Goal: Obtain resource: Obtain resource

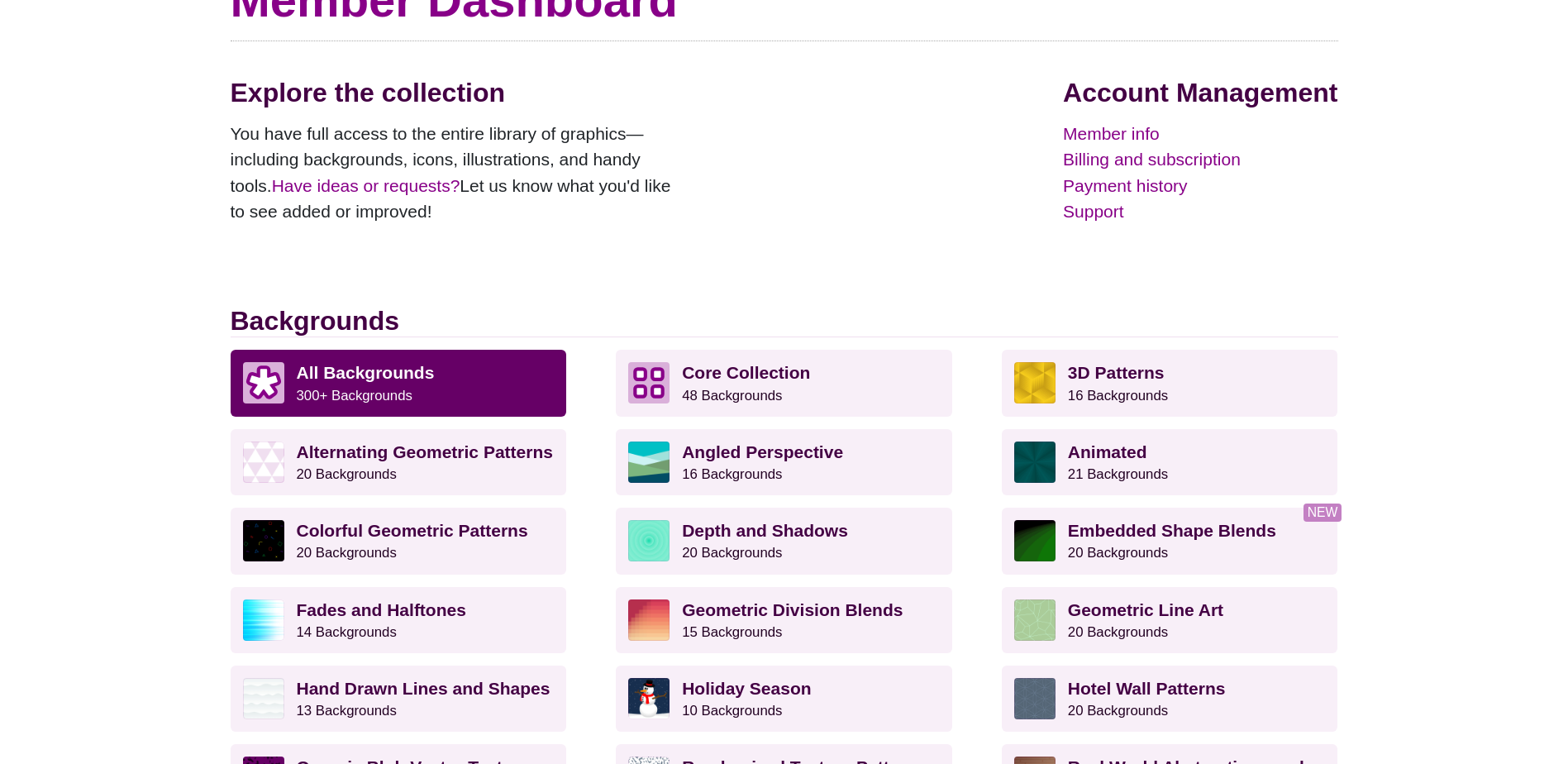
scroll to position [165, 0]
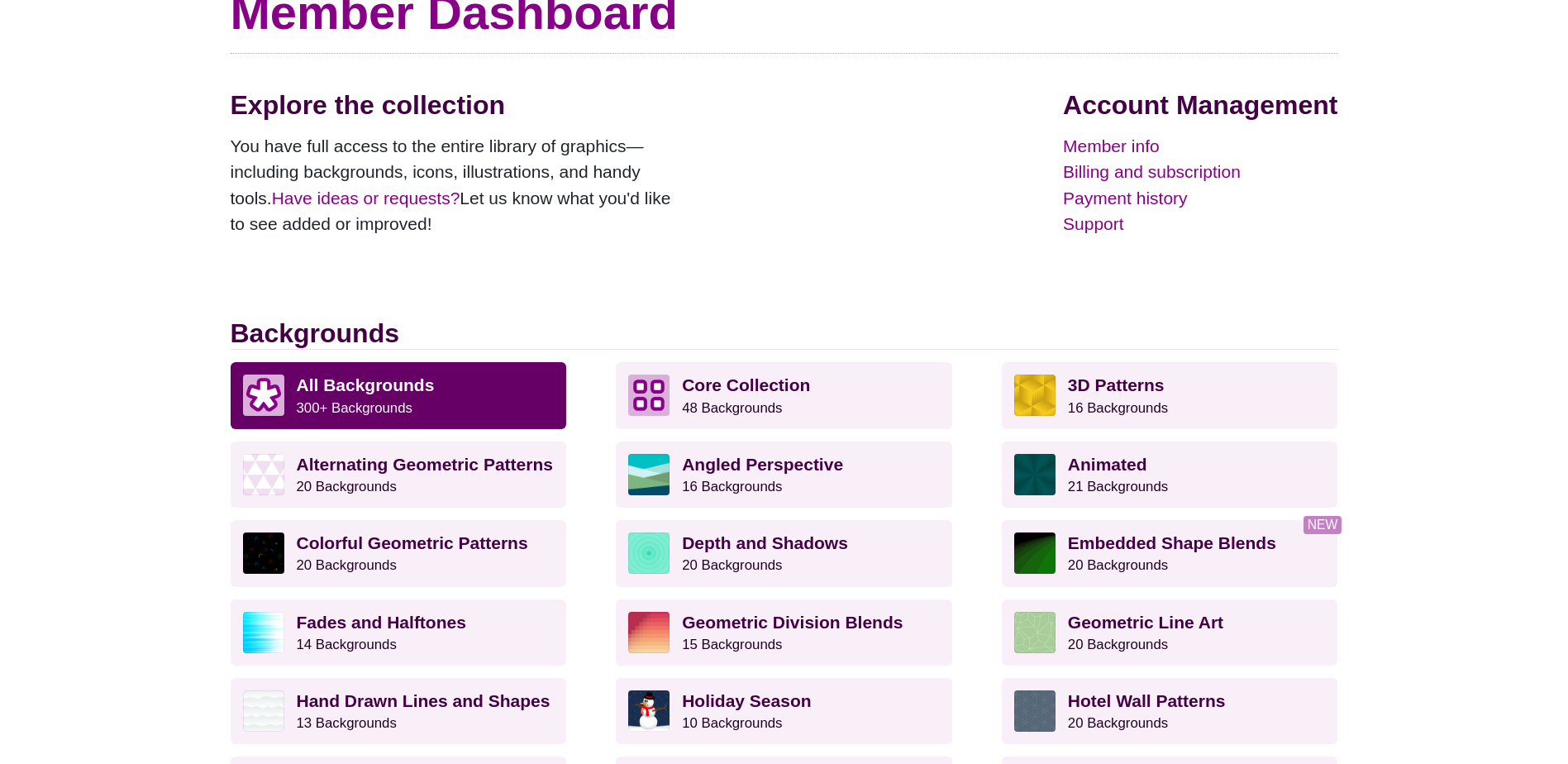
click at [394, 400] on small "300+ Backgrounds" at bounding box center [354, 408] width 116 height 16
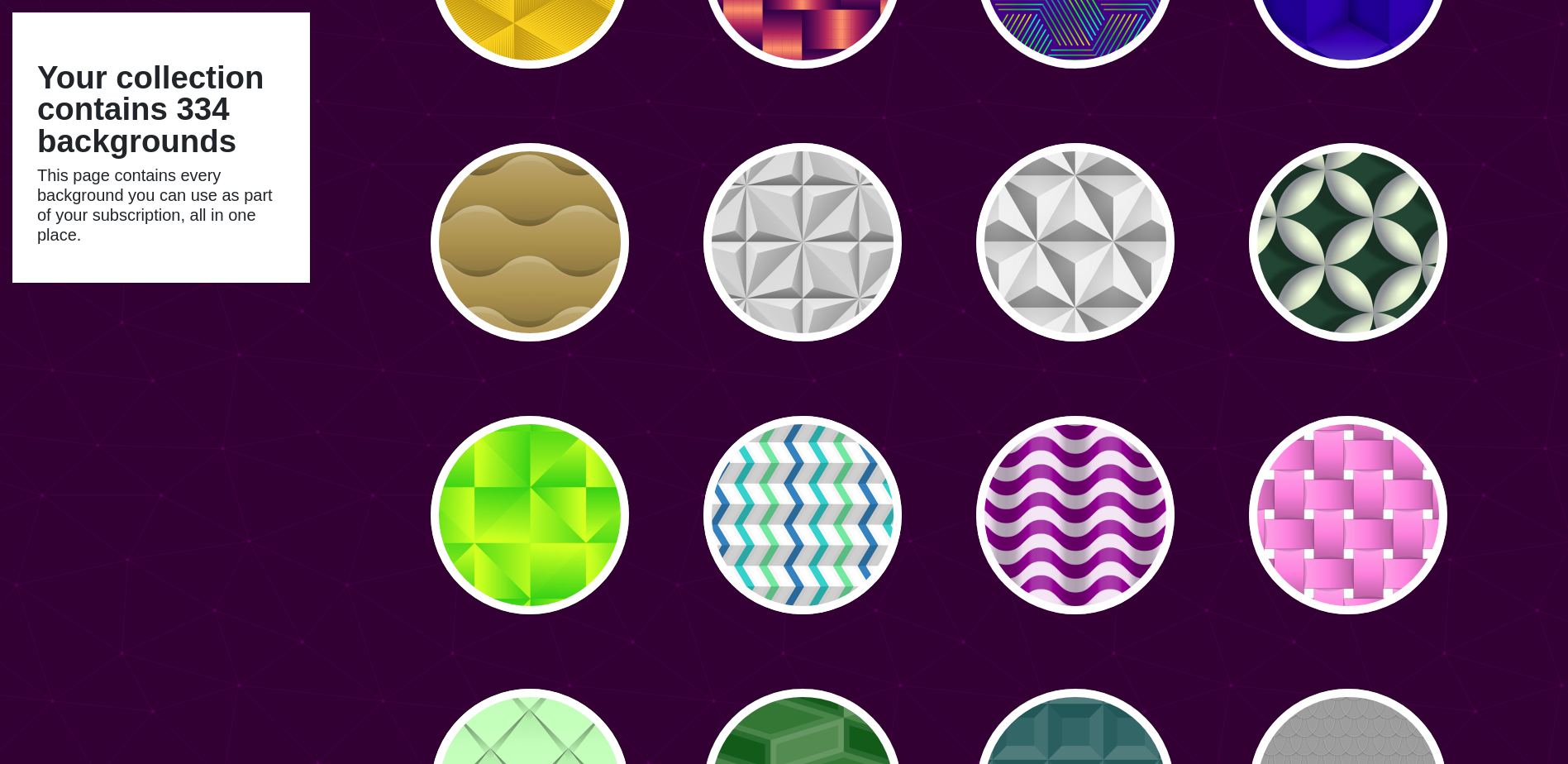
type input "#450057"
type input "#FFFFFF"
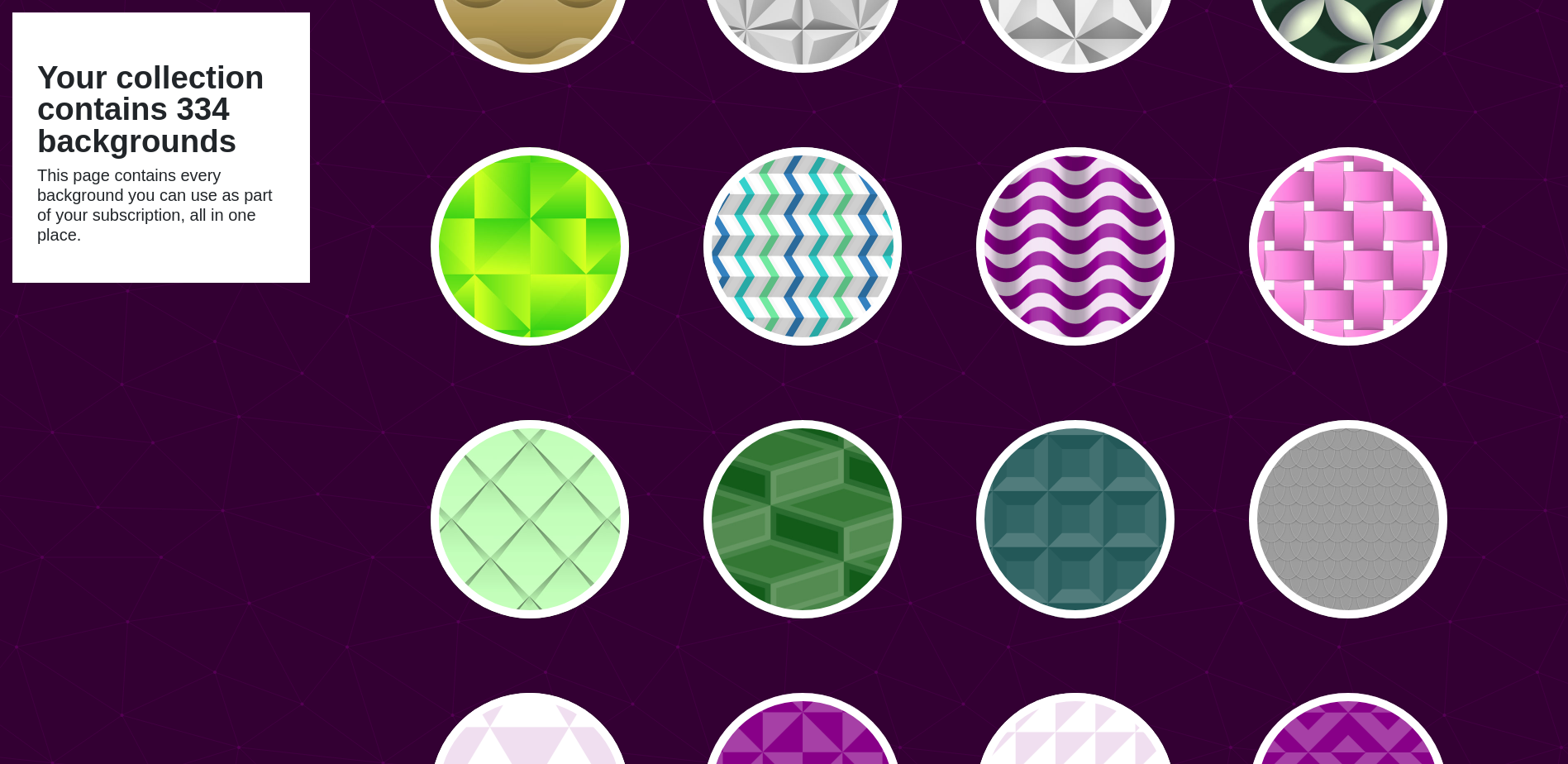
scroll to position [331, 0]
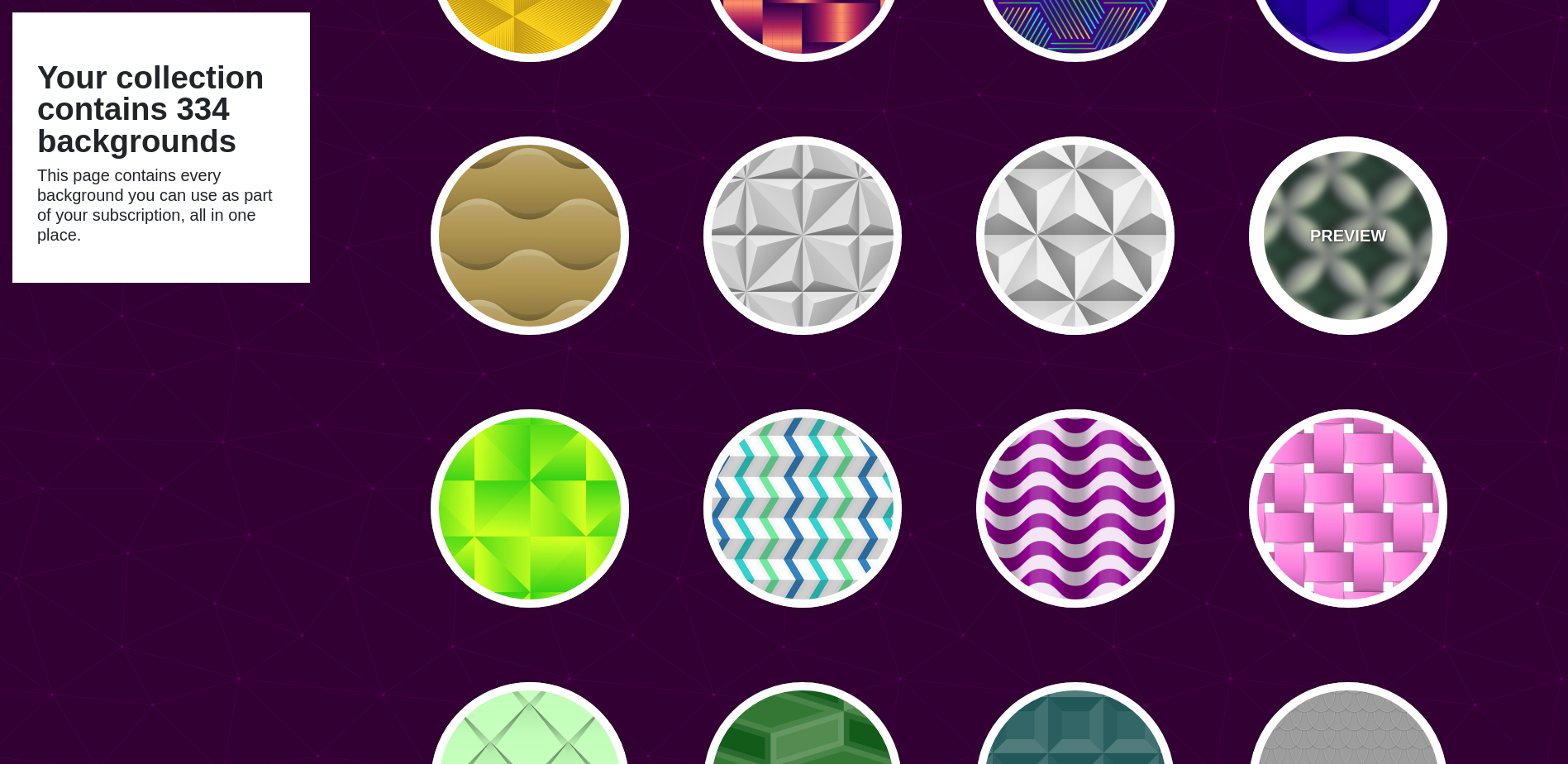
click at [1308, 214] on div "PREVIEW" at bounding box center [1348, 236] width 198 height 199
type input "#204434"
type input "#F6FFD9"
type input "#81848C"
type input "0"
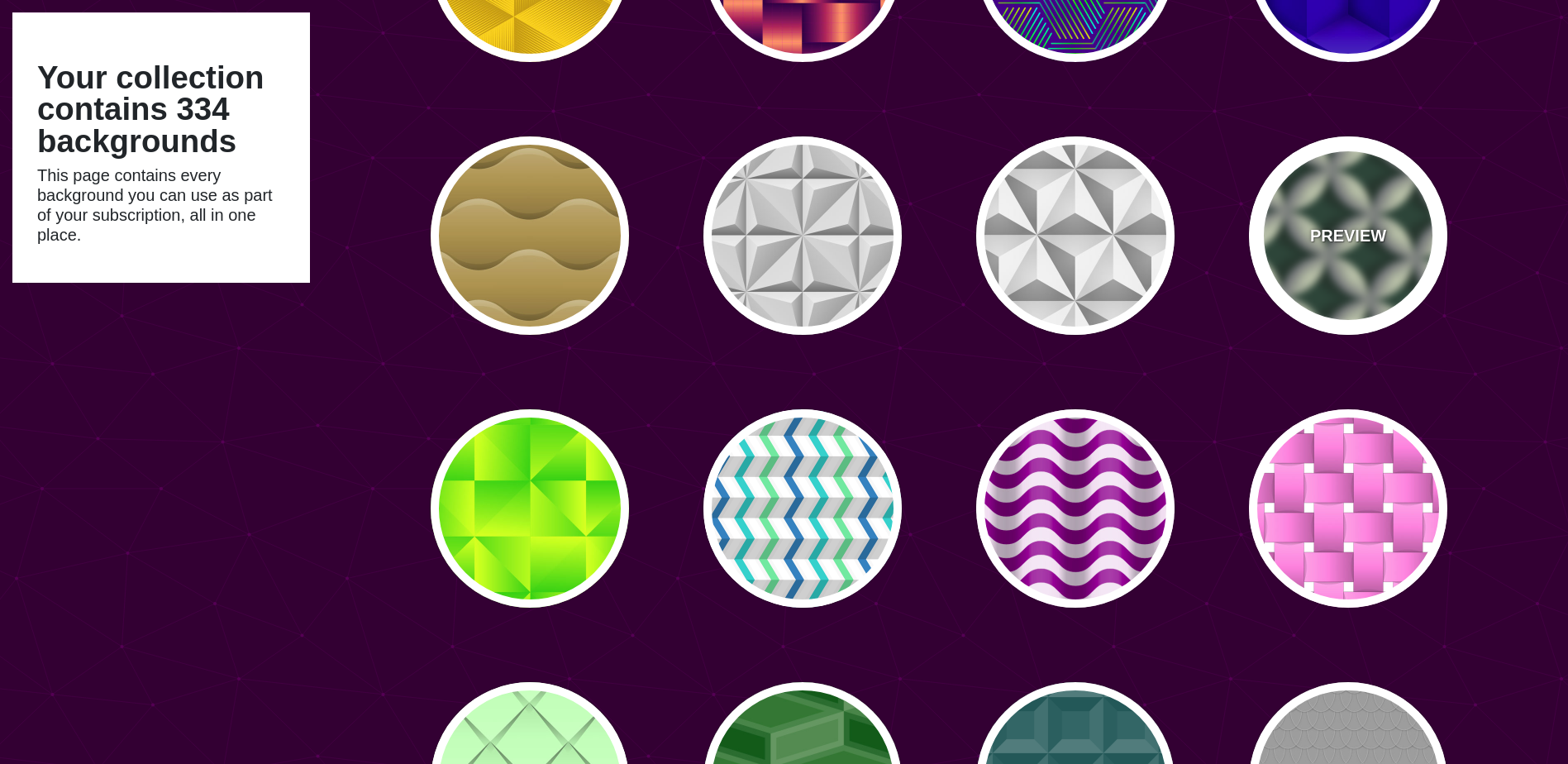
type input "0"
type input "0.3"
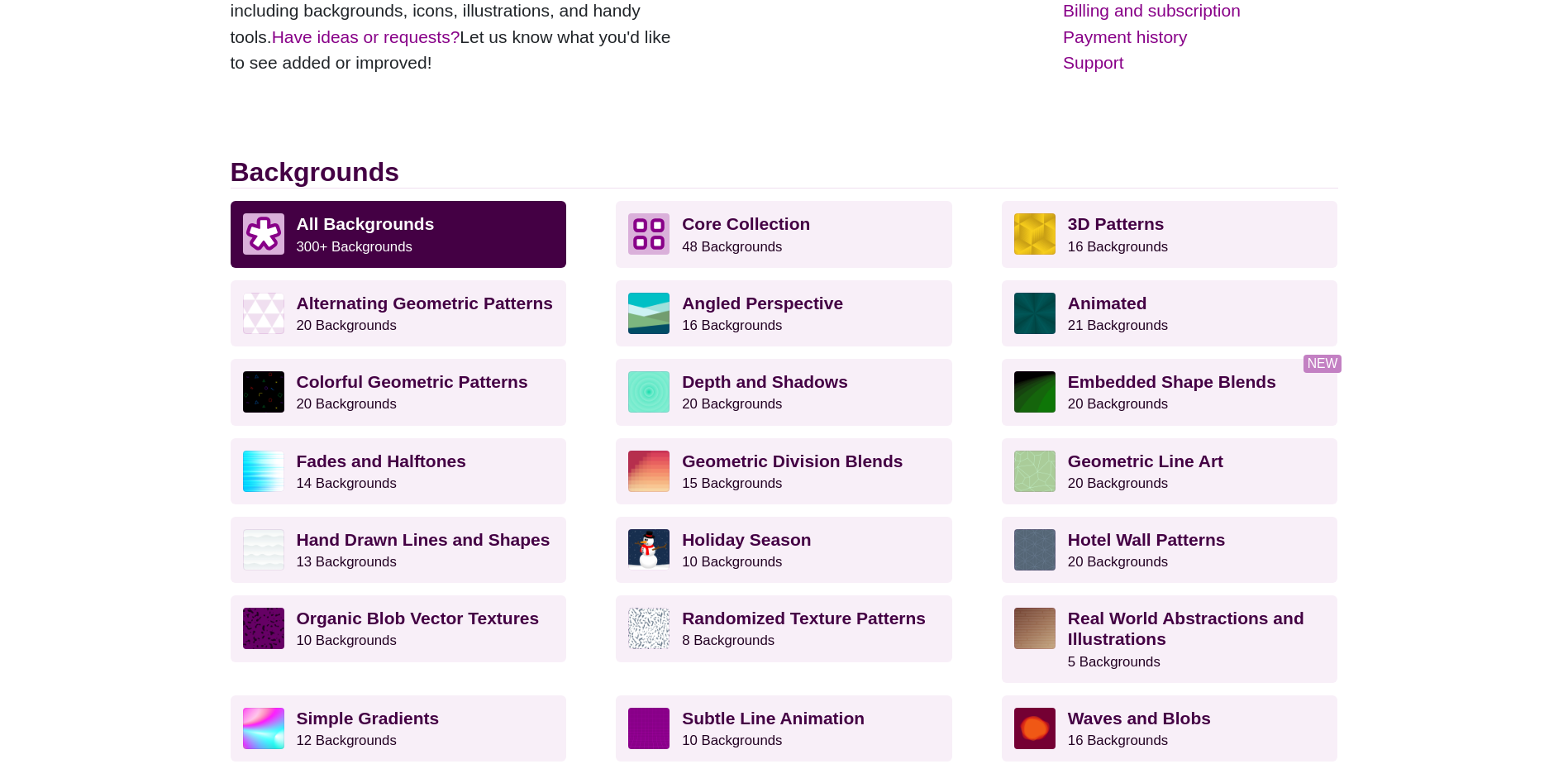
scroll to position [331, 0]
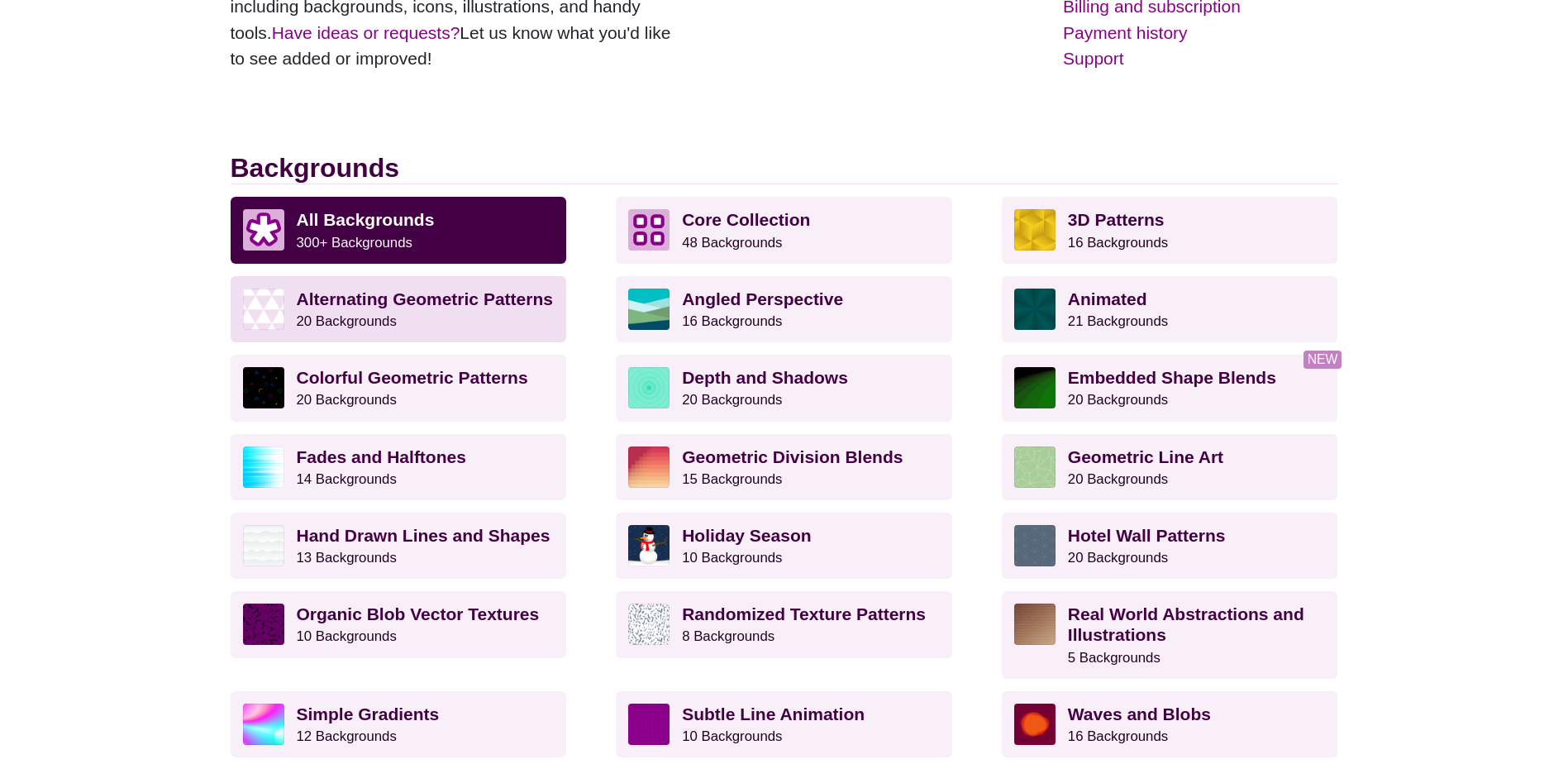
click at [468, 325] on p "Alternating Geometric Patterns 20 Backgrounds" at bounding box center [425, 309] width 258 height 42
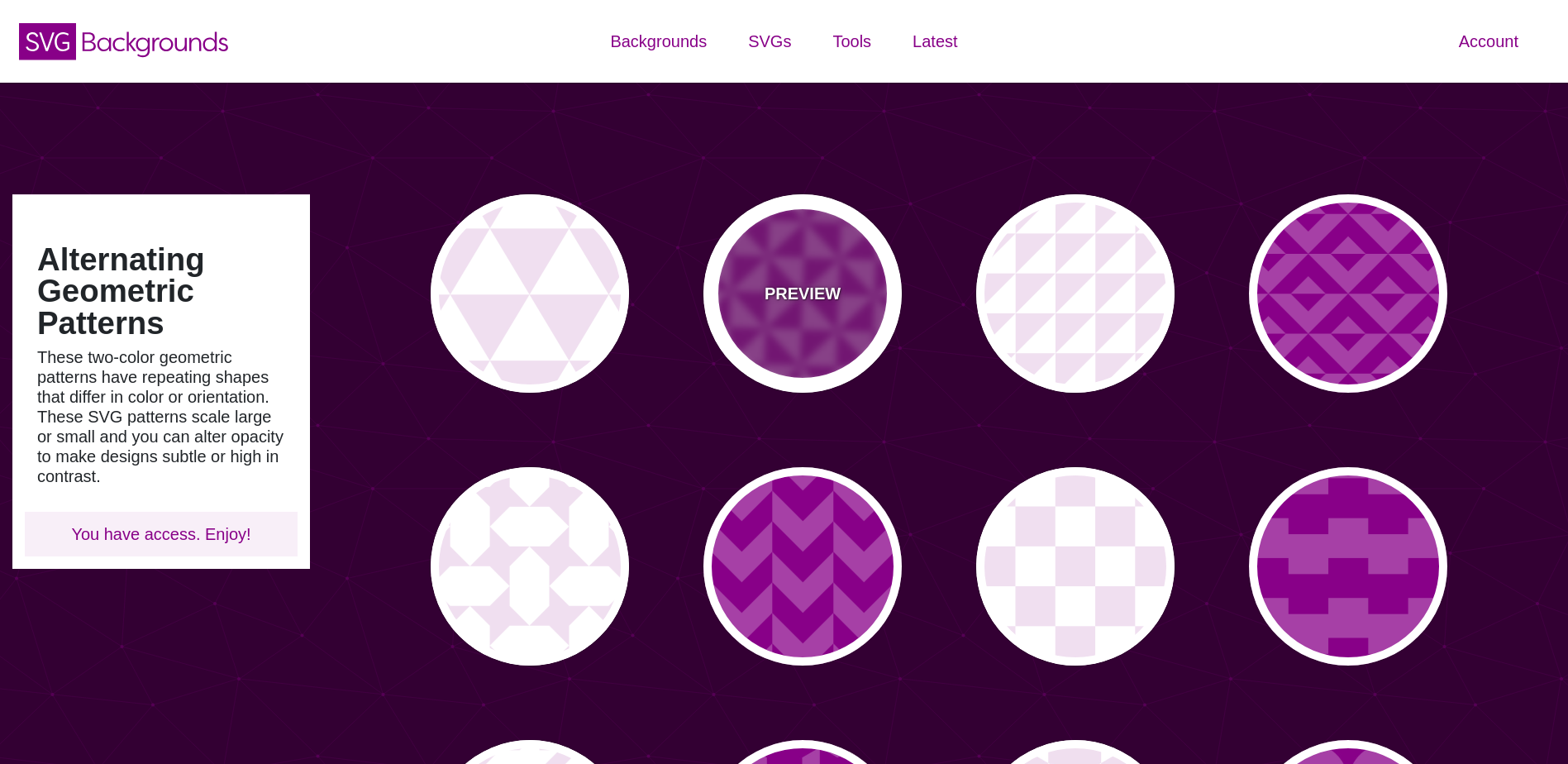
click at [820, 332] on div "PREVIEW" at bounding box center [803, 294] width 198 height 199
type input "#A640A6"
type input "#880088"
type input "0"
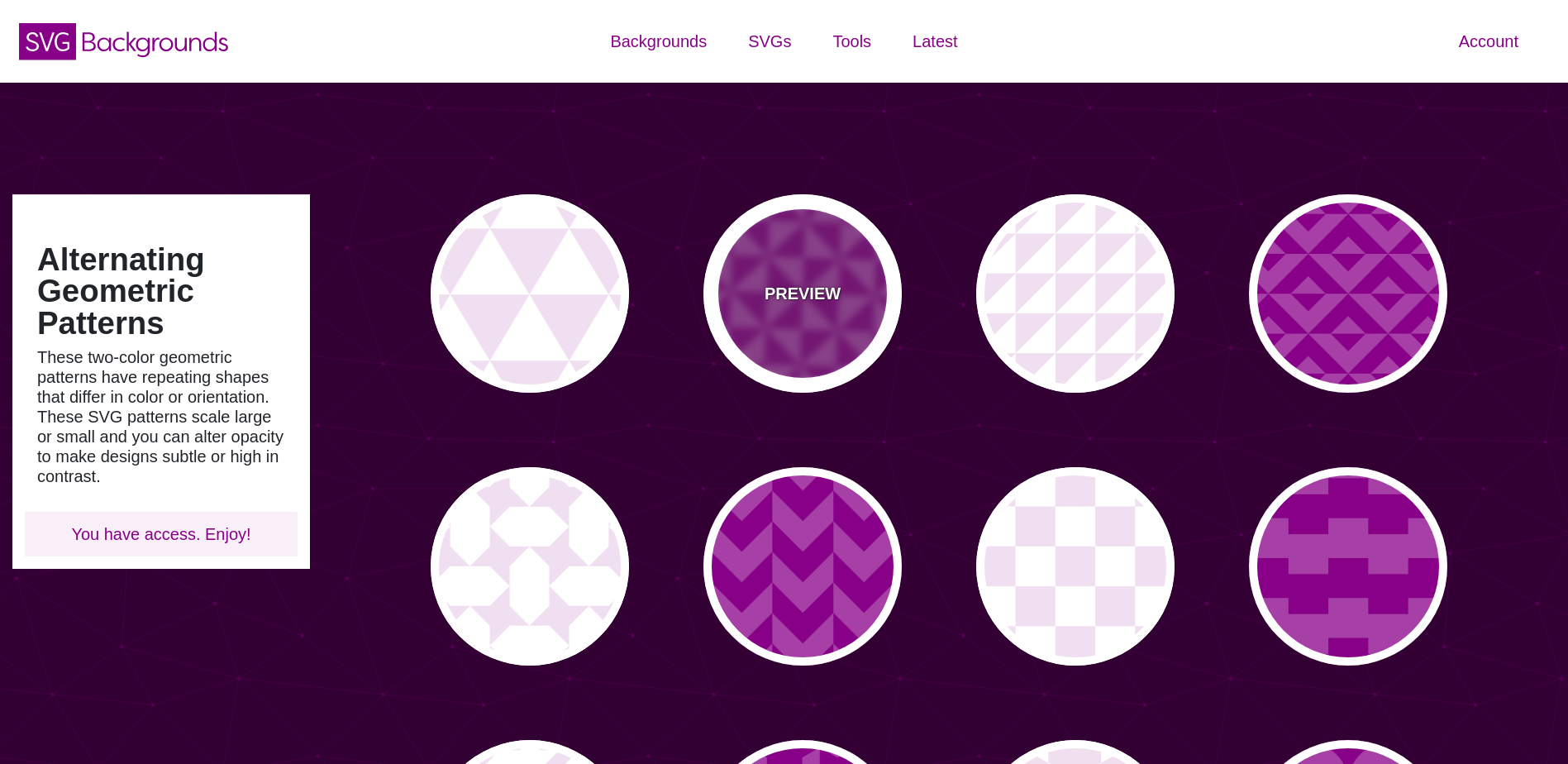
type input "0.2"
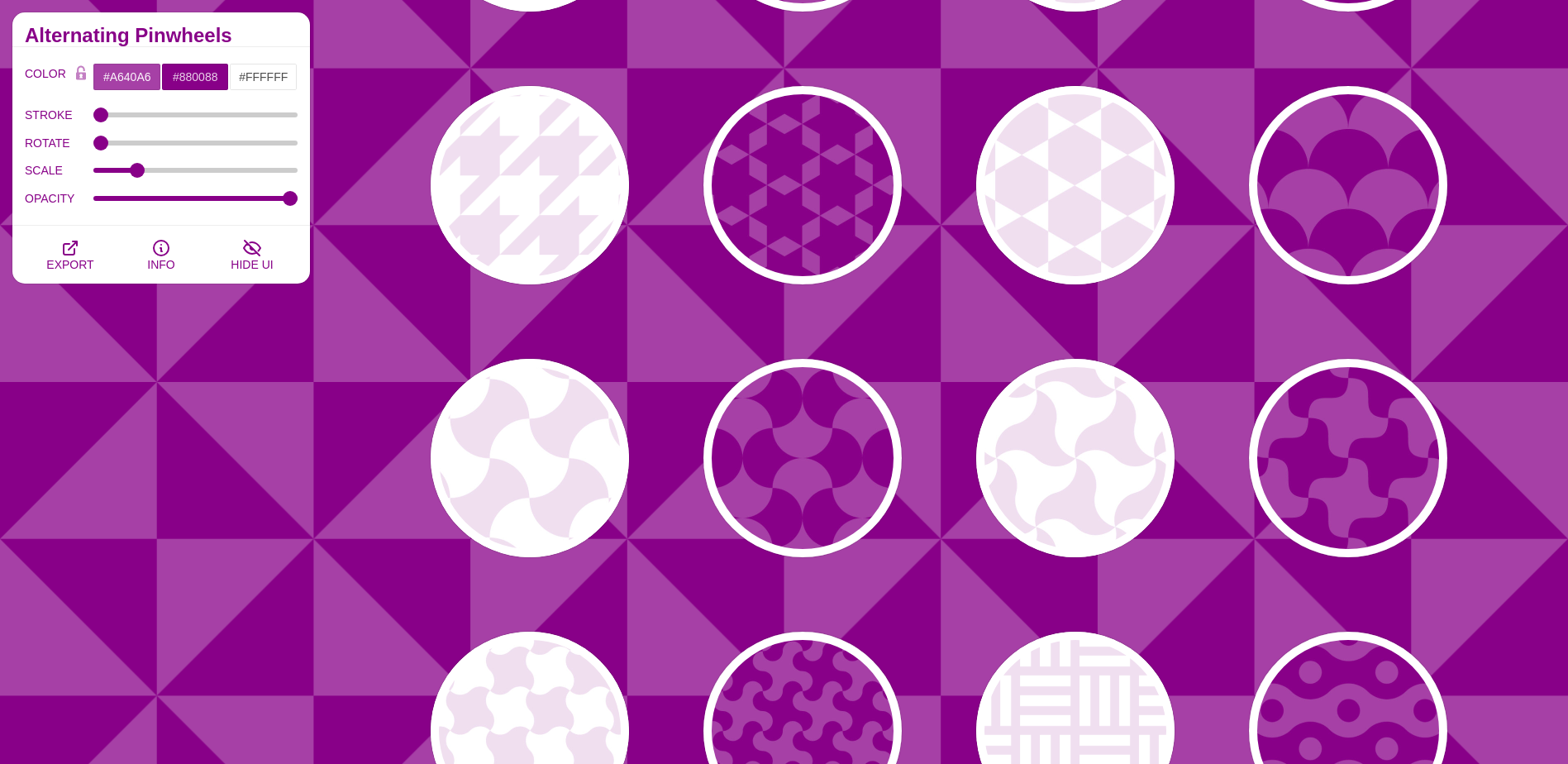
scroll to position [993, 0]
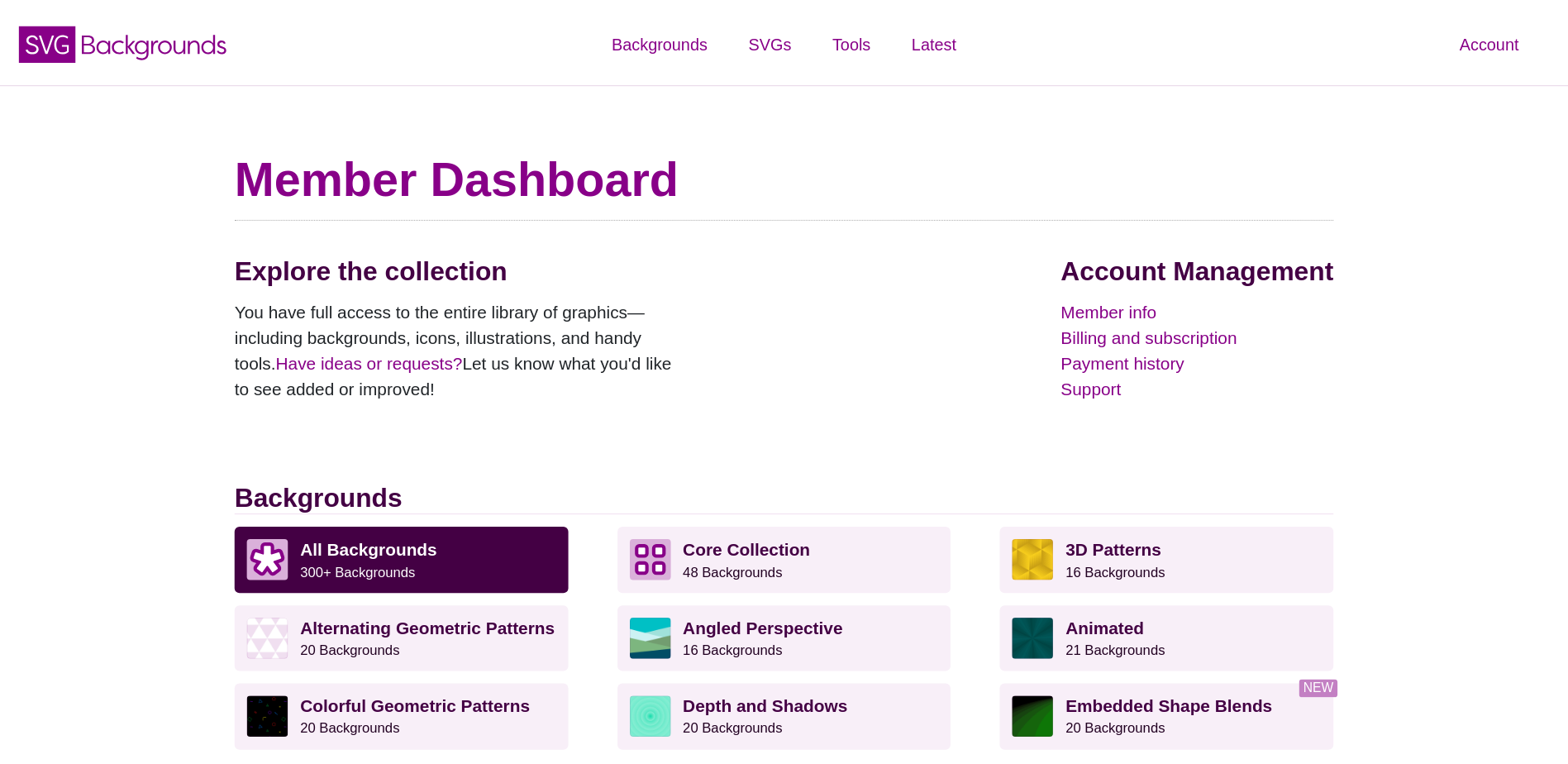
scroll to position [331, 0]
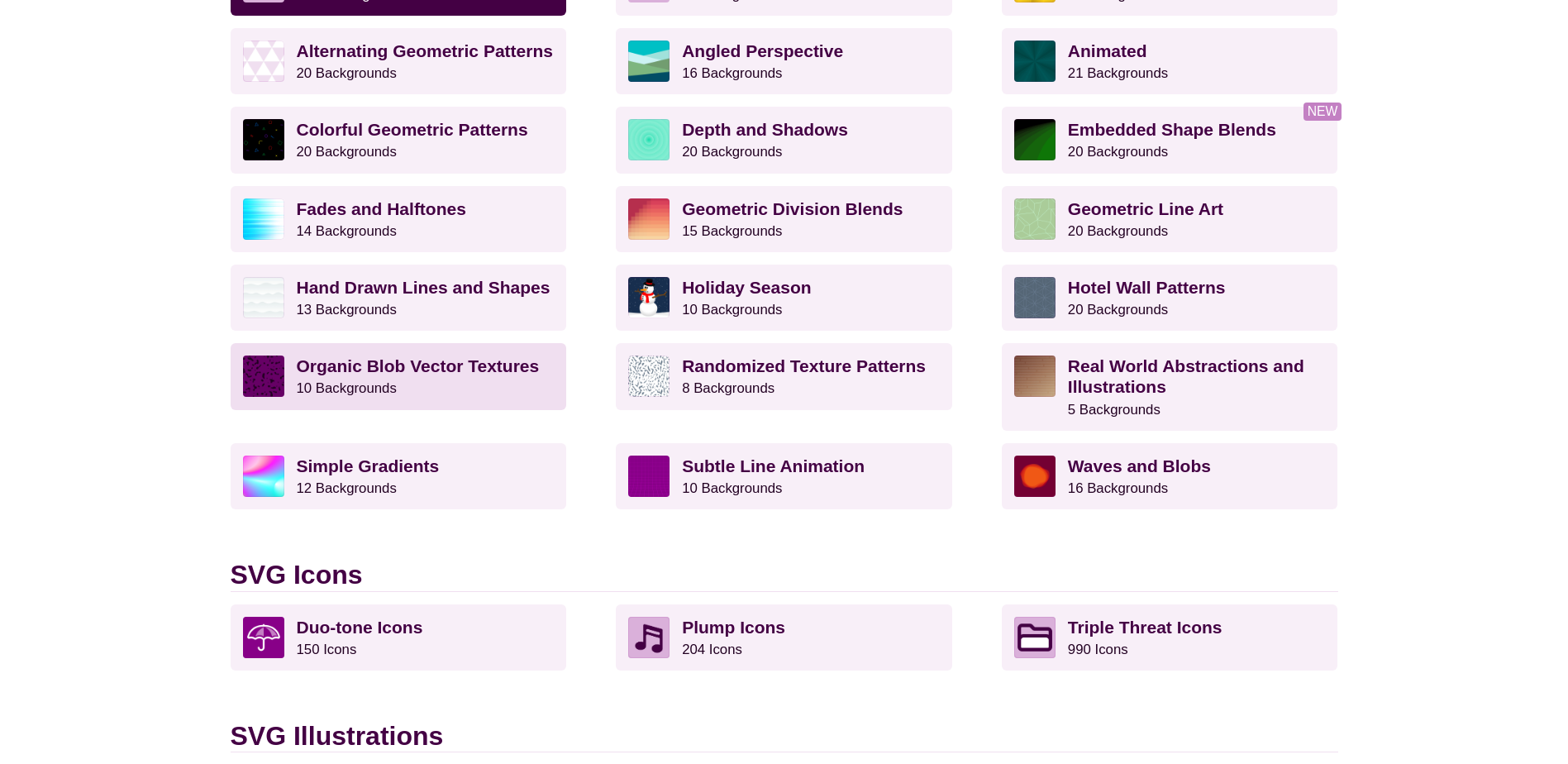
scroll to position [496, 0]
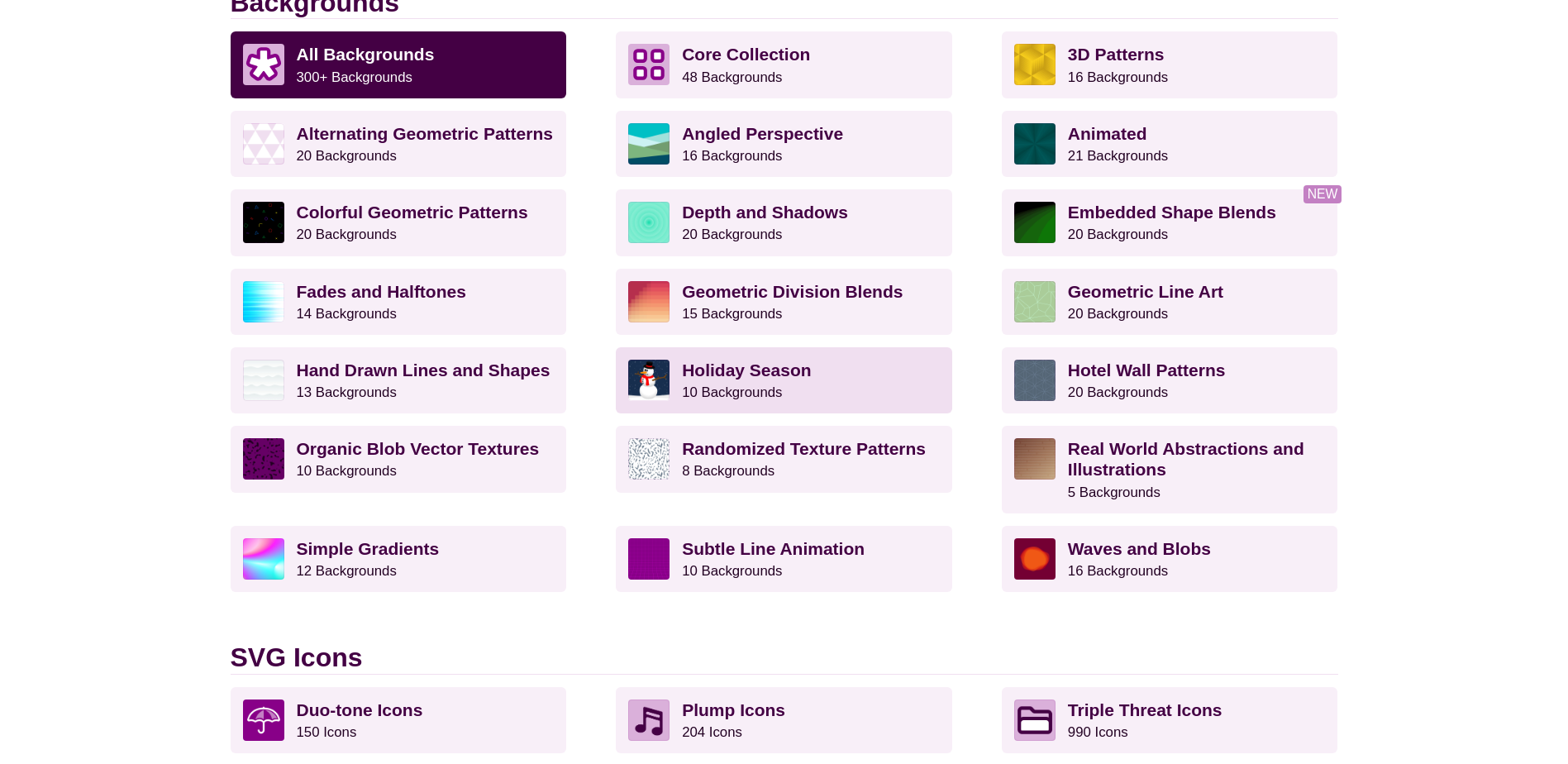
click at [728, 366] on strong "Holiday Season" at bounding box center [746, 369] width 129 height 19
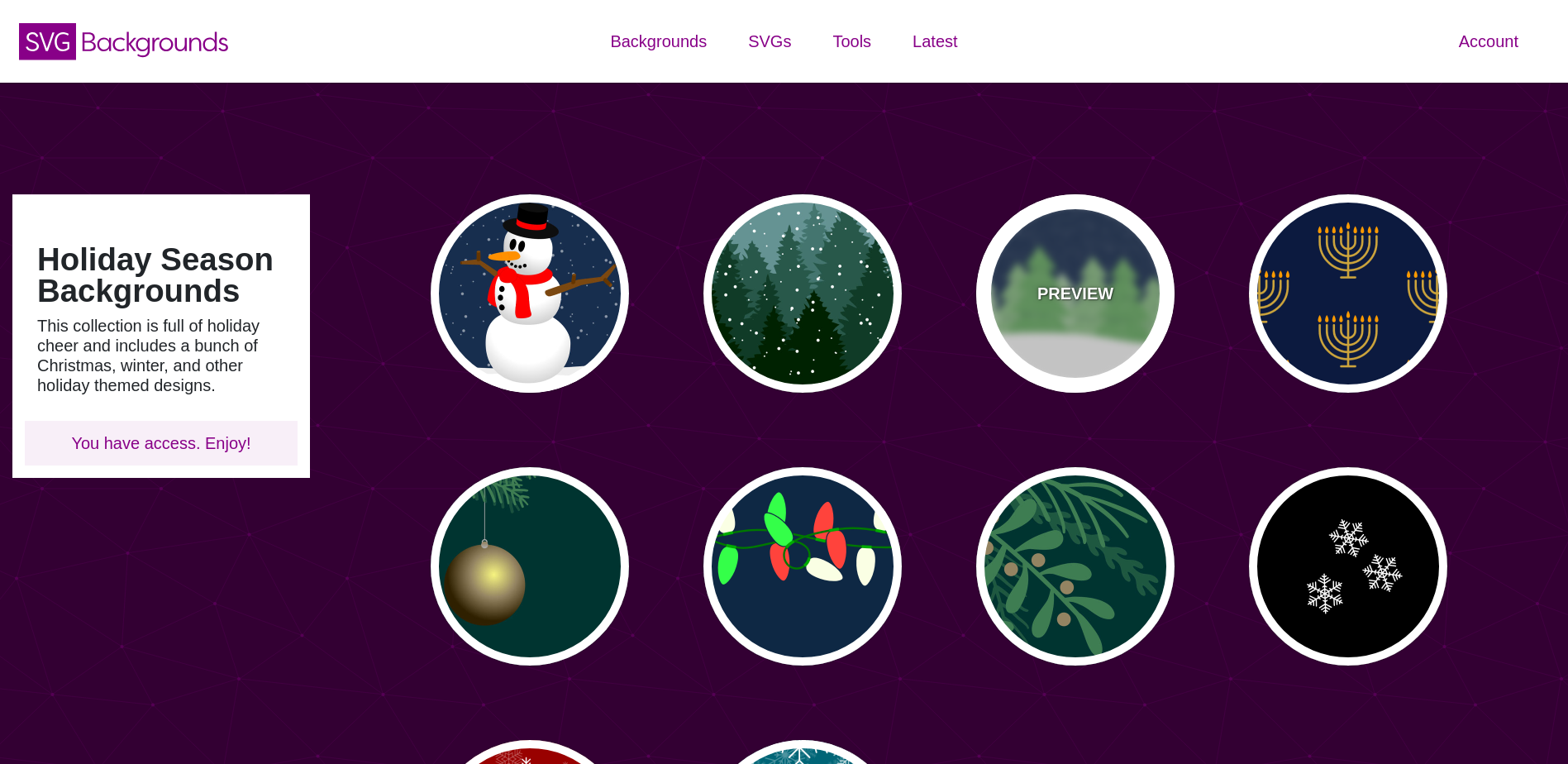
click at [1091, 324] on div "PREVIEW" at bounding box center [1075, 294] width 198 height 199
type input "#182E52"
type input "#6BB166"
type input "0"
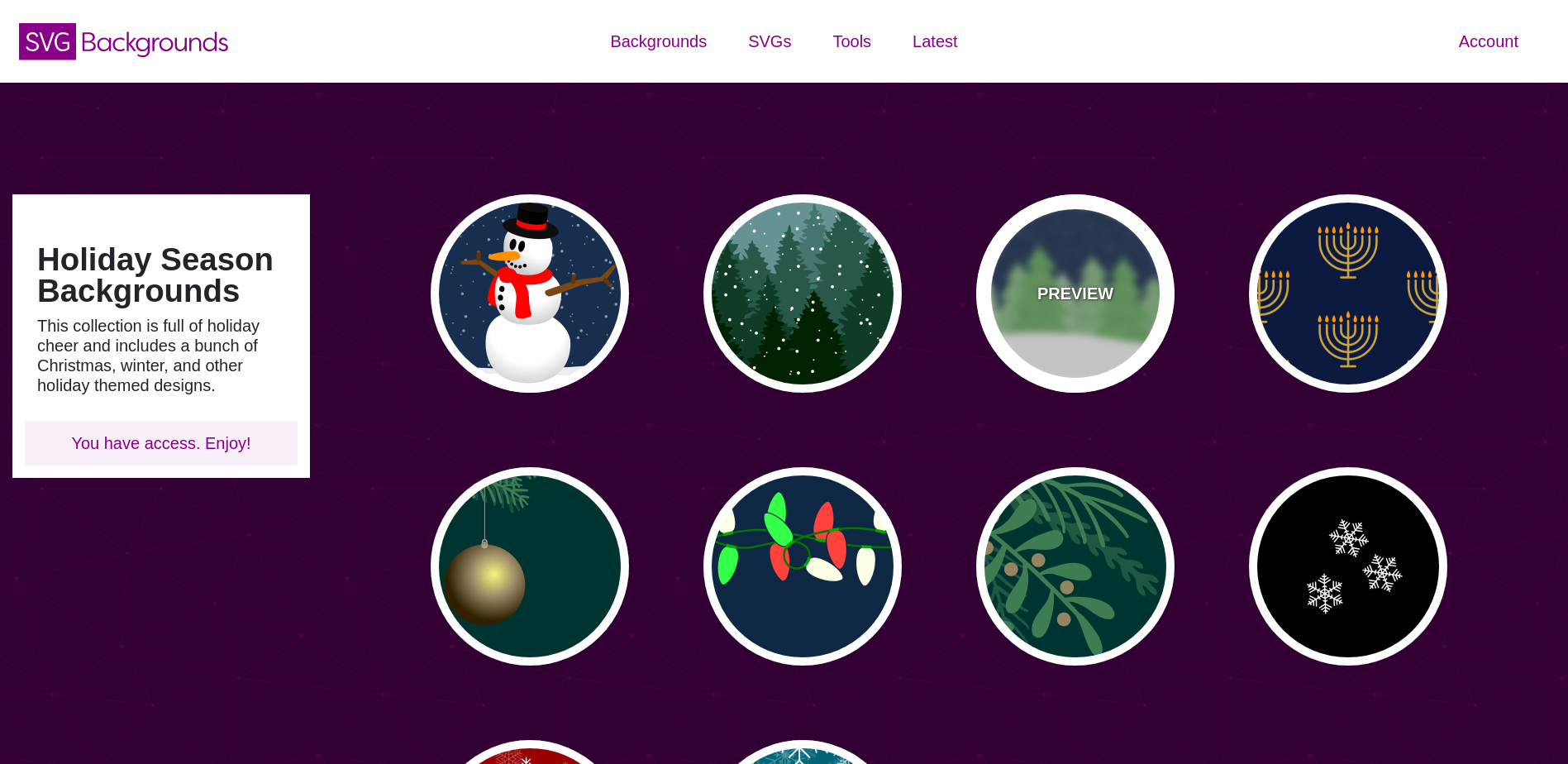
type input "15"
type input "0"
type input "0.2"
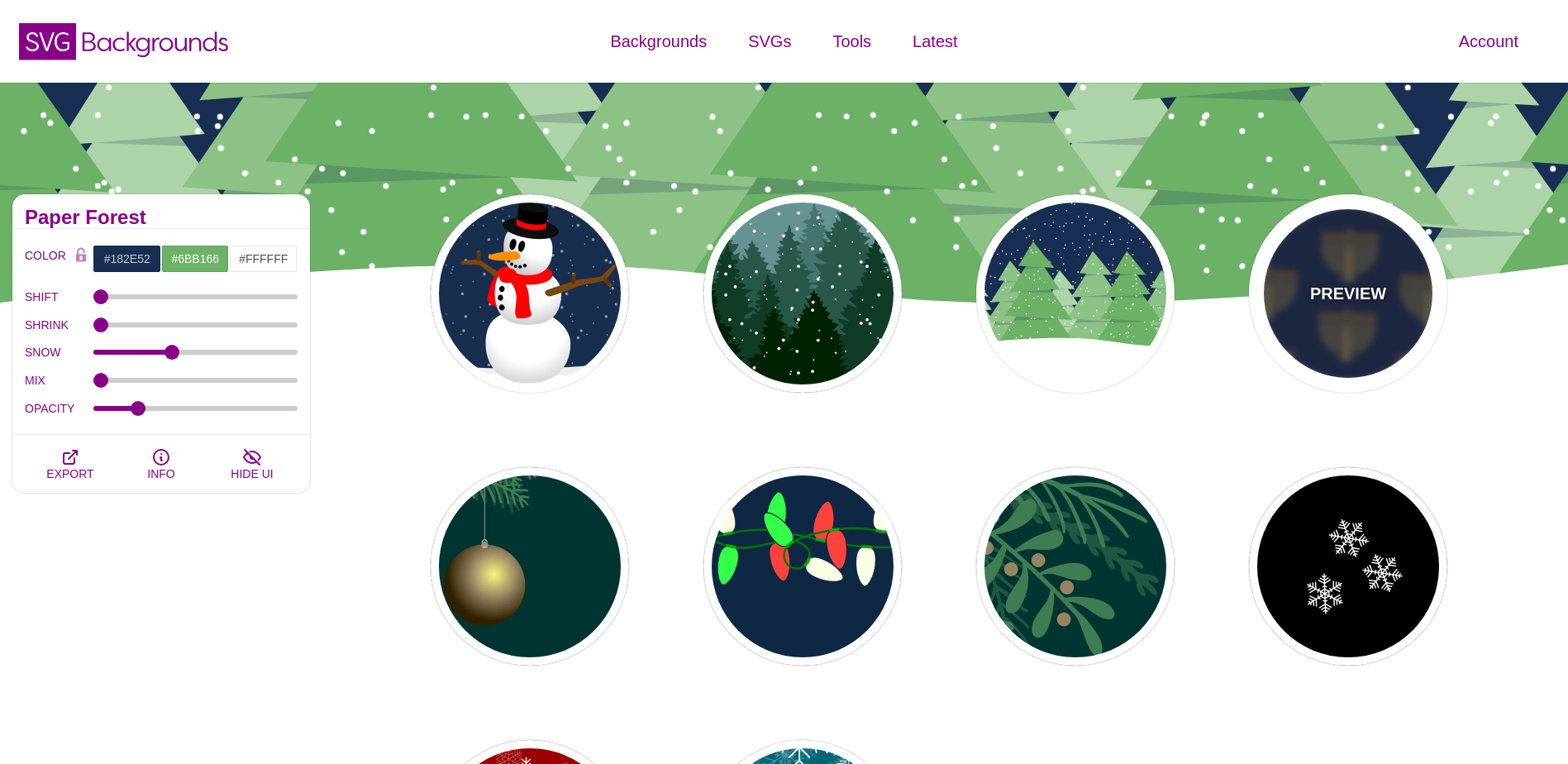
click at [1320, 326] on div "PREVIEW" at bounding box center [1348, 294] width 198 height 199
type input "#0C1A3F"
type input "#CCA43C"
type input "#FF9B00"
type input "0.2"
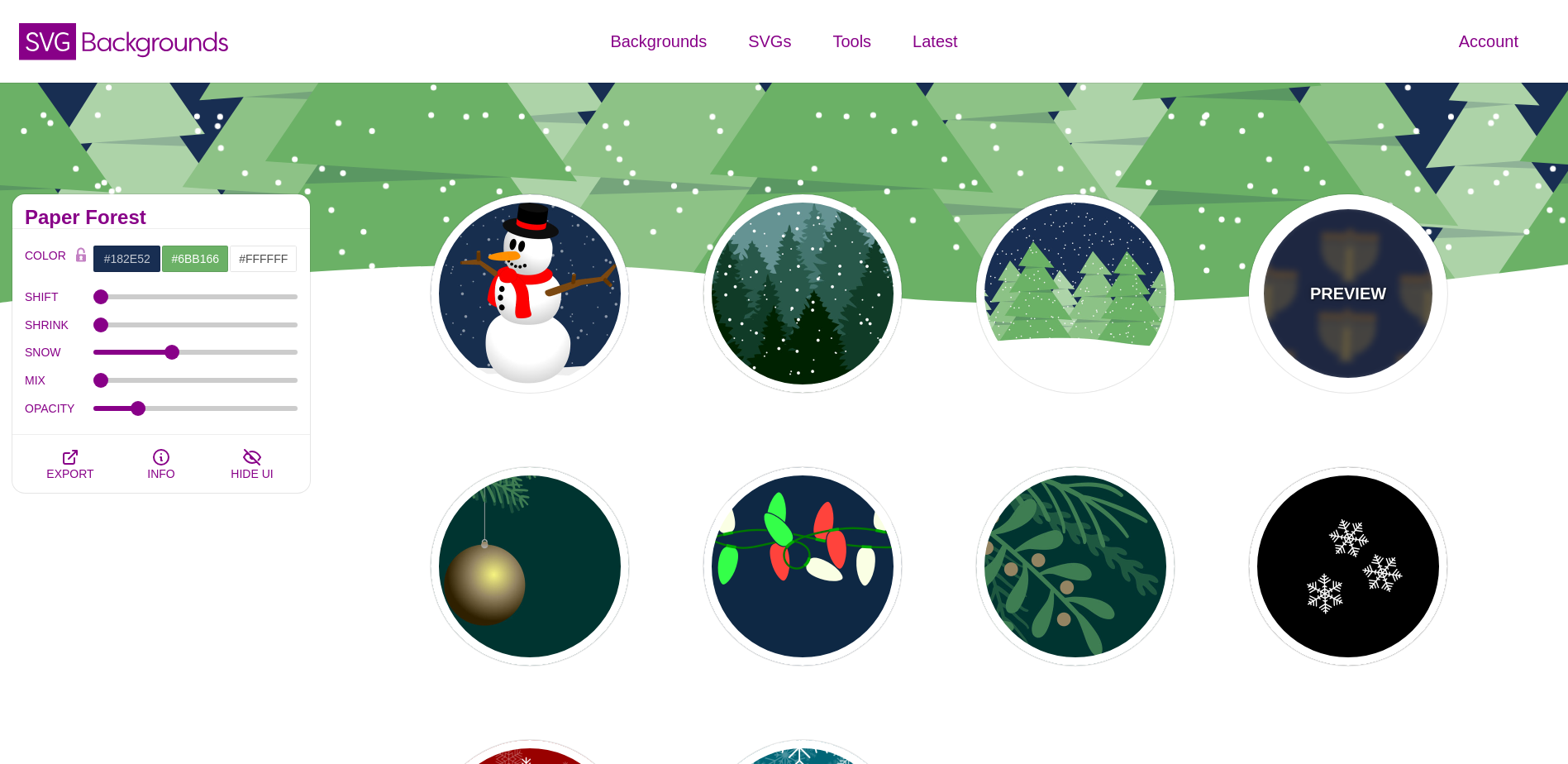
type input "0"
type input "3"
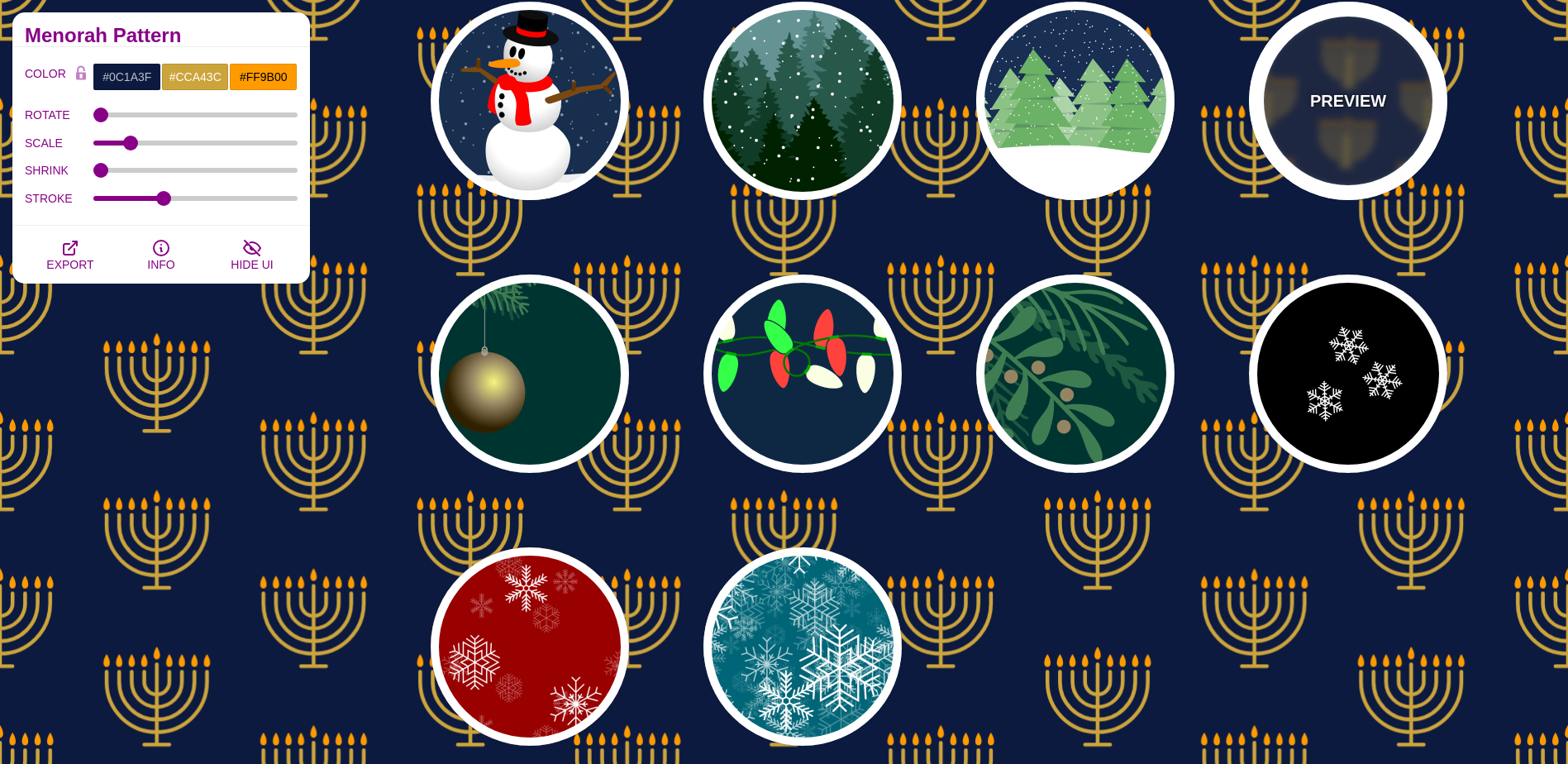
scroll to position [414, 0]
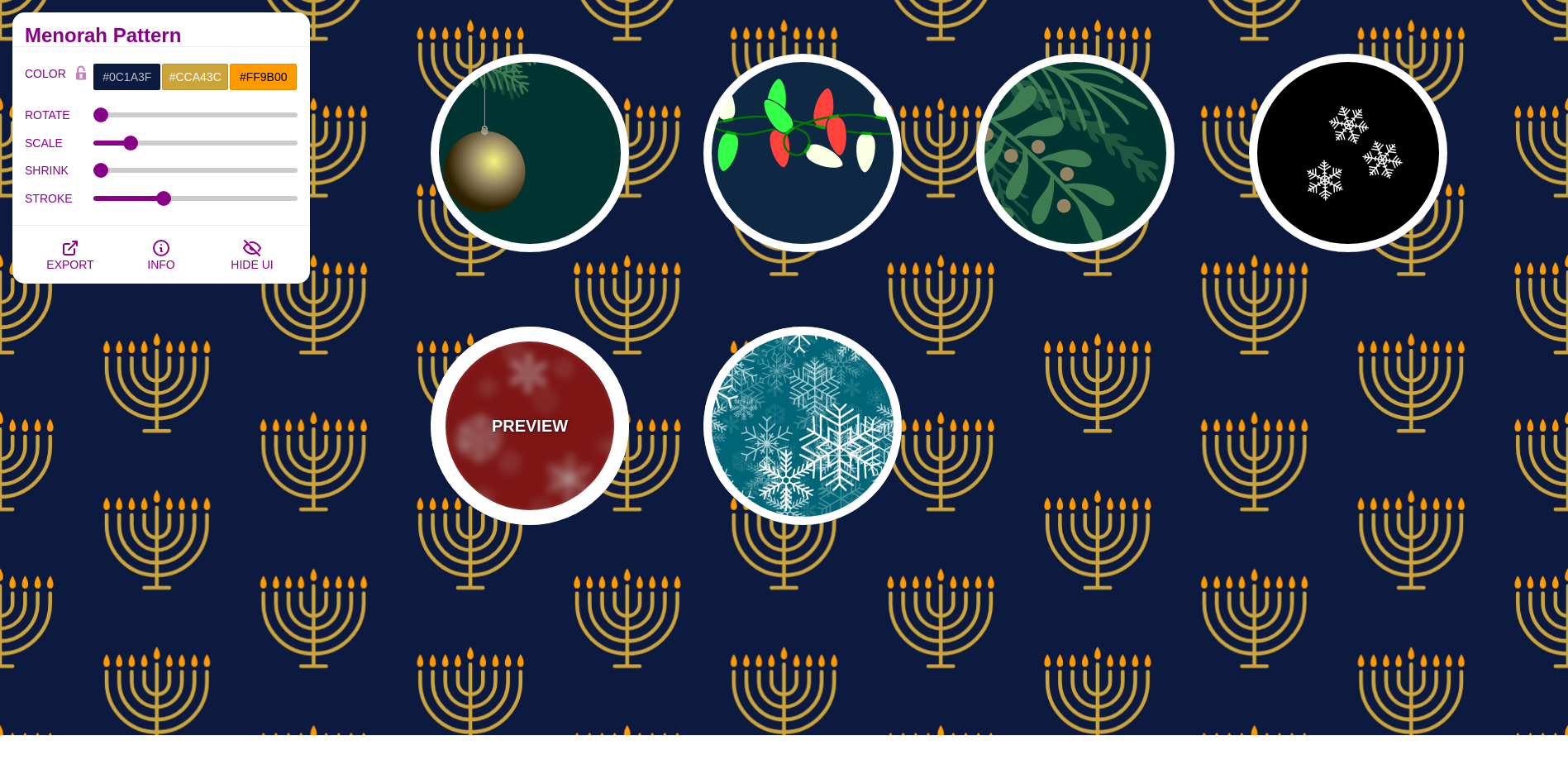
click at [501, 454] on div "PREVIEW" at bounding box center [530, 426] width 198 height 199
type input "#990000"
type input "#FFFFFF"
type input "1"
type input "3"
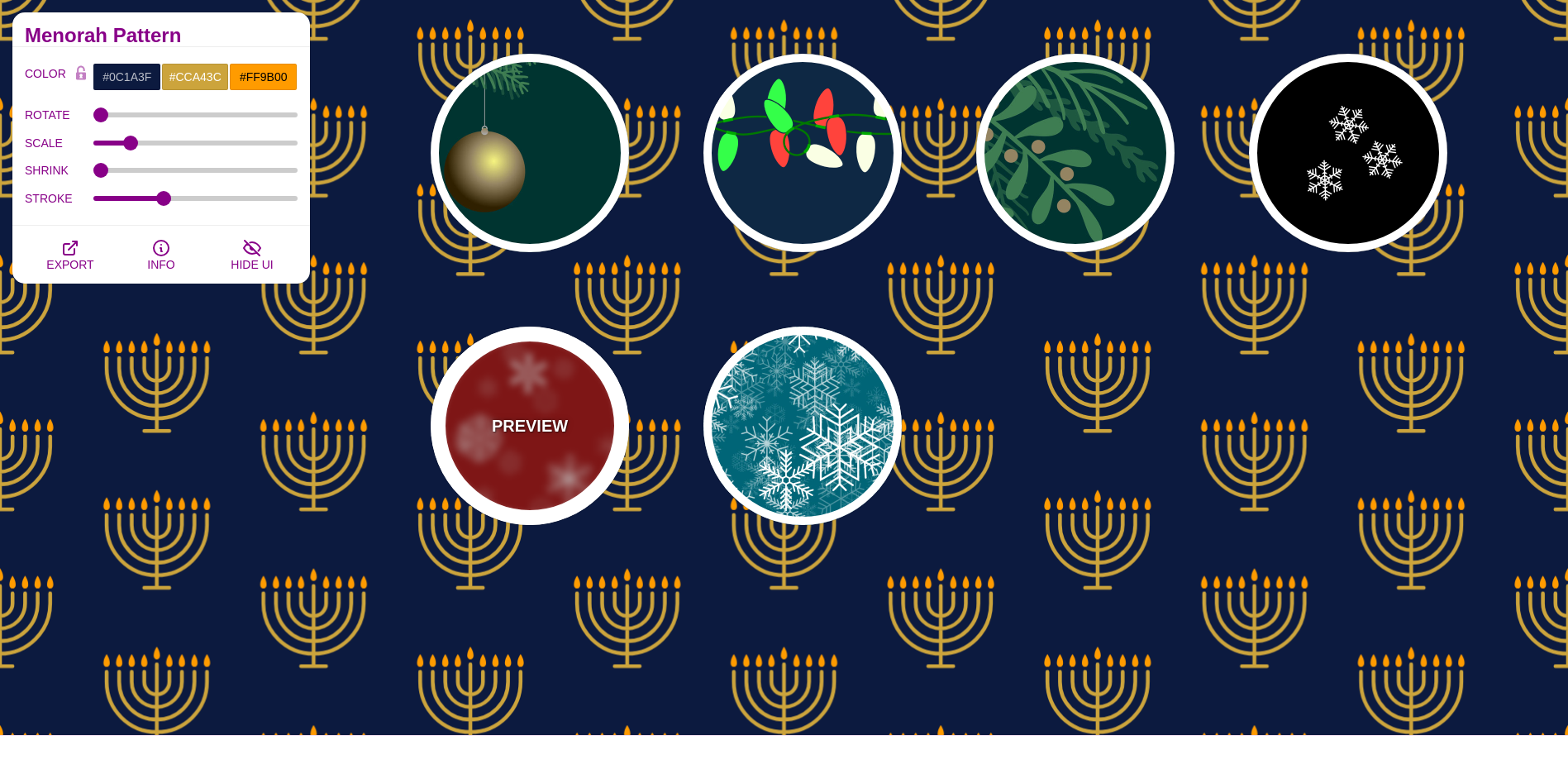
type input "0.4"
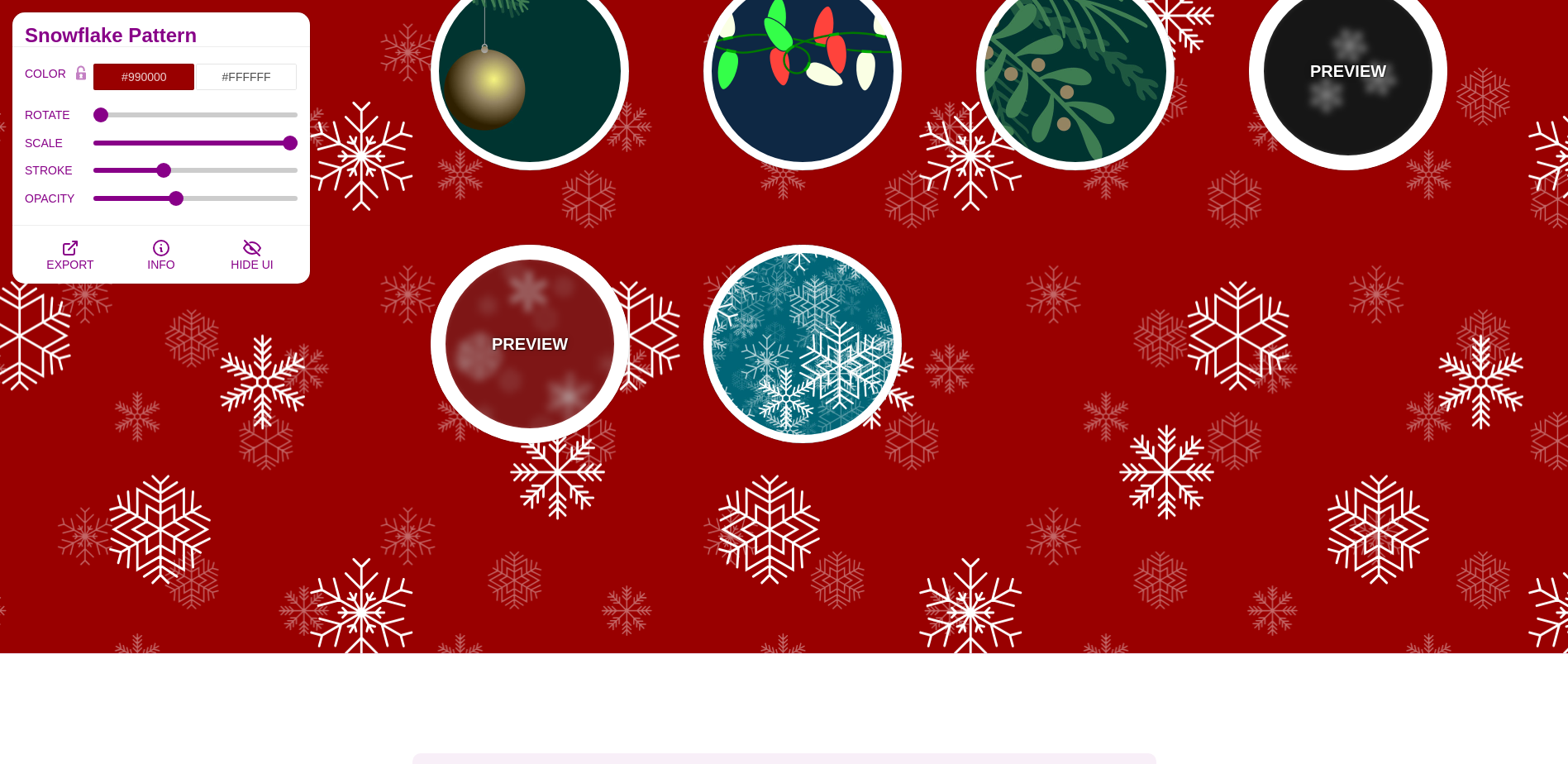
scroll to position [0, 0]
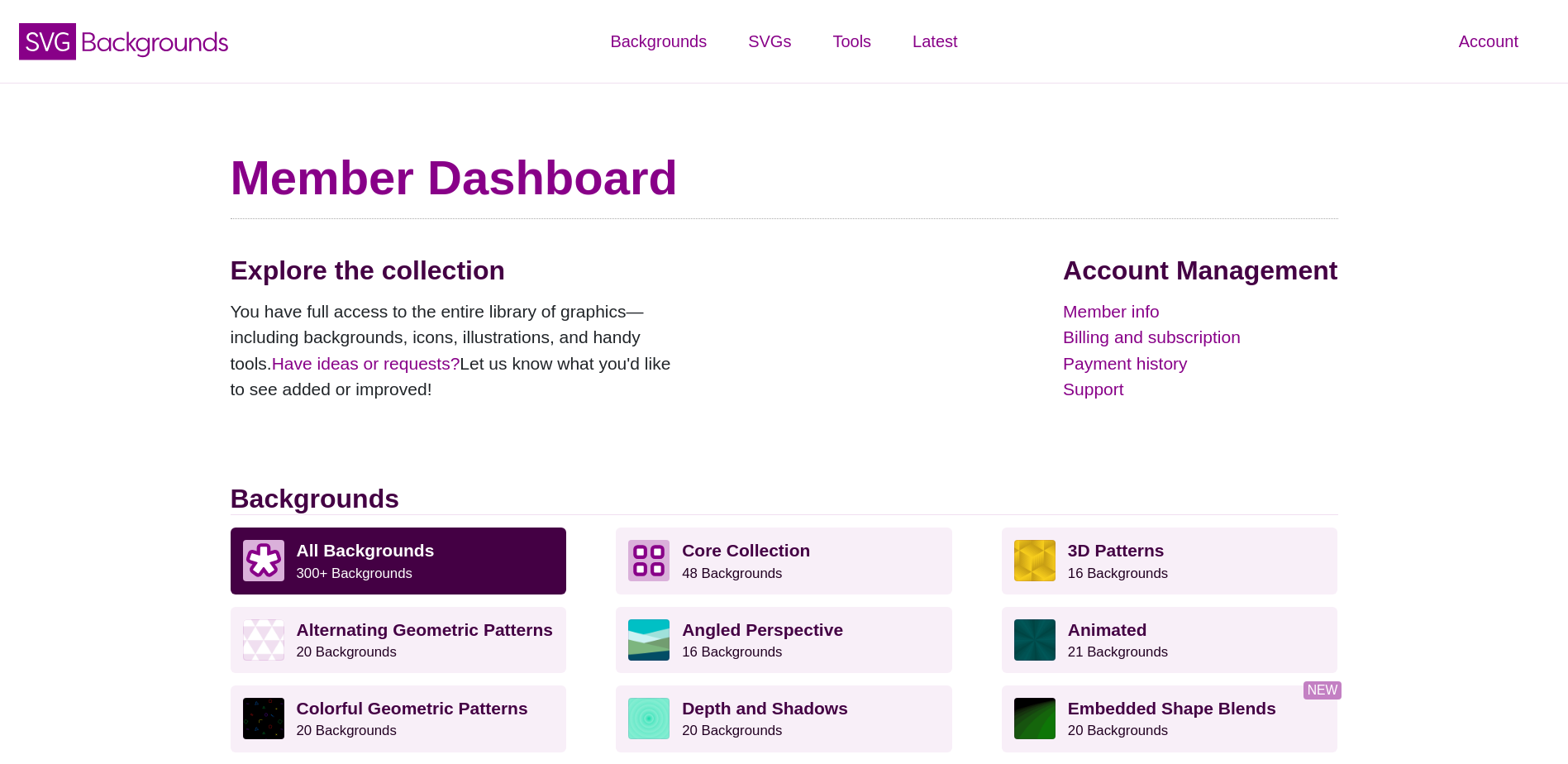
scroll to position [496, 0]
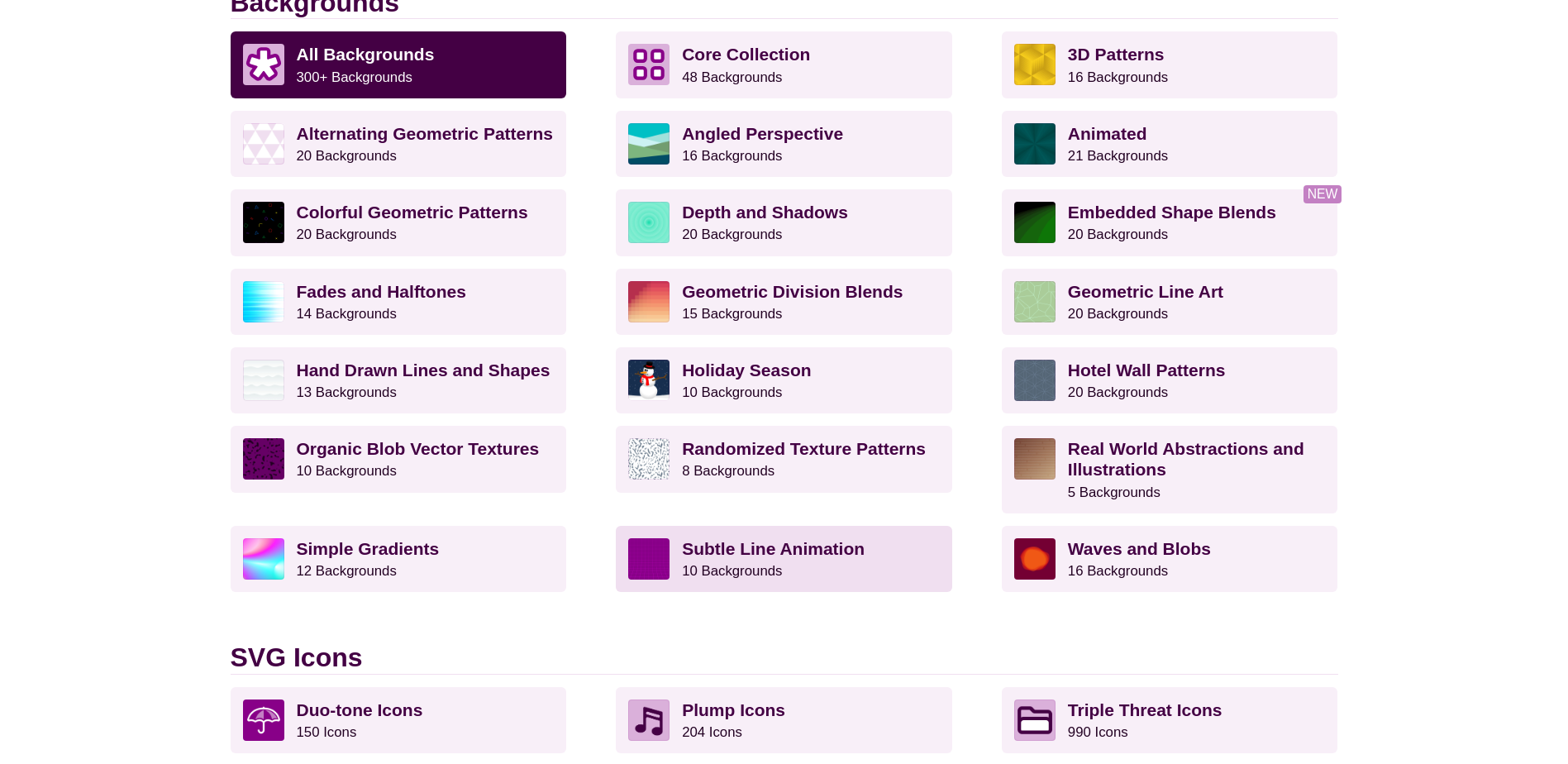
click at [848, 564] on p "Subtle Line Animation 10 Backgrounds" at bounding box center [810, 560] width 258 height 42
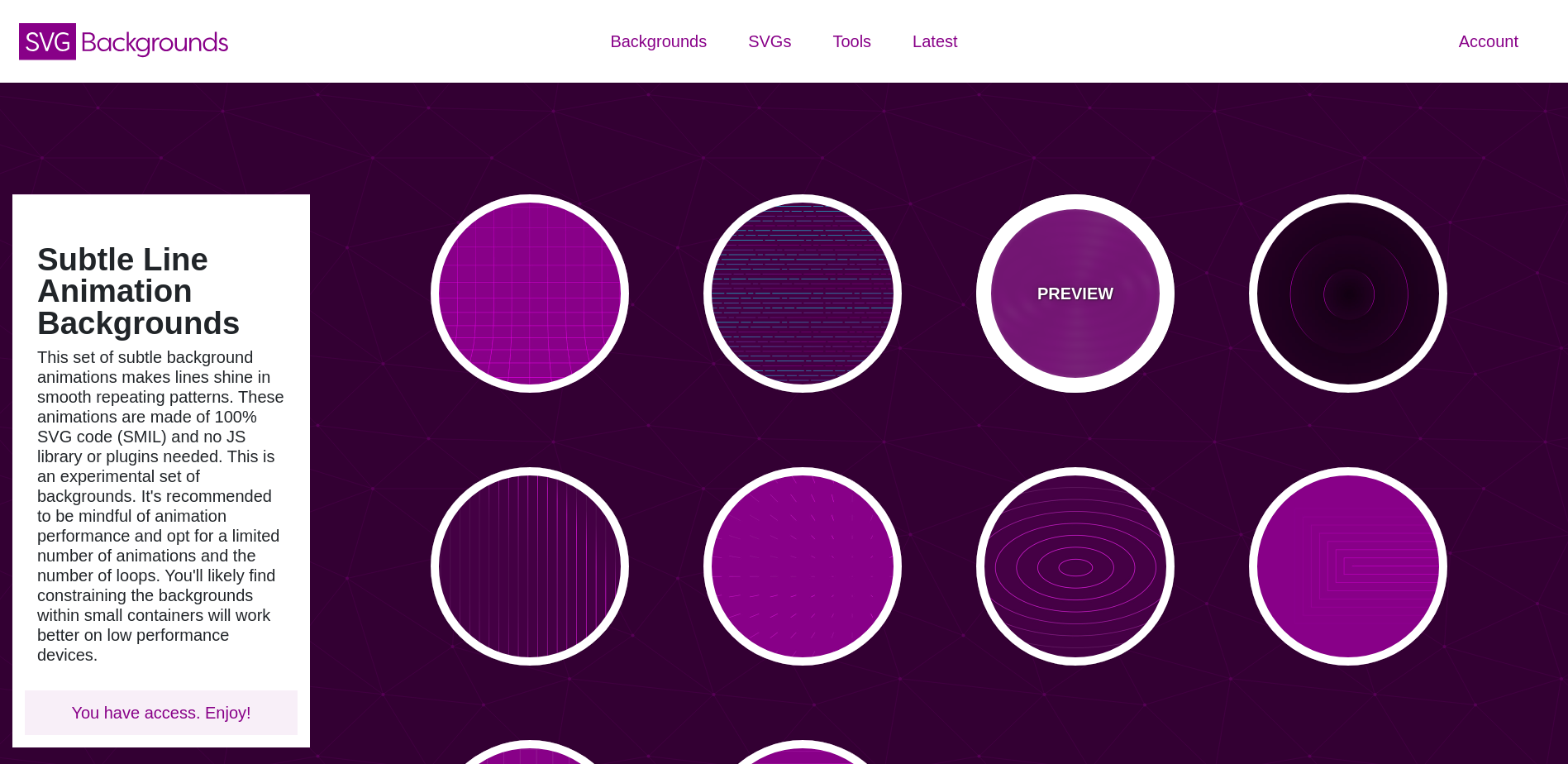
click at [1116, 313] on div "PREVIEW" at bounding box center [1075, 294] width 198 height 199
type input "#880088"
type input "#FF00FF"
type input "10000"
type input "99"
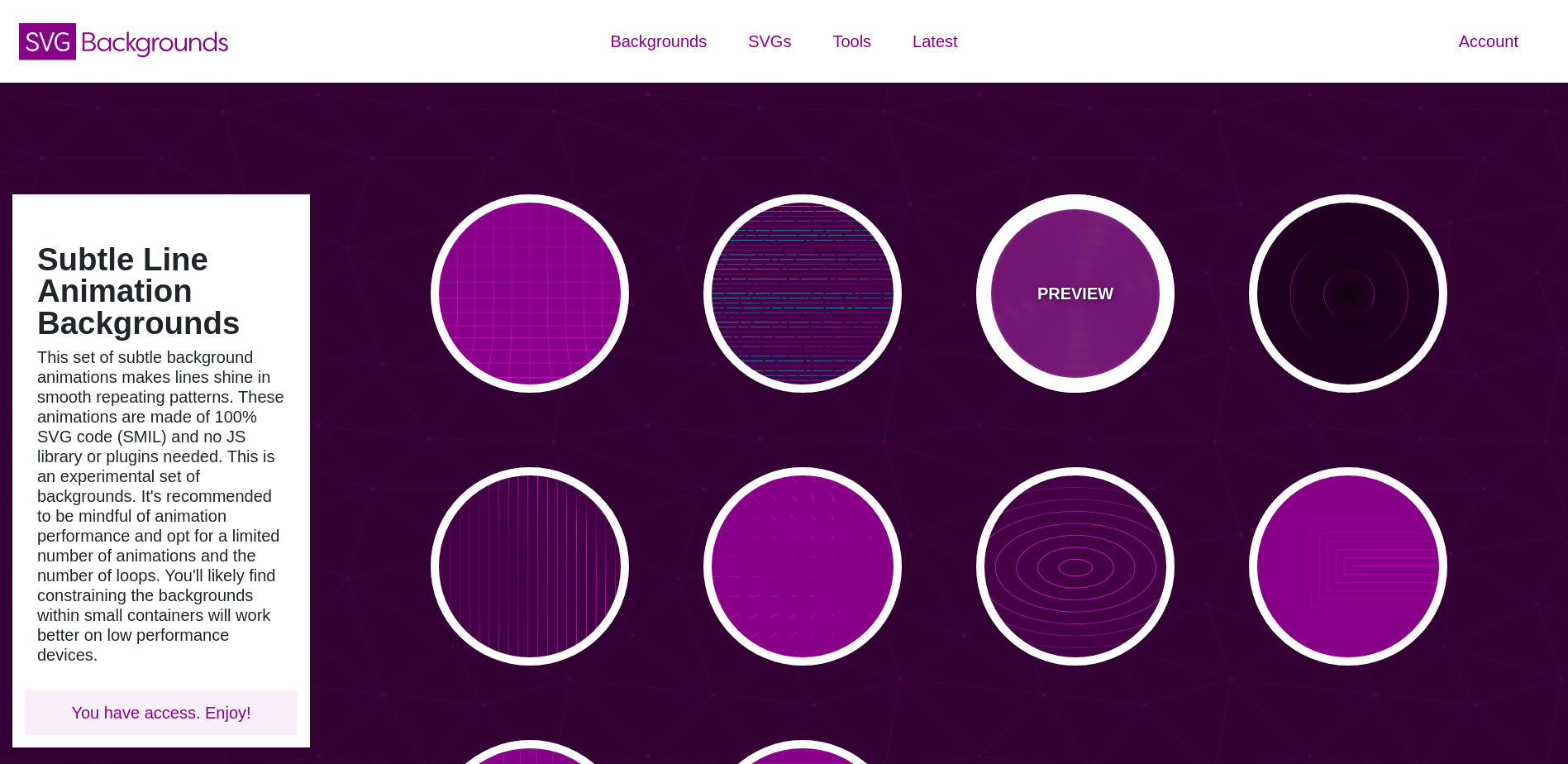
type input "50"
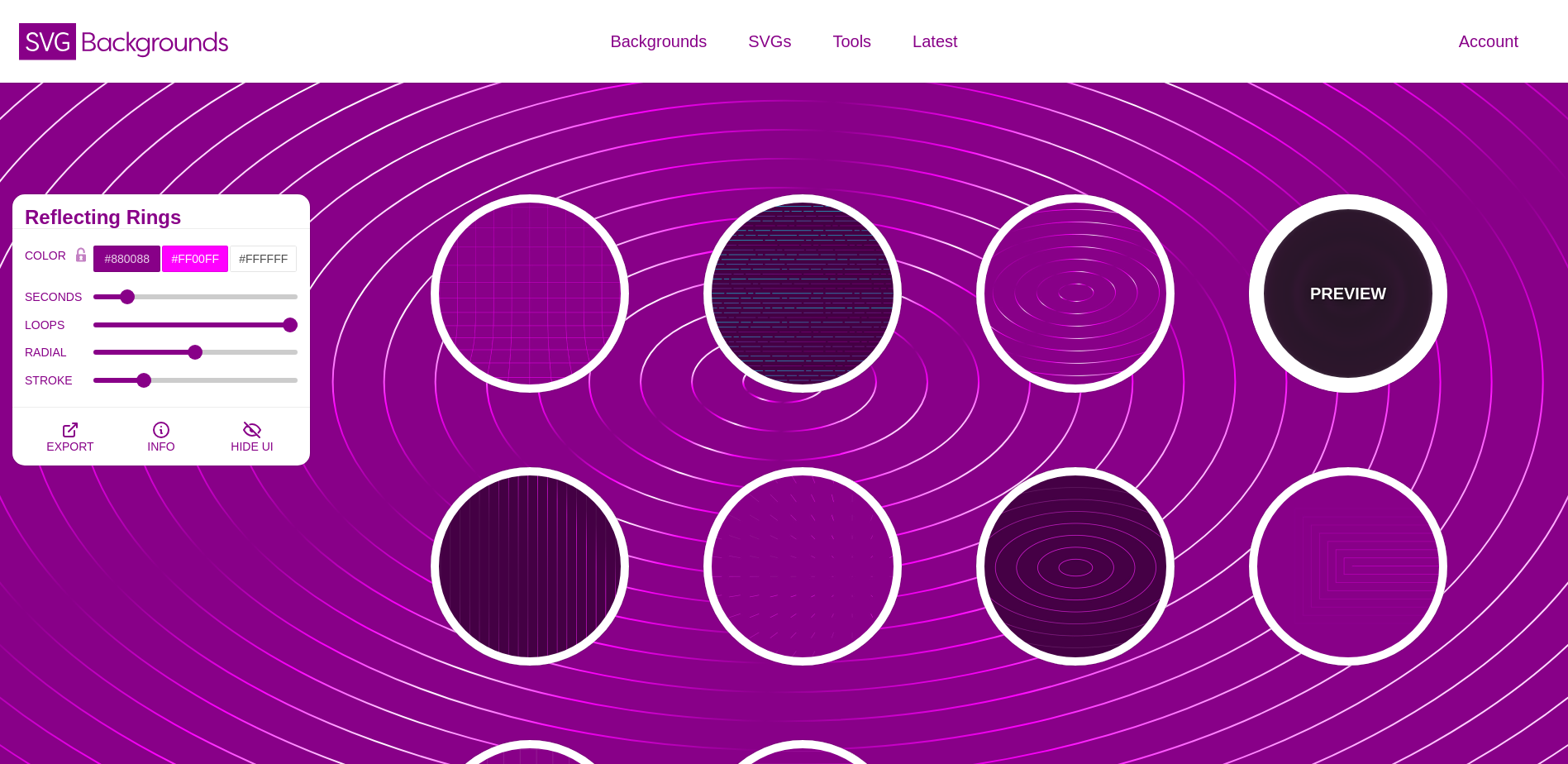
click at [1339, 313] on div "PREVIEW" at bounding box center [1348, 294] width 198 height 199
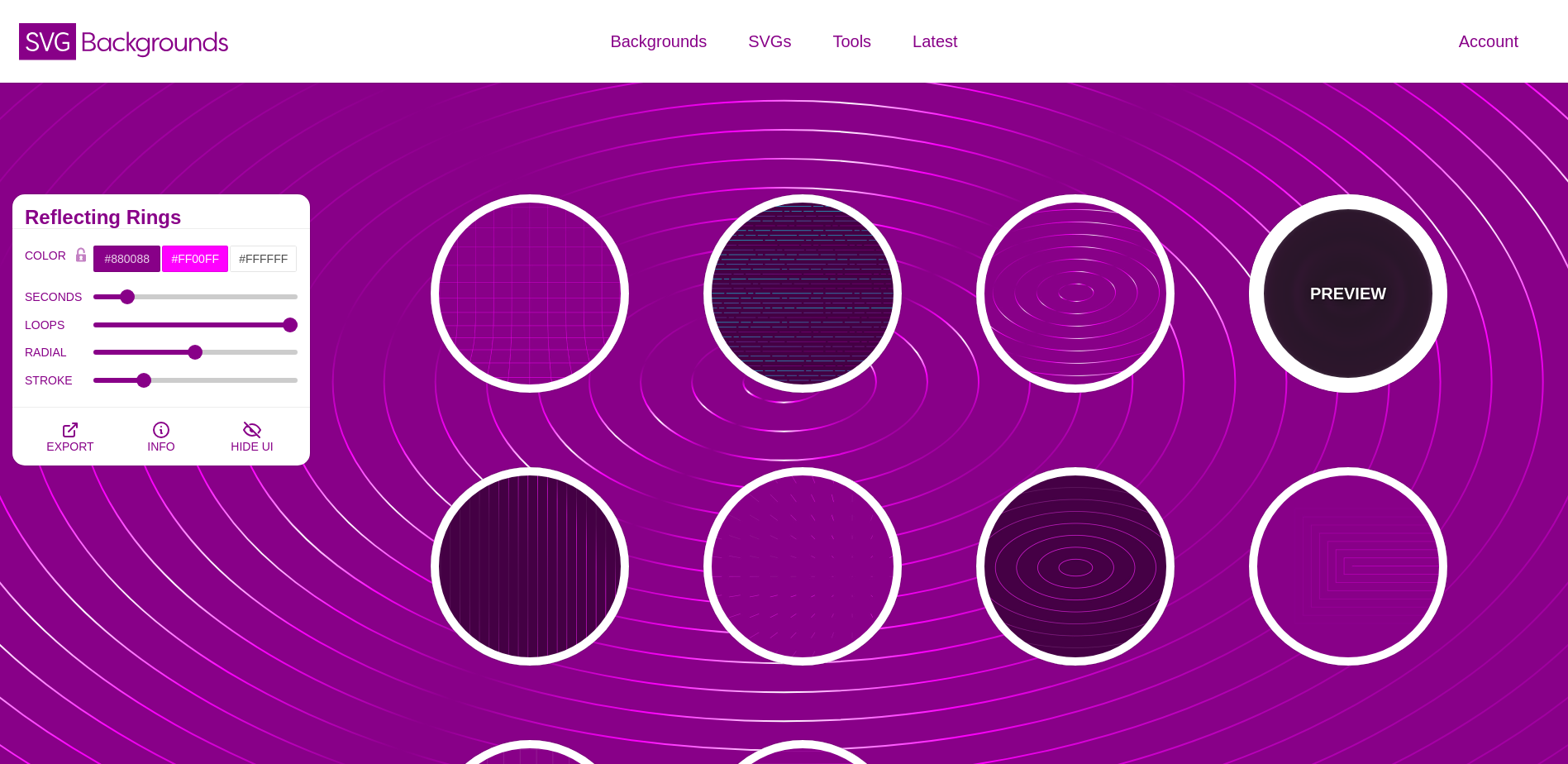
type input "#220022"
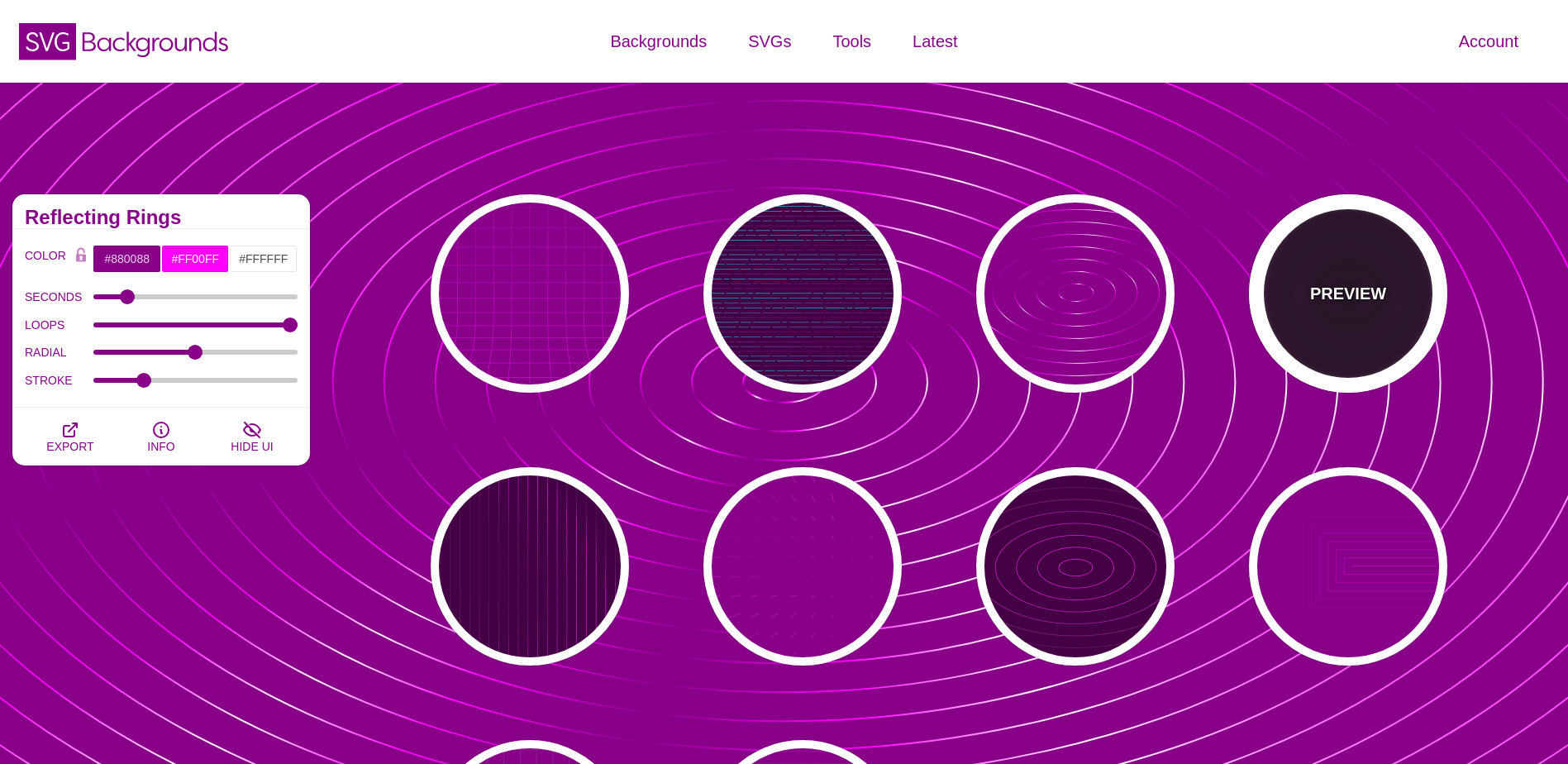
type input "#110011"
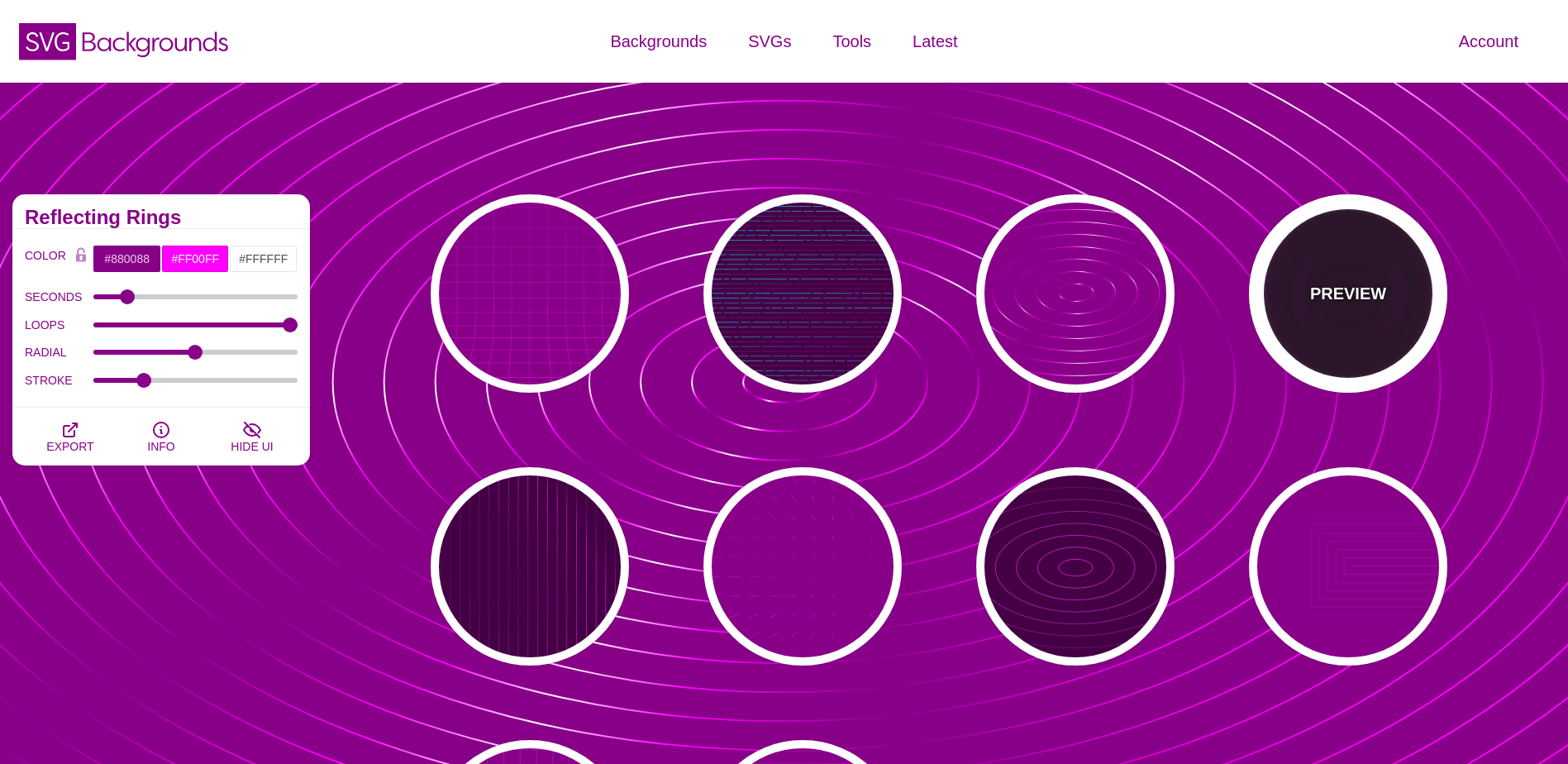
type input "6"
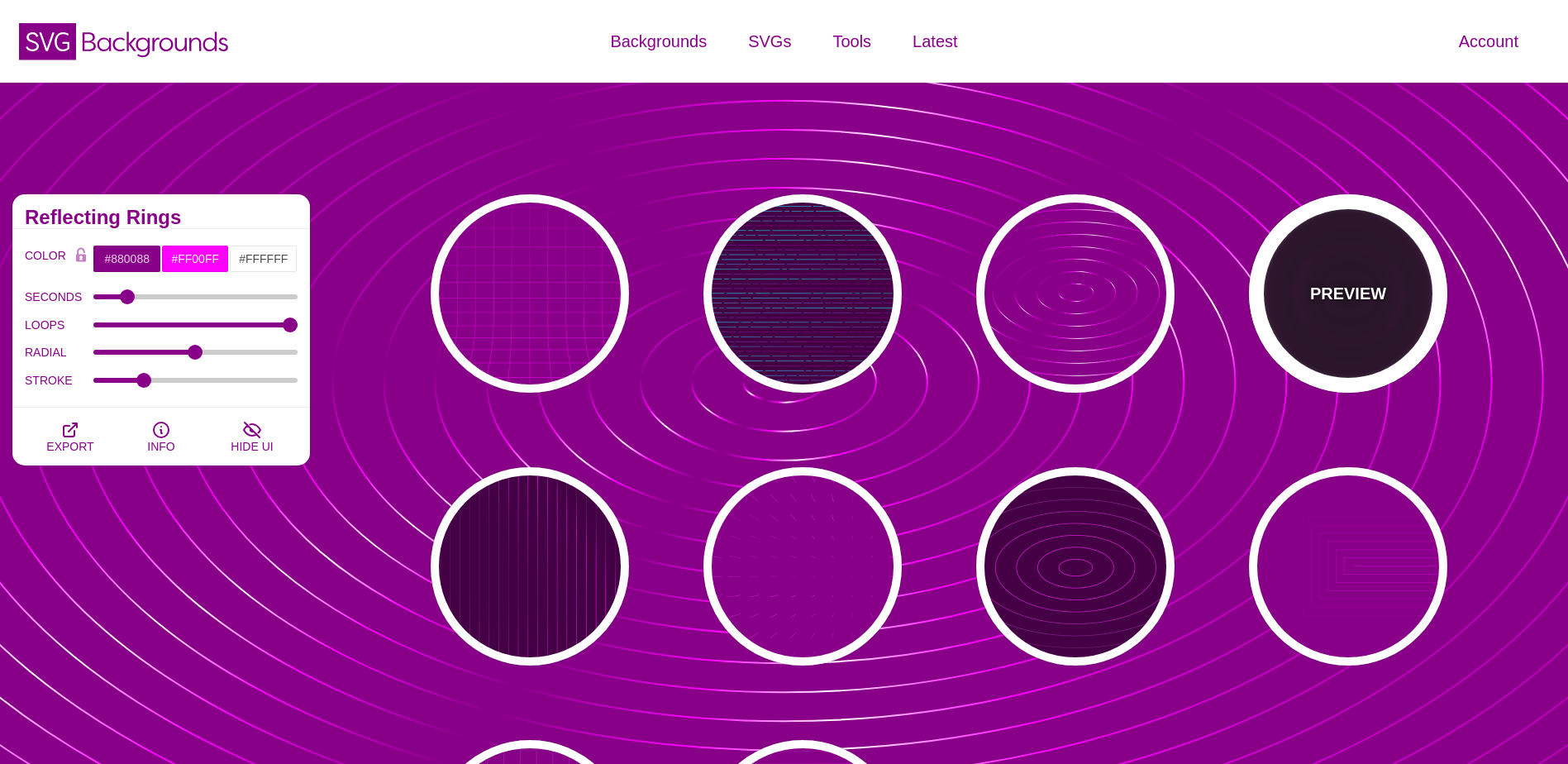
type input "999"
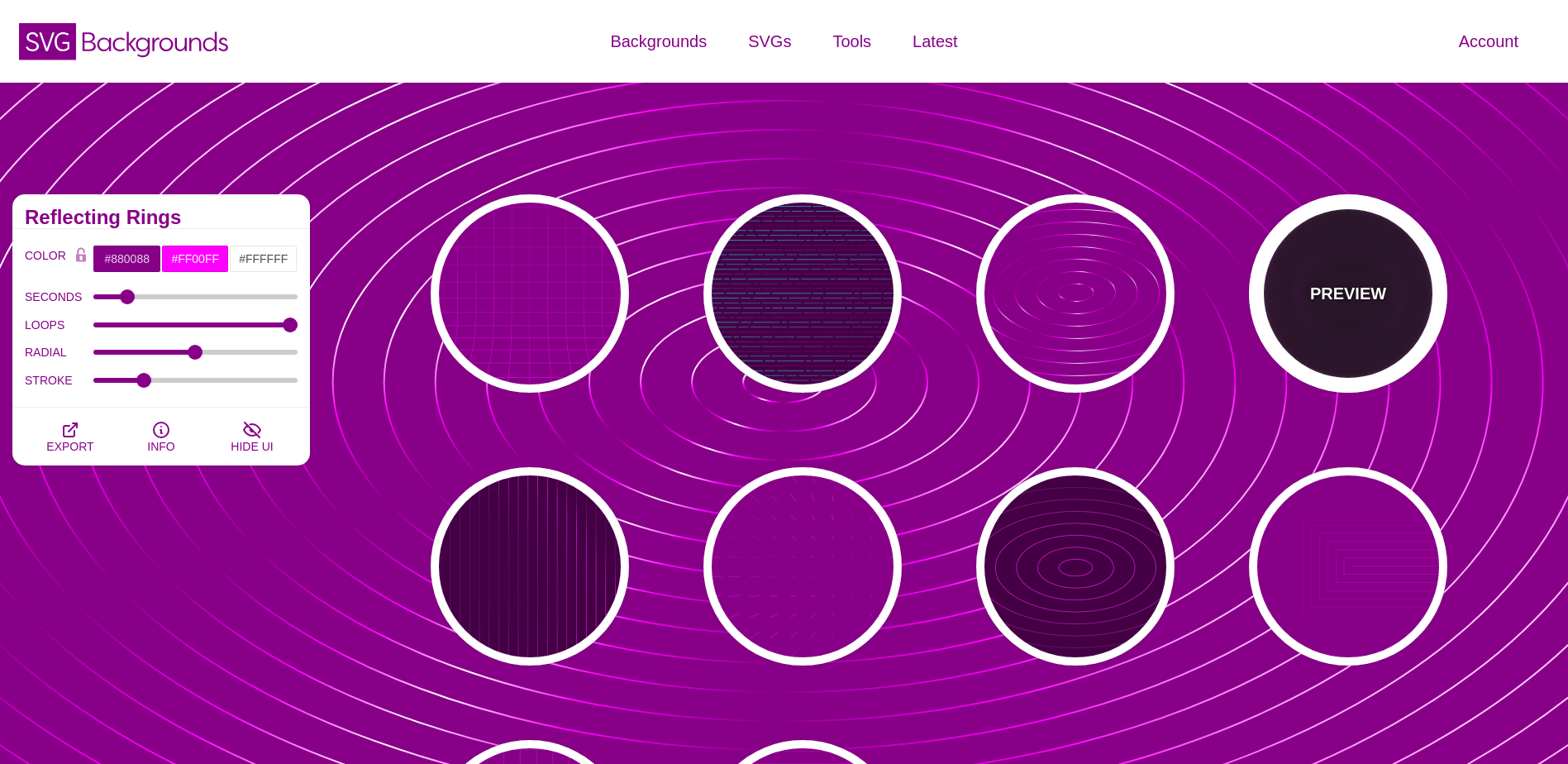
type input "1"
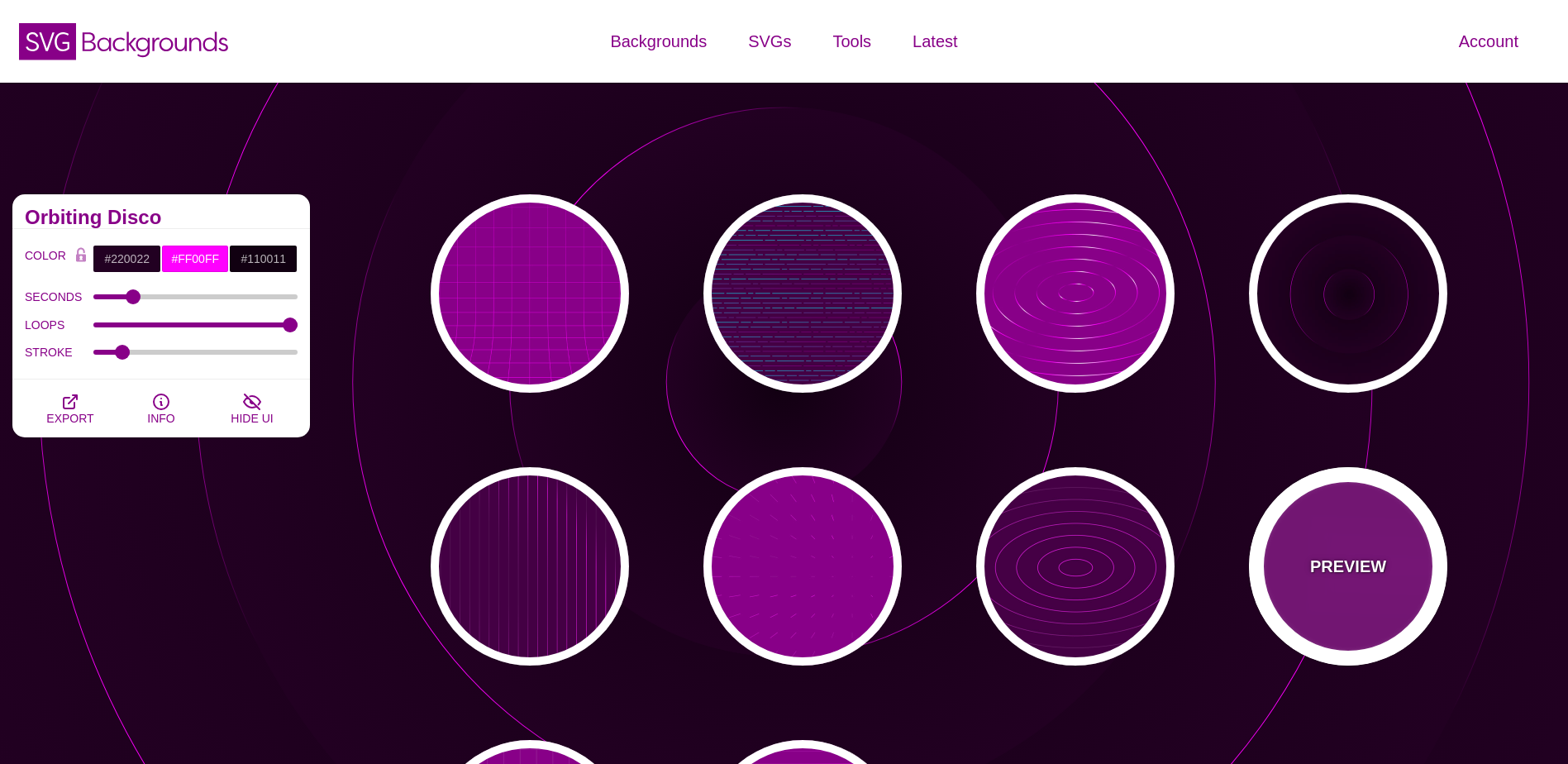
click at [1374, 551] on div "PREVIEW" at bounding box center [1348, 566] width 198 height 199
type input "#880088"
type input "5"
type input "0"
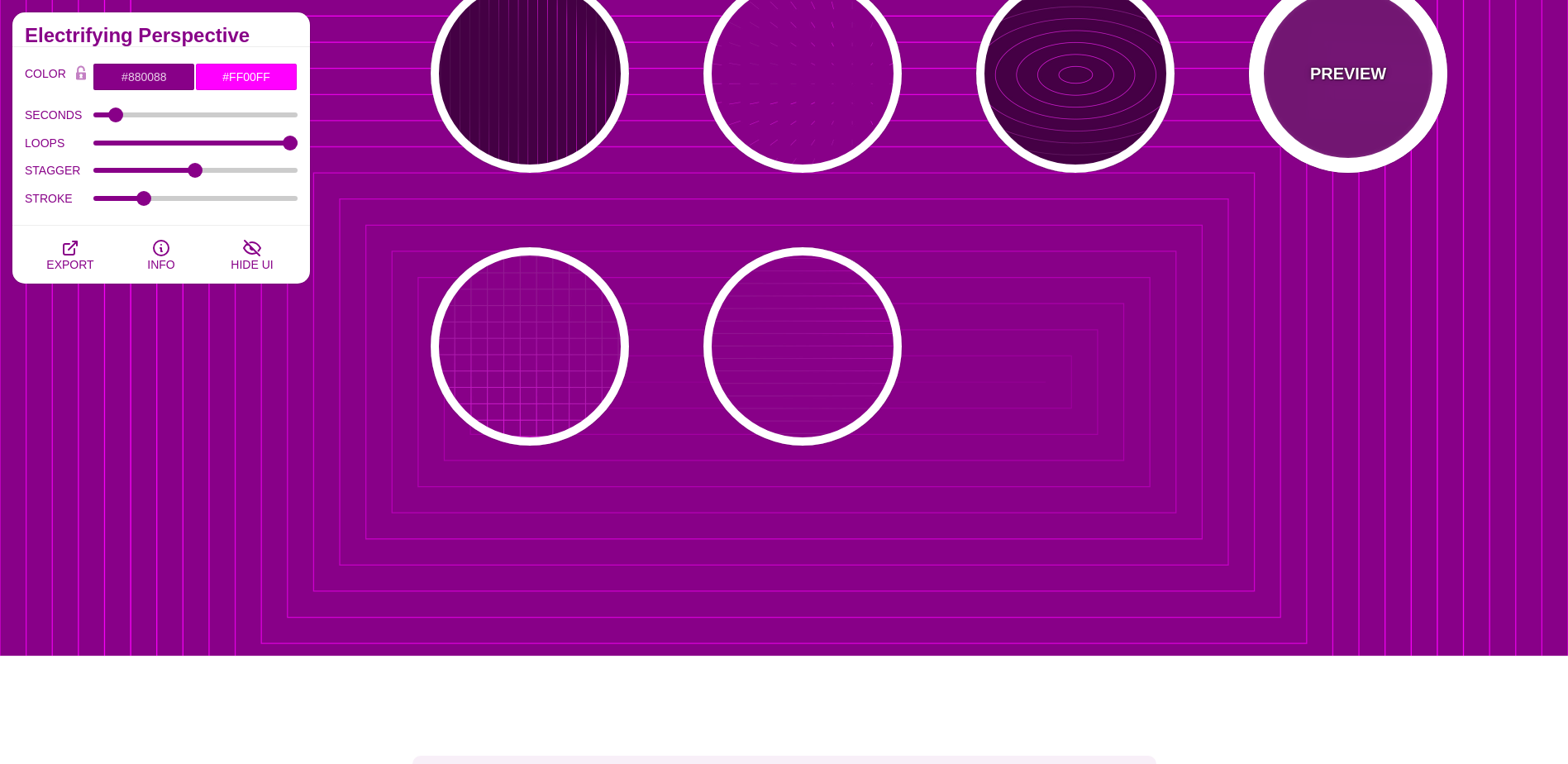
scroll to position [496, 0]
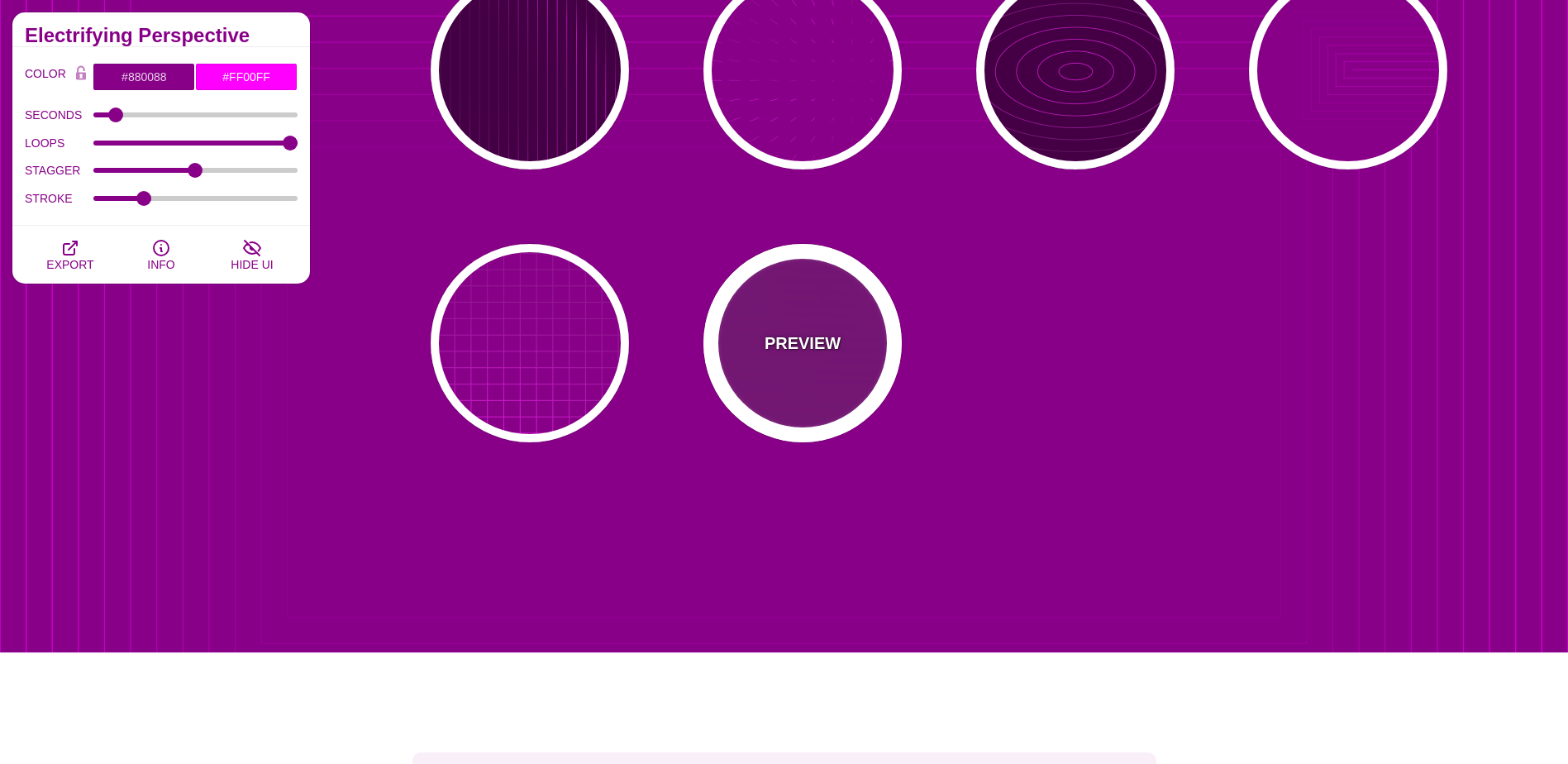
click at [787, 371] on div "PREVIEW" at bounding box center [803, 344] width 198 height 199
type input "#FFFFFF"
type input "20"
type input "1"
type input "0.1"
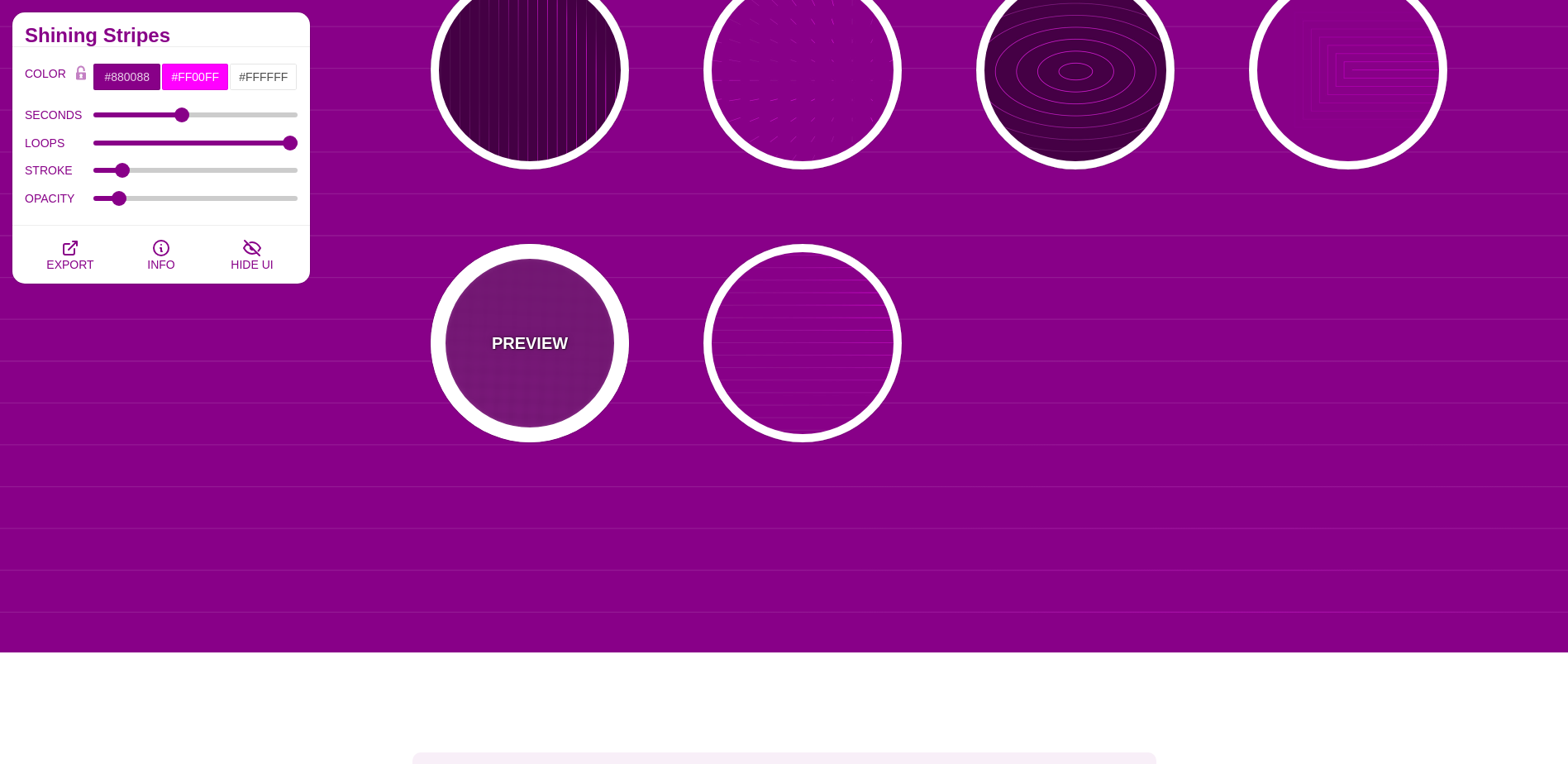
click at [497, 306] on div "PREVIEW" at bounding box center [530, 344] width 198 height 199
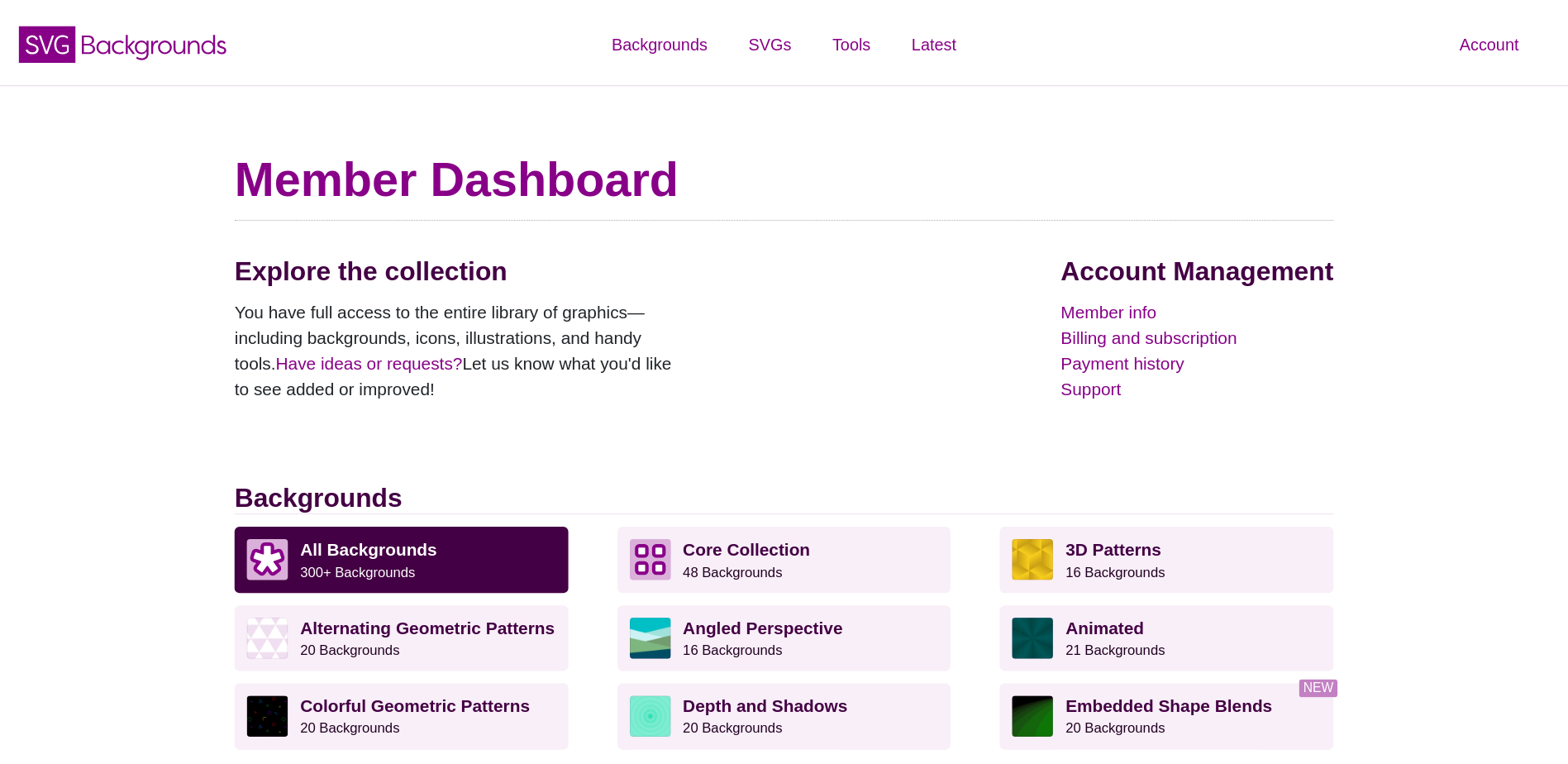
scroll to position [496, 0]
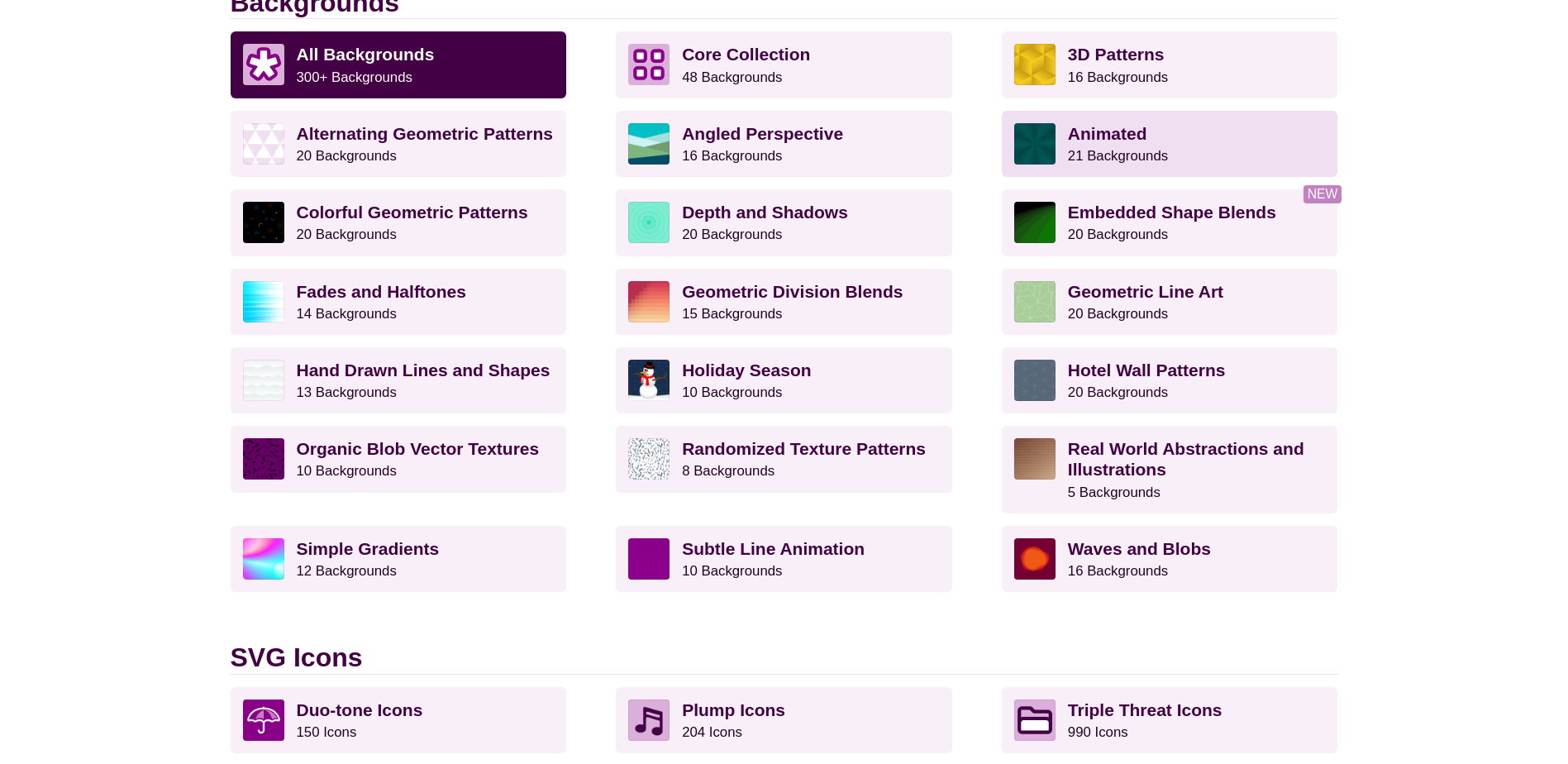
click at [1129, 144] on p "Animated 21 Backgrounds" at bounding box center [1196, 144] width 258 height 42
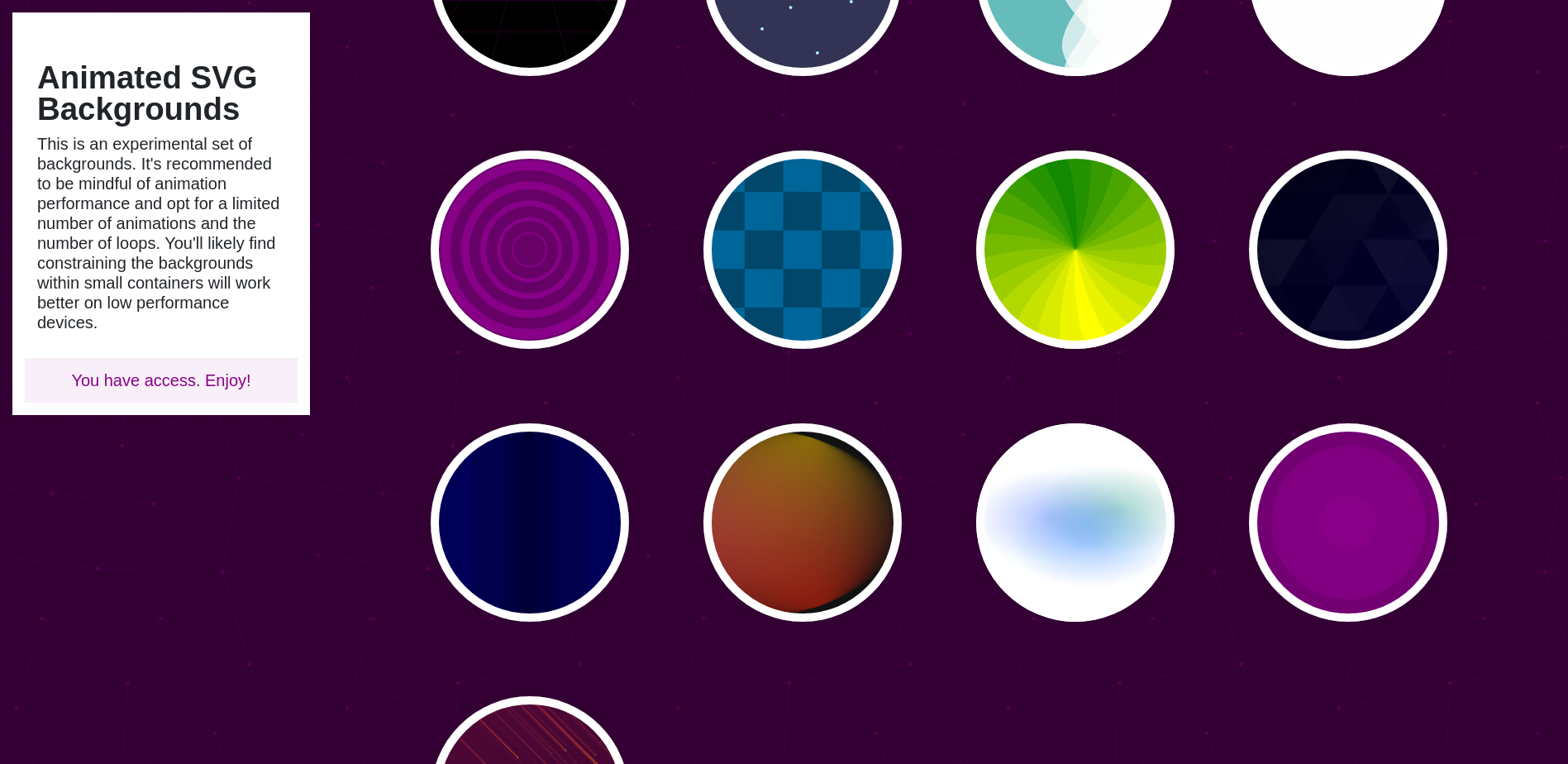
scroll to position [910, 0]
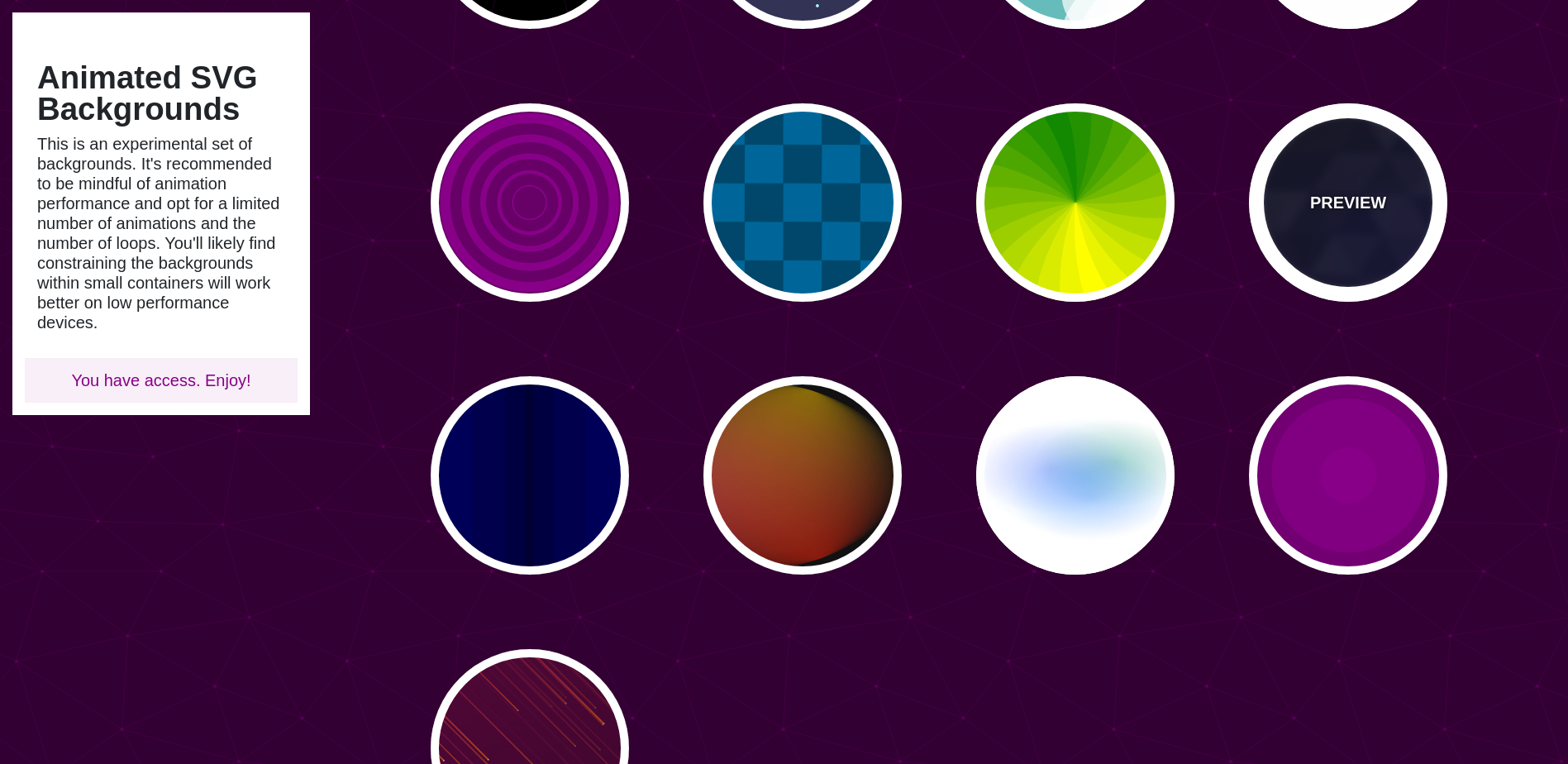
click at [1363, 253] on div "PREVIEW" at bounding box center [1348, 203] width 198 height 199
type input "#000000"
type input "#880088"
type input "#0000FF"
type input "#006600"
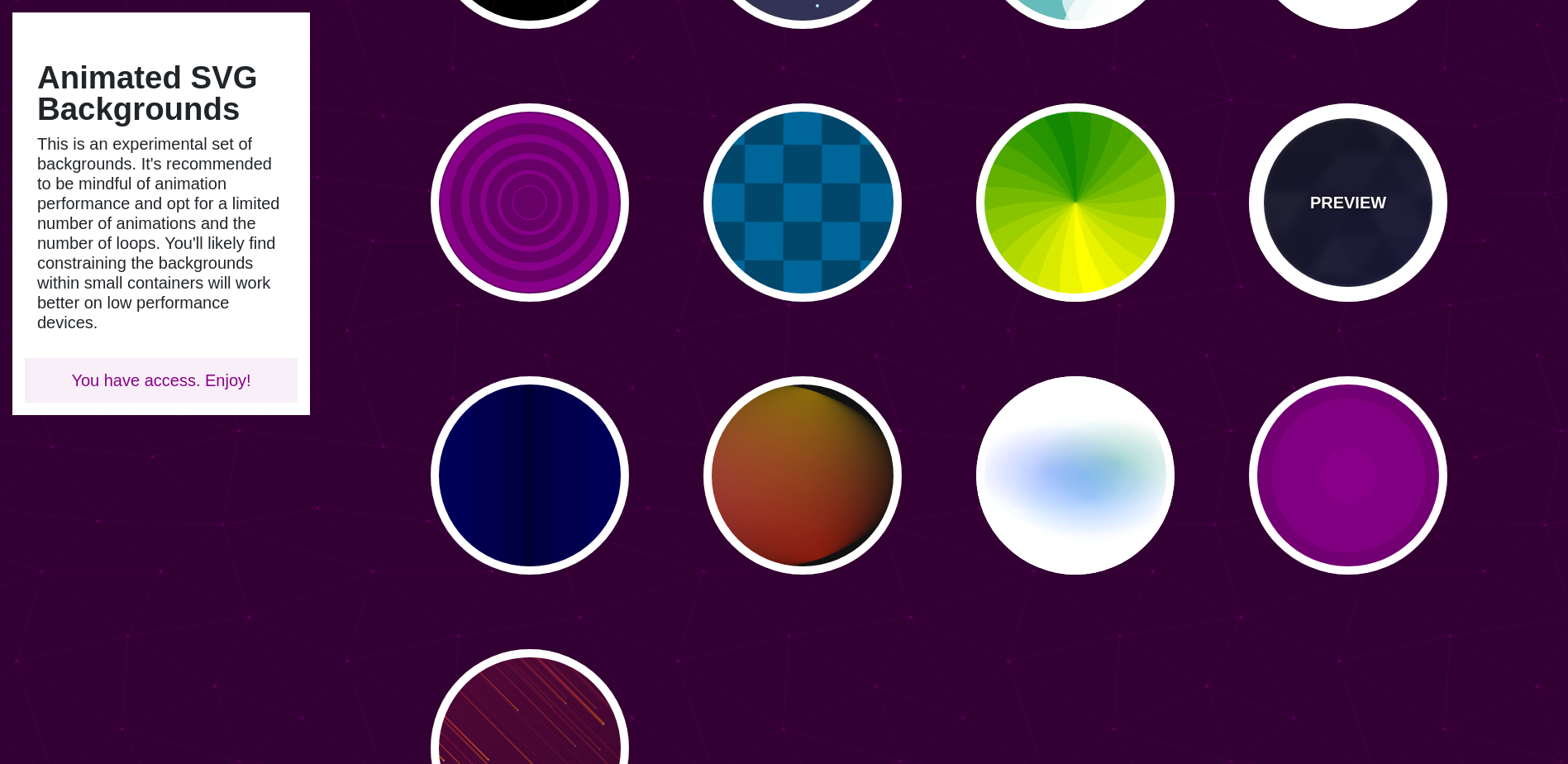
type input "0"
type input "0.4"
type input "5"
type input "15"
type input "0.2"
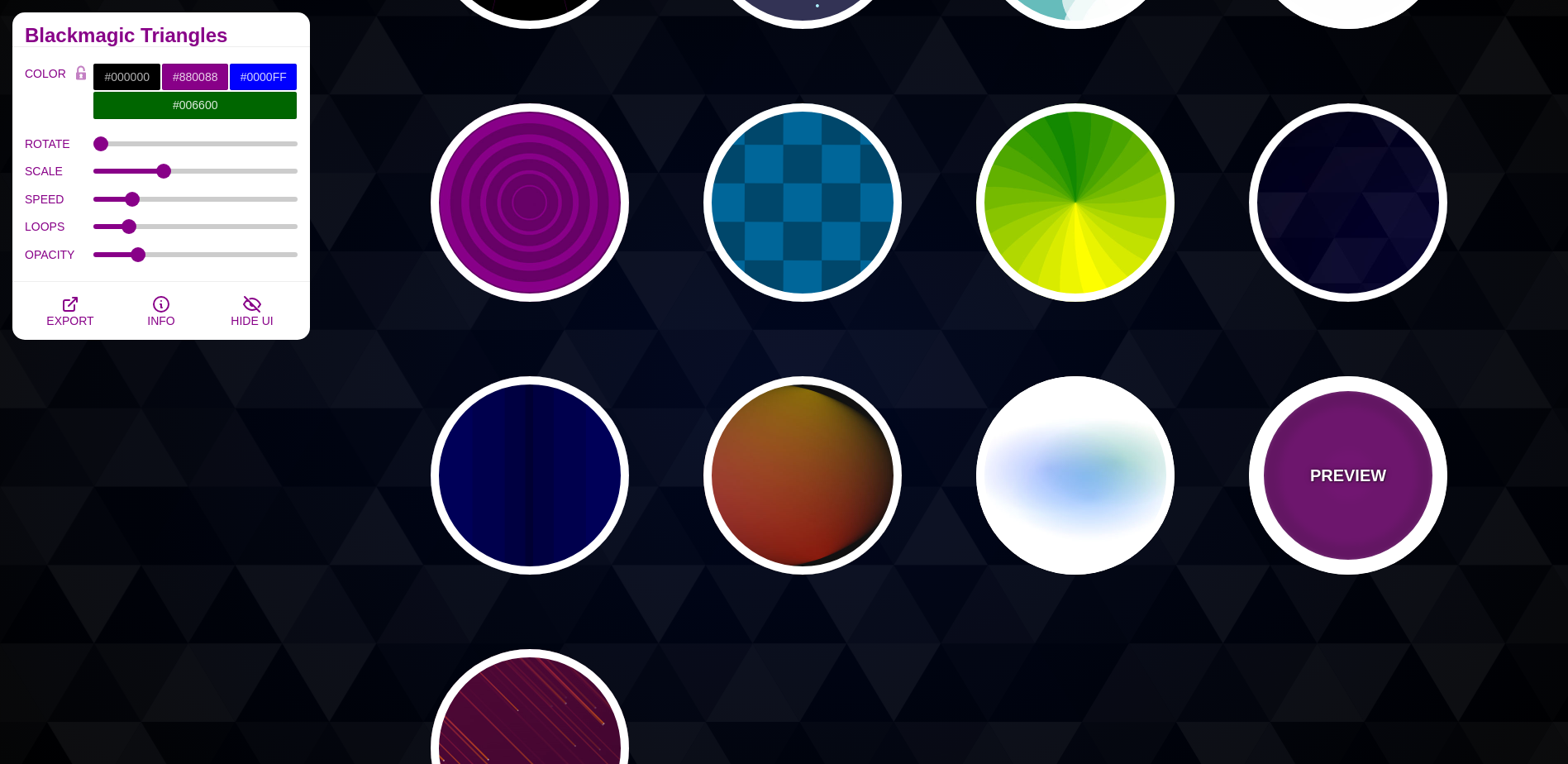
click at [1371, 499] on div "PREVIEW" at bounding box center [1348, 475] width 198 height 199
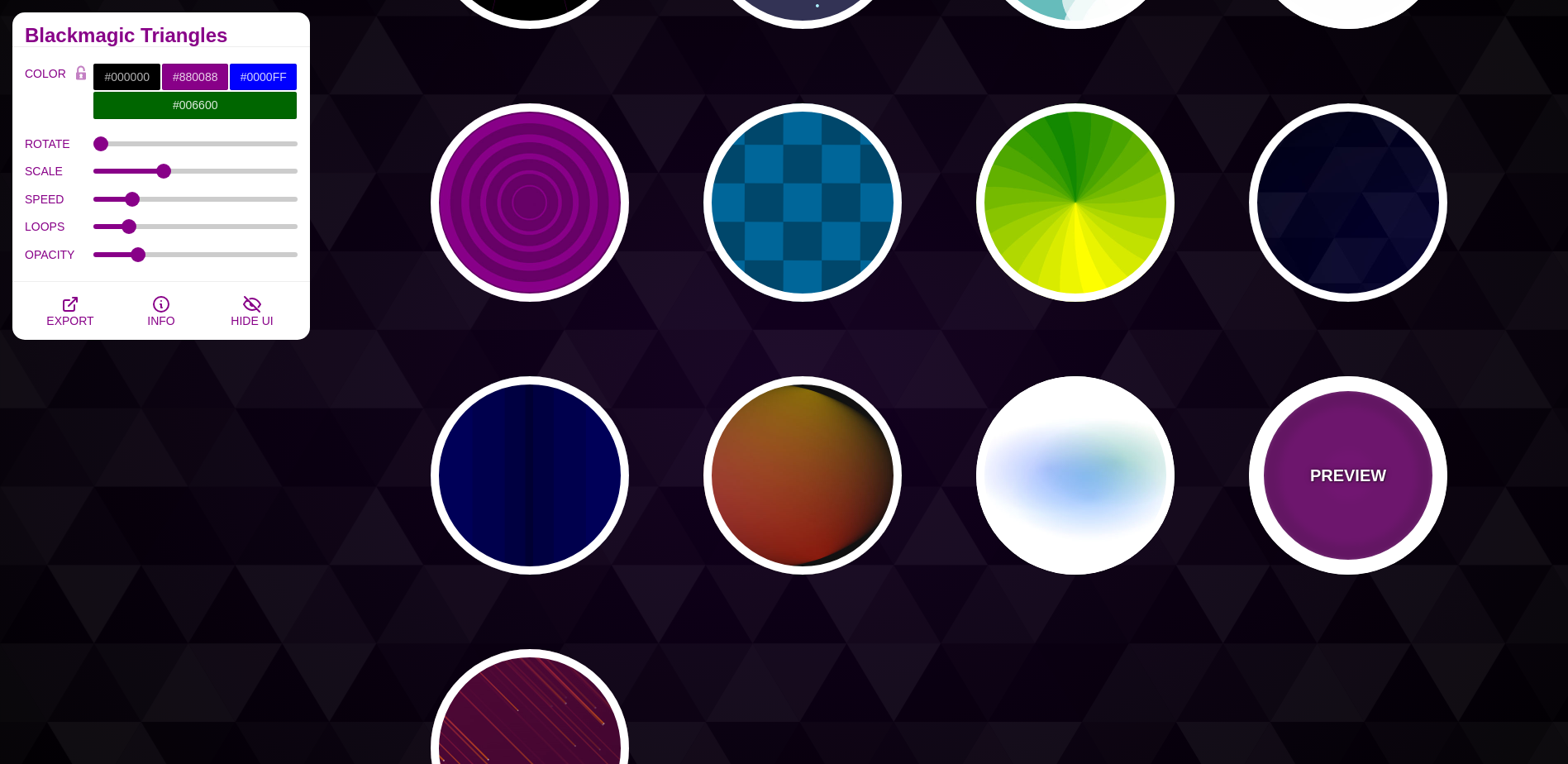
type input "#220022"
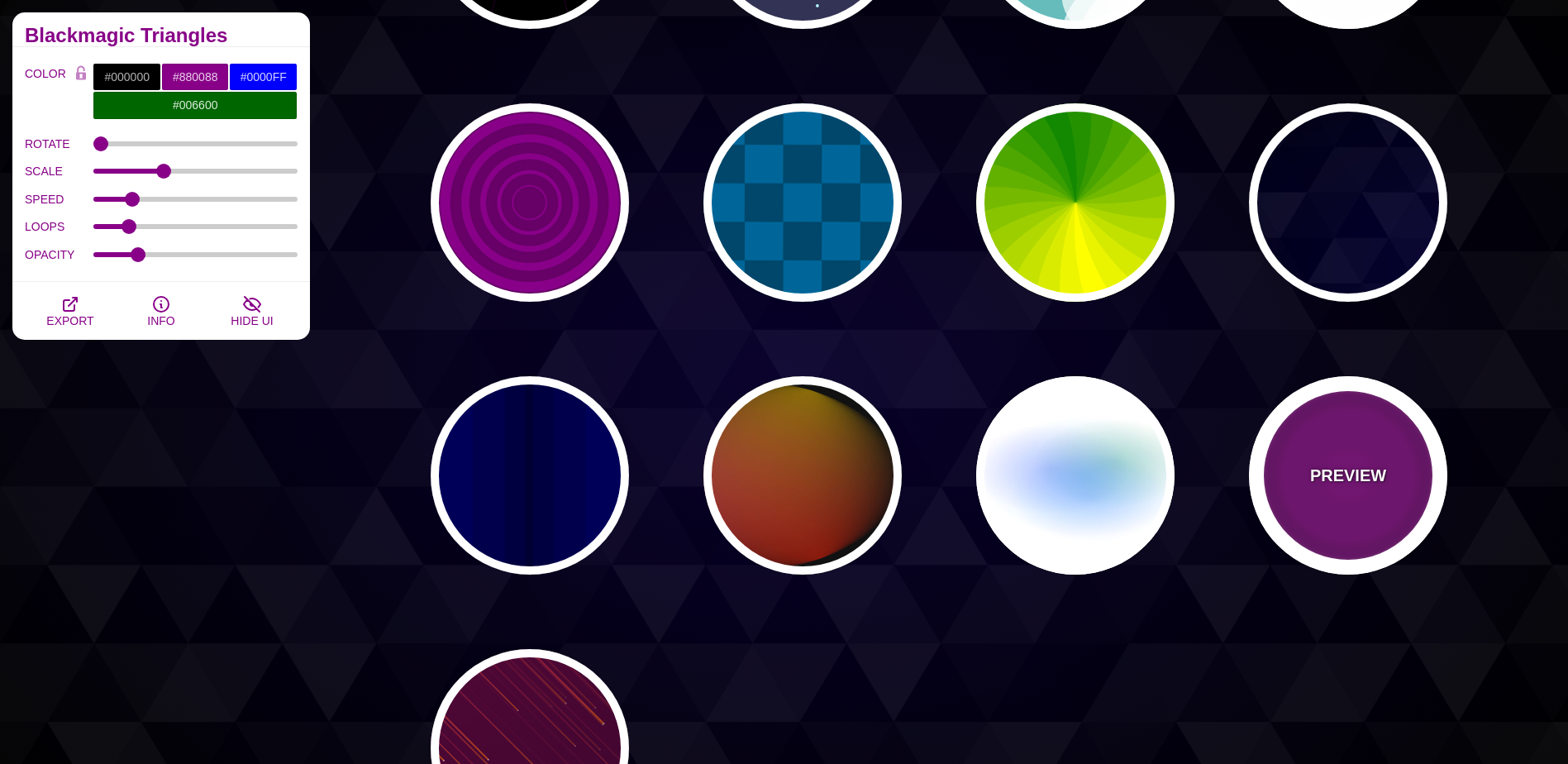
type input "999"
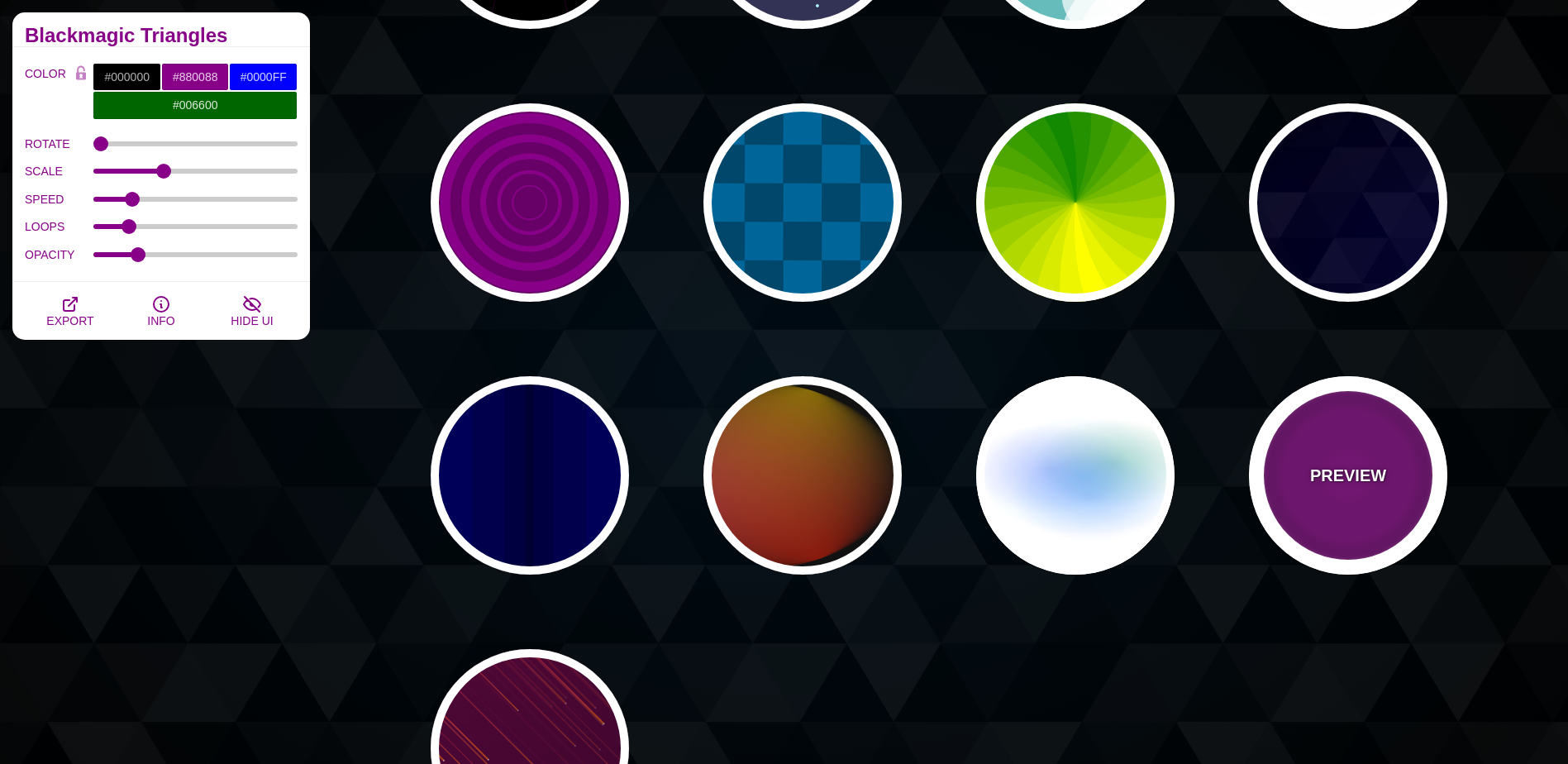
type input "5"
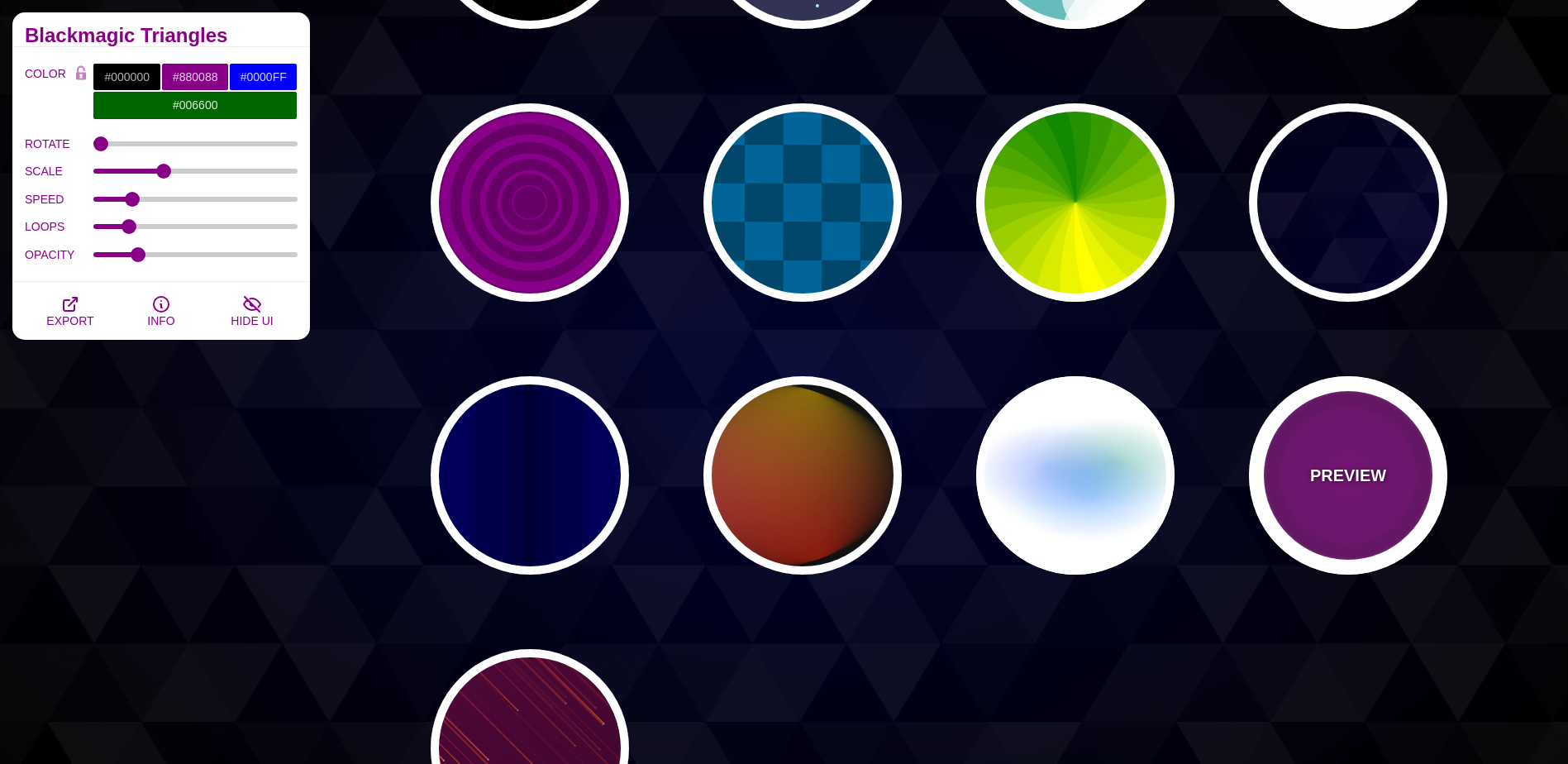
type input "0"
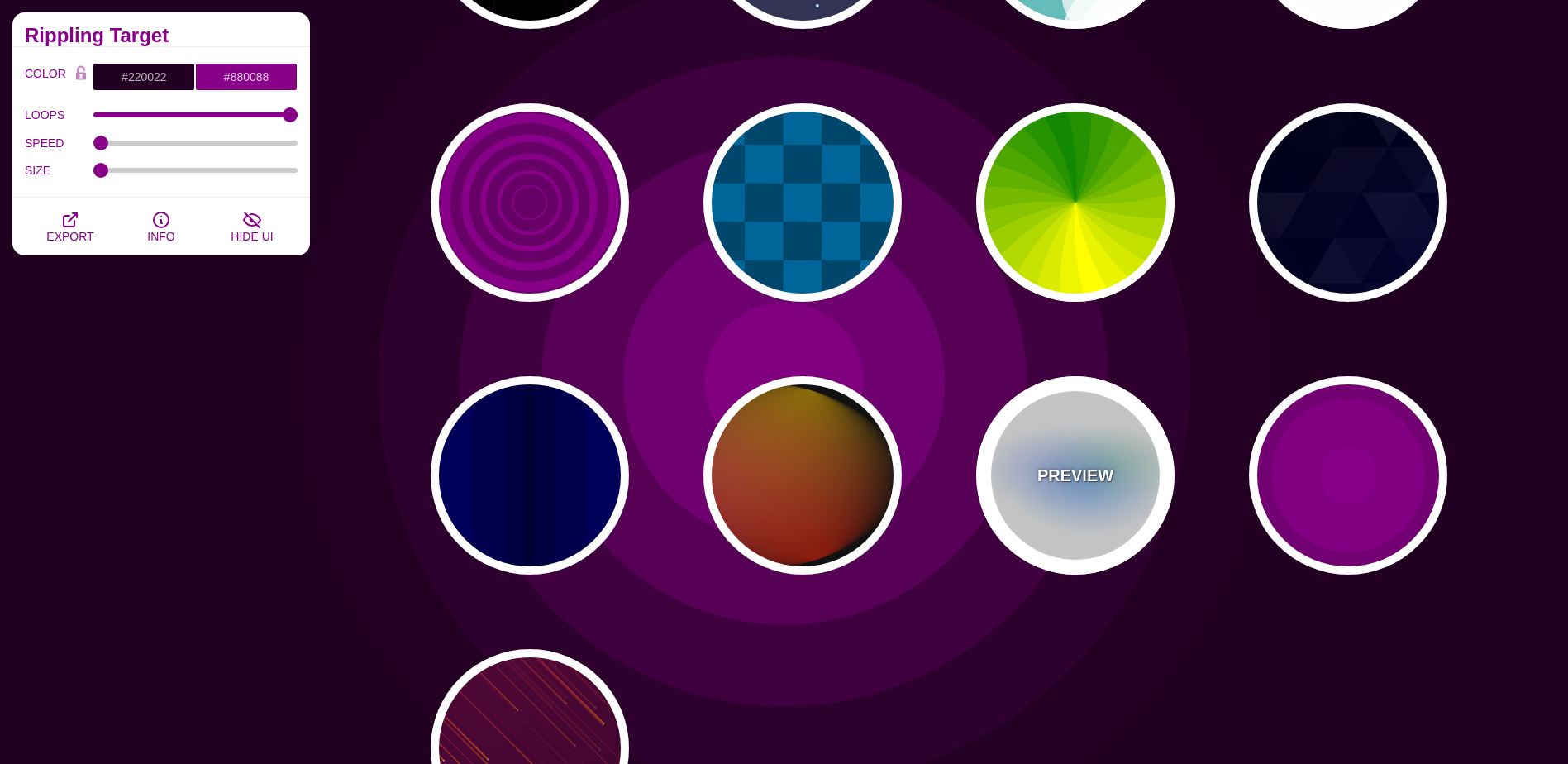
click at [1065, 508] on div "PREVIEW" at bounding box center [1075, 475] width 198 height 199
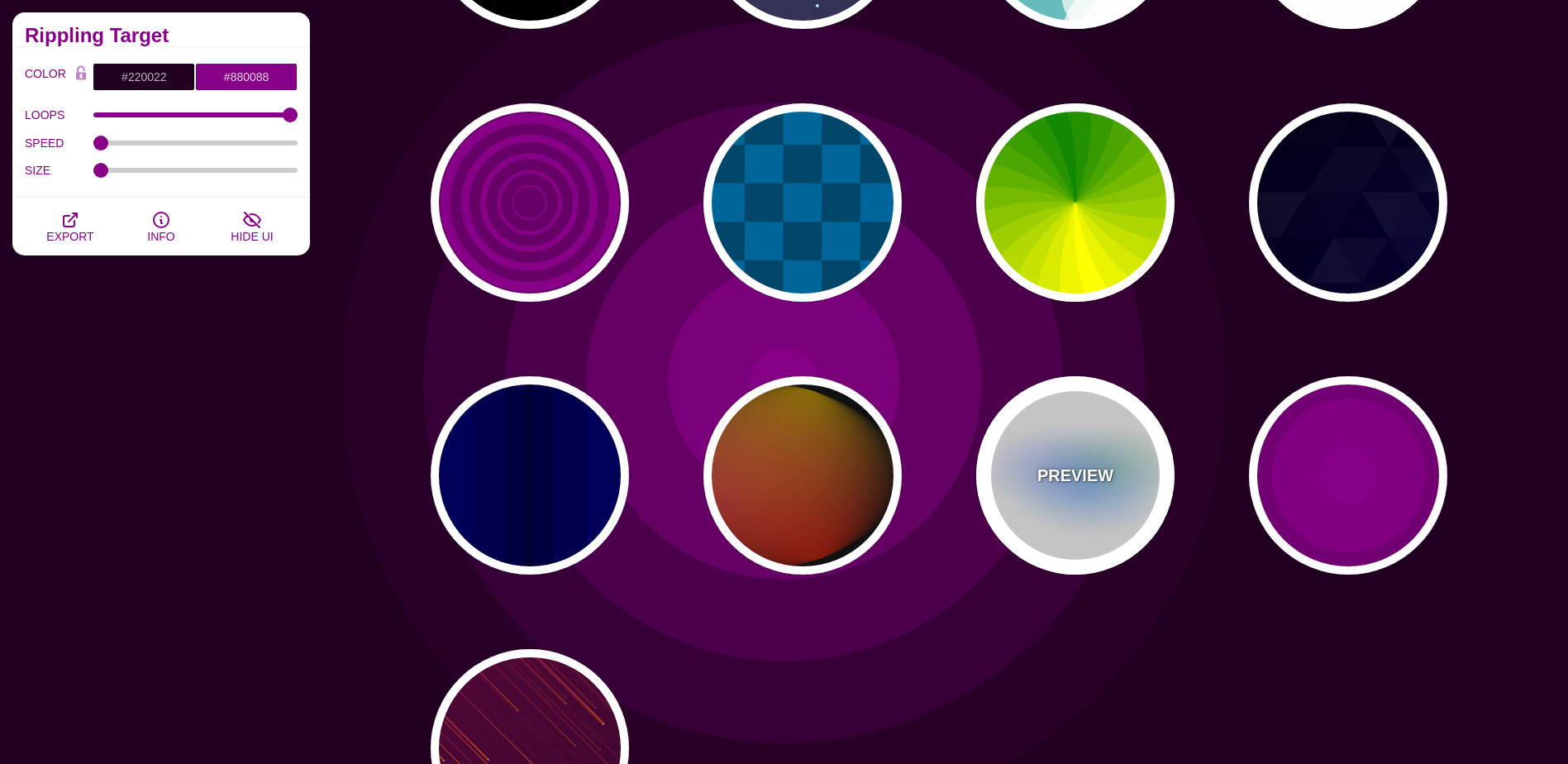
type input "#FFFFFF"
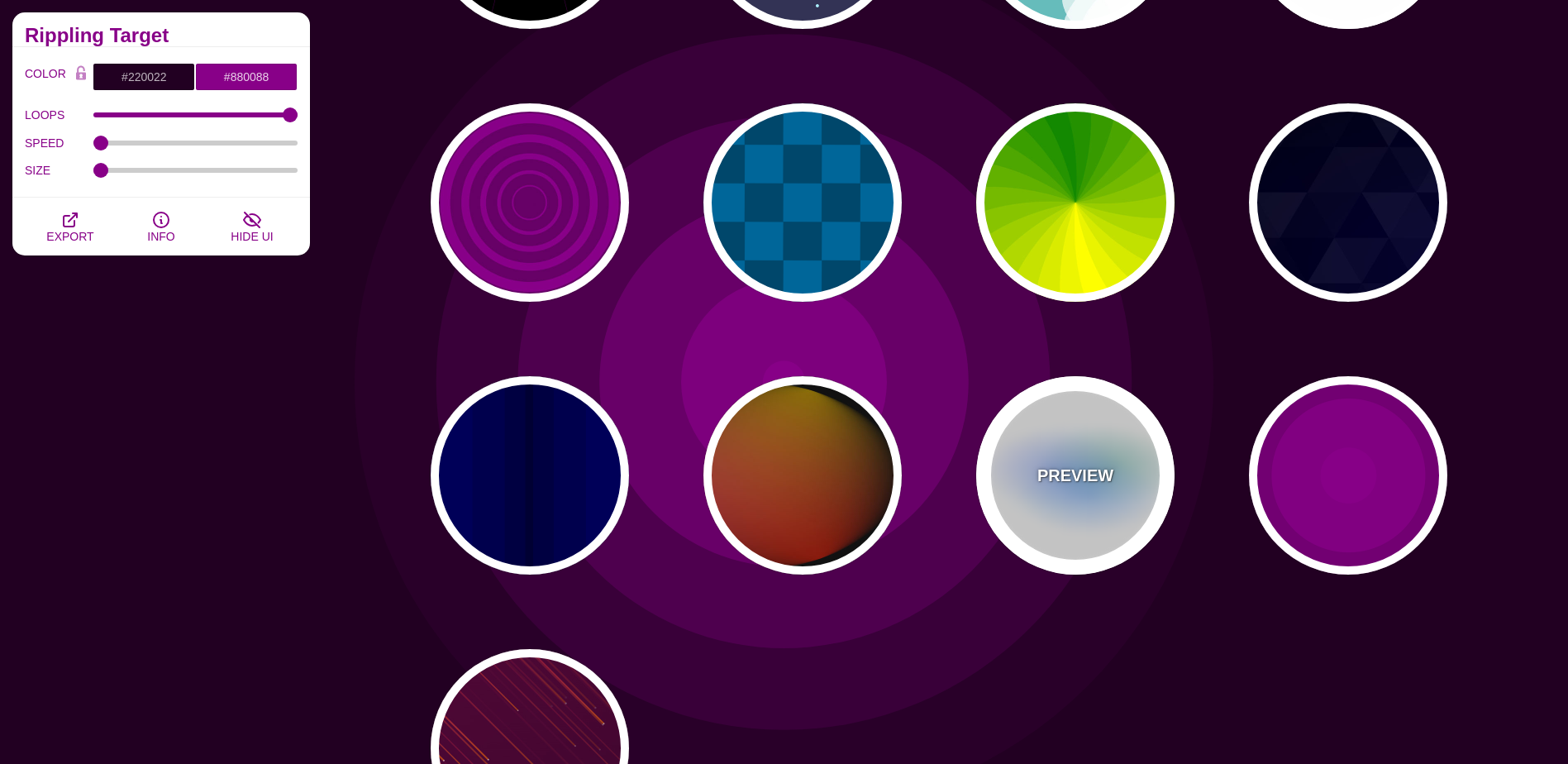
type input "#AA00FF"
type input "#0088FF"
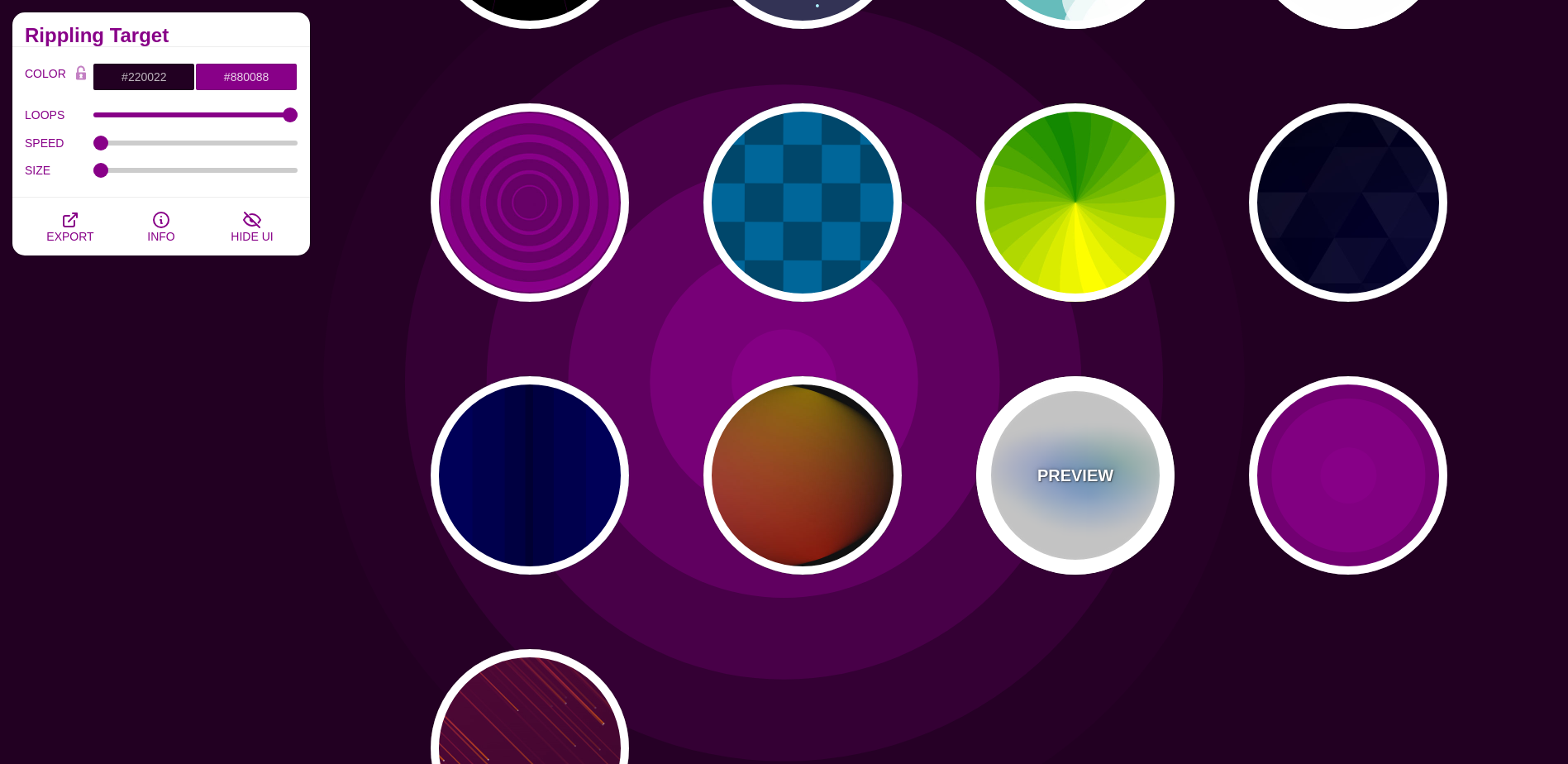
type input "#008800"
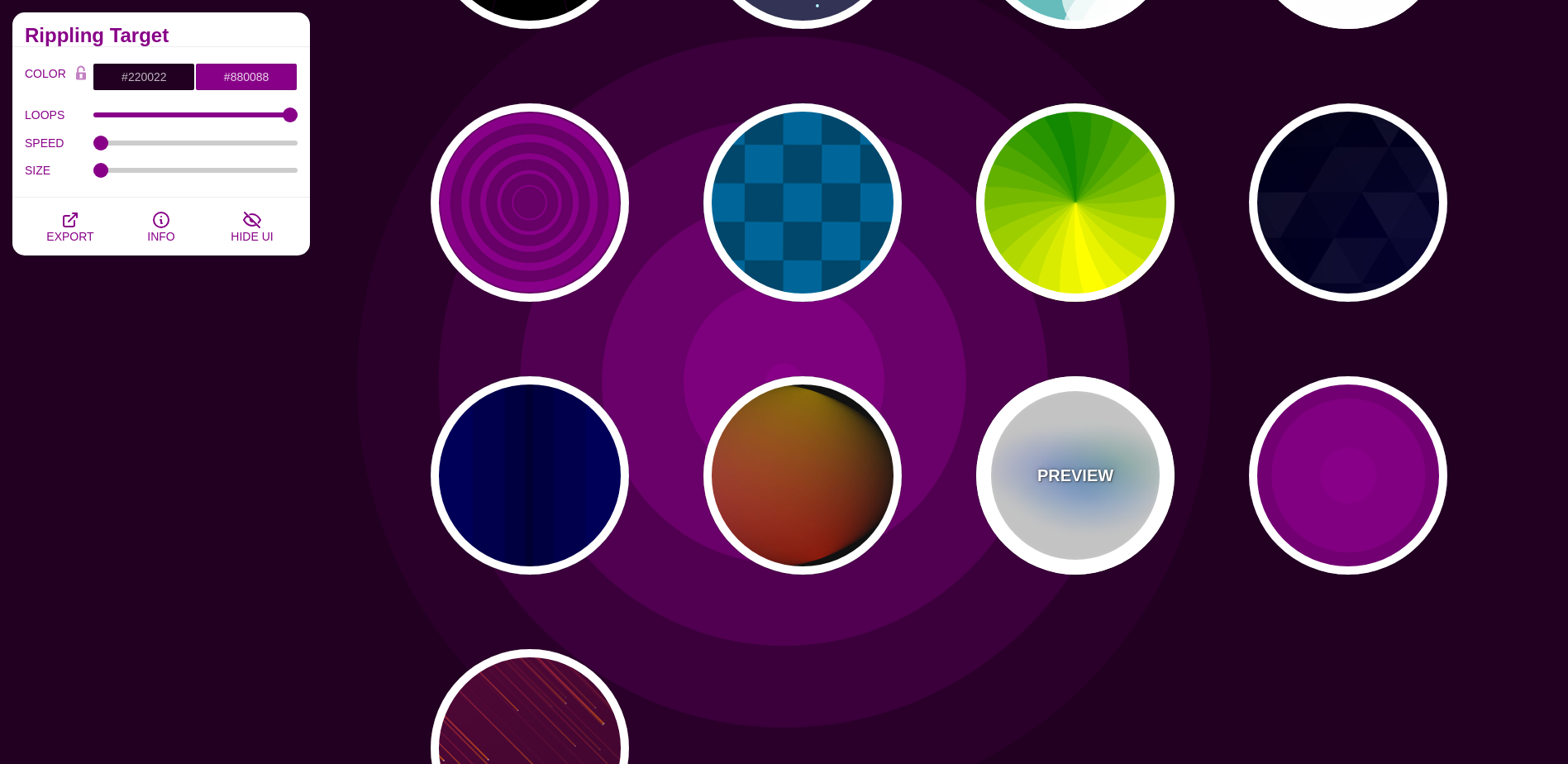
type input "8"
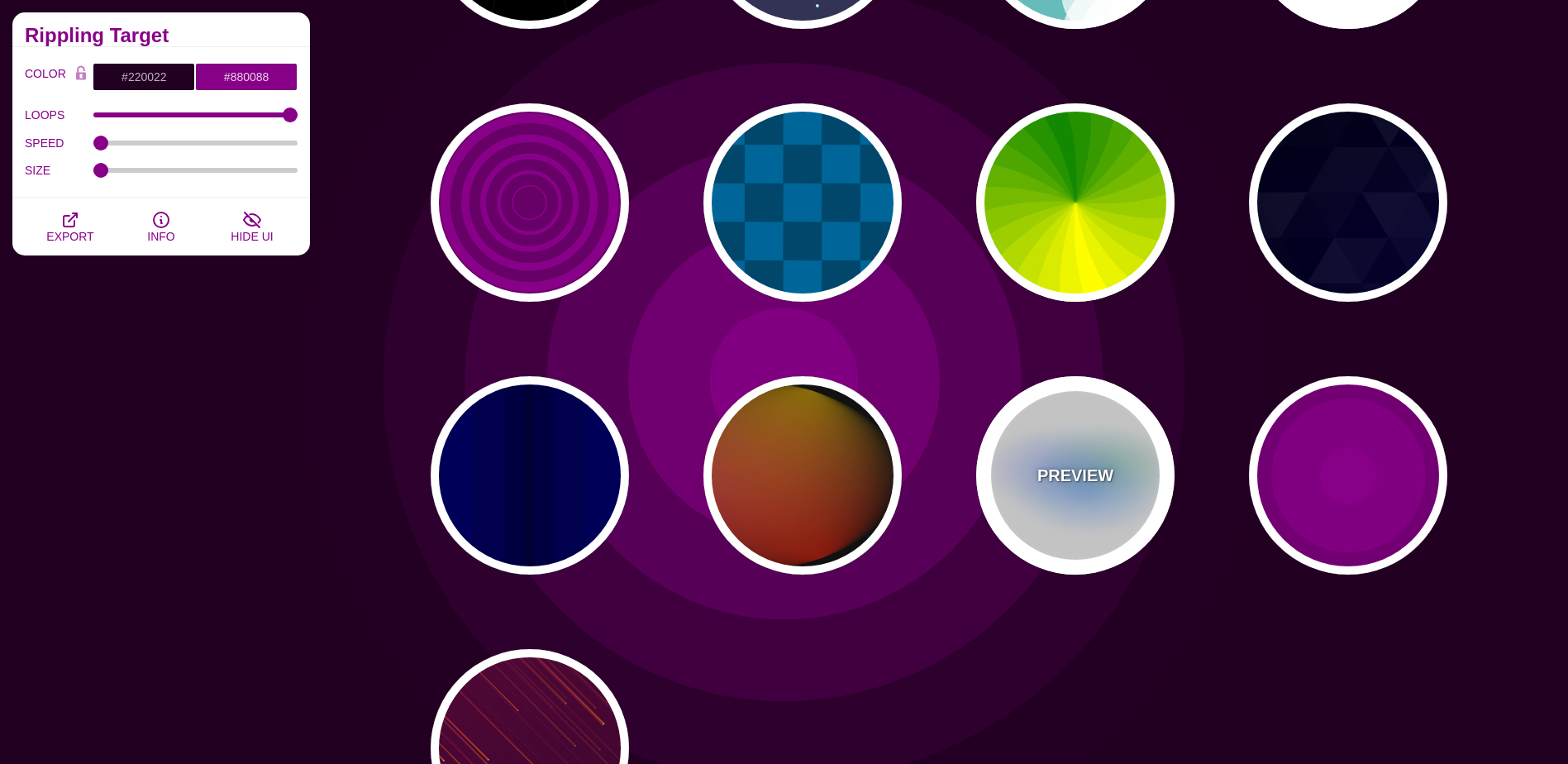
type input "24"
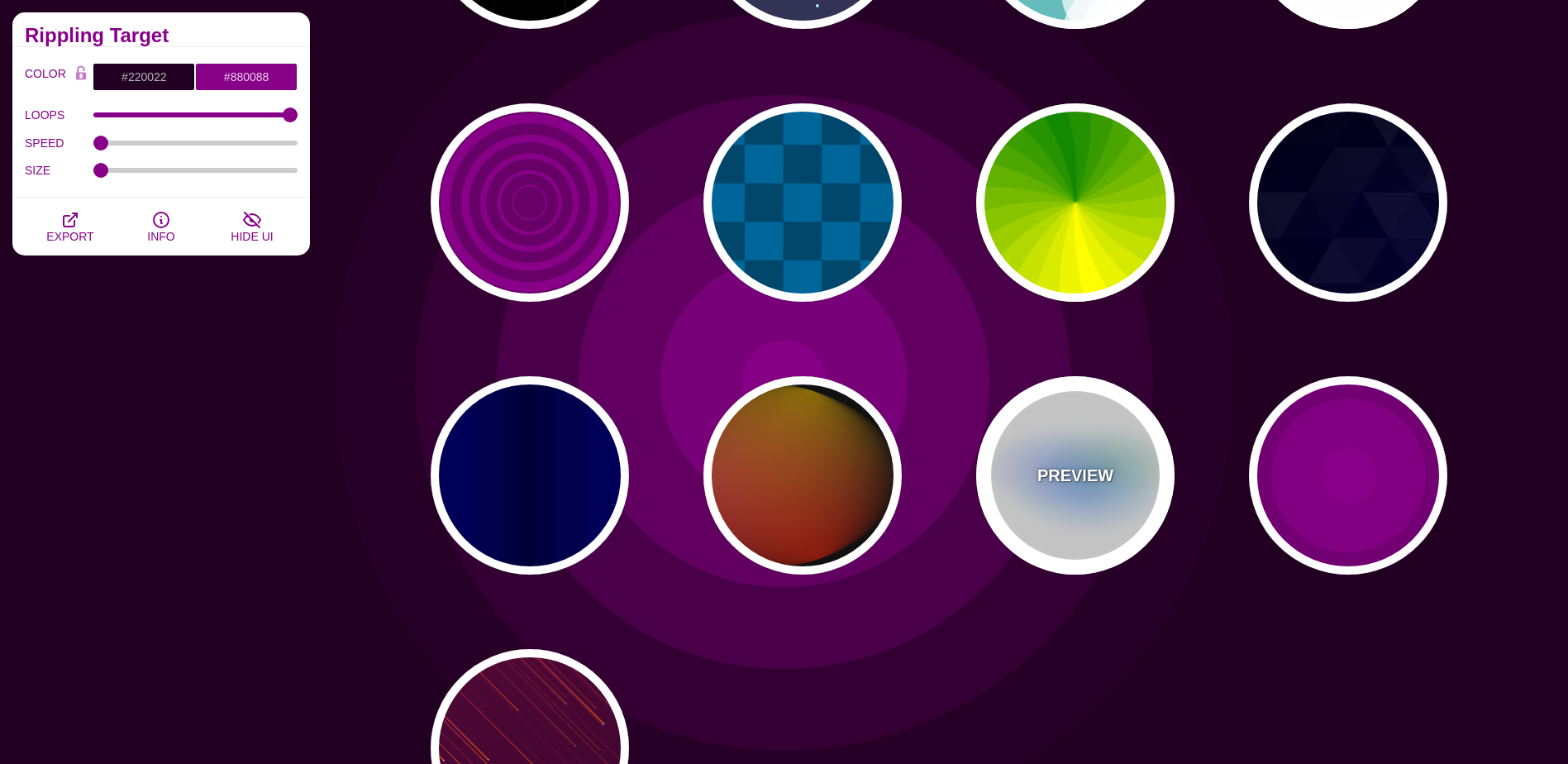
type input "999"
type input "0.5"
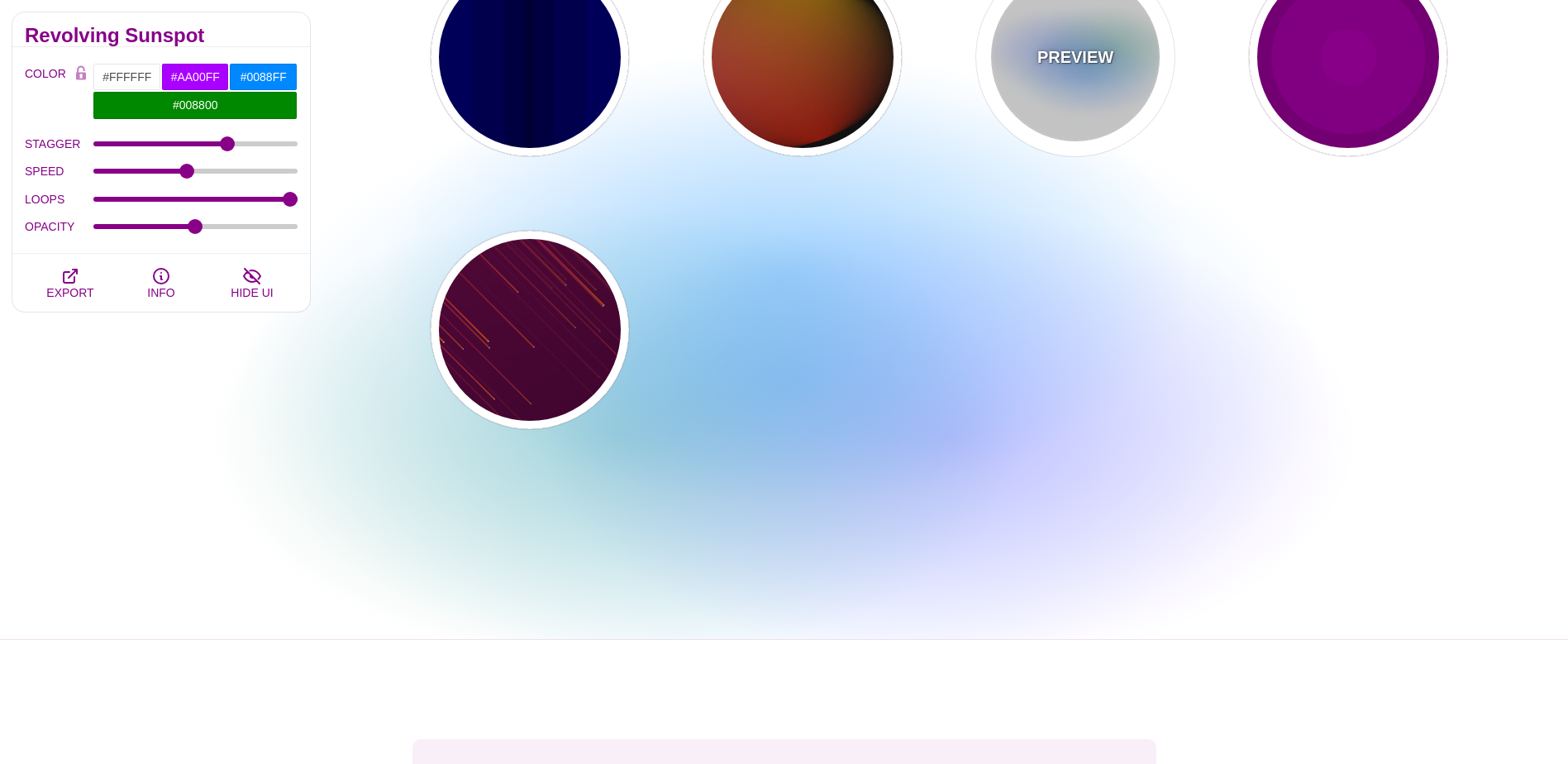
scroll to position [1324, 0]
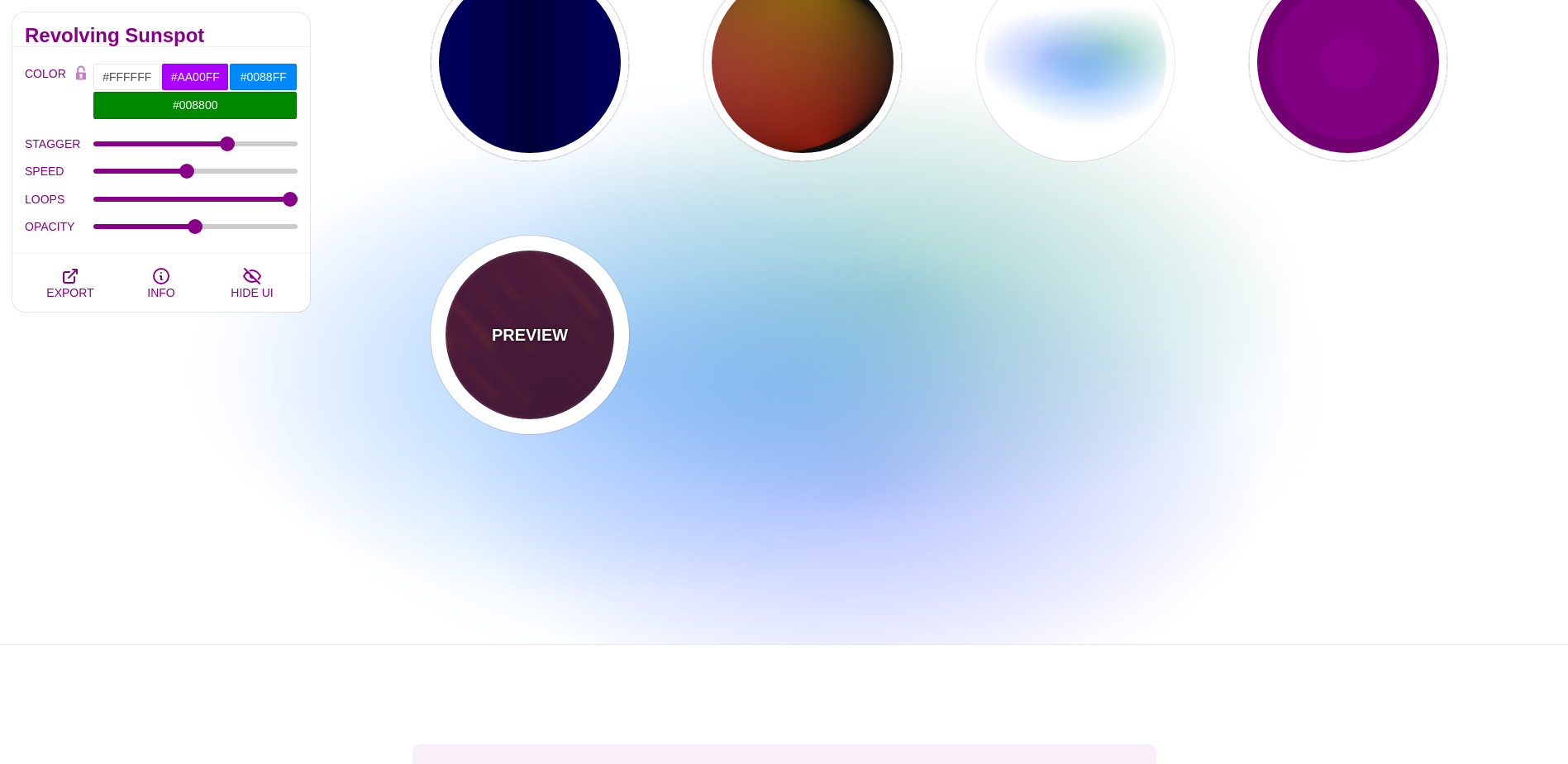
click at [556, 327] on p "PREVIEW" at bounding box center [529, 335] width 76 height 25
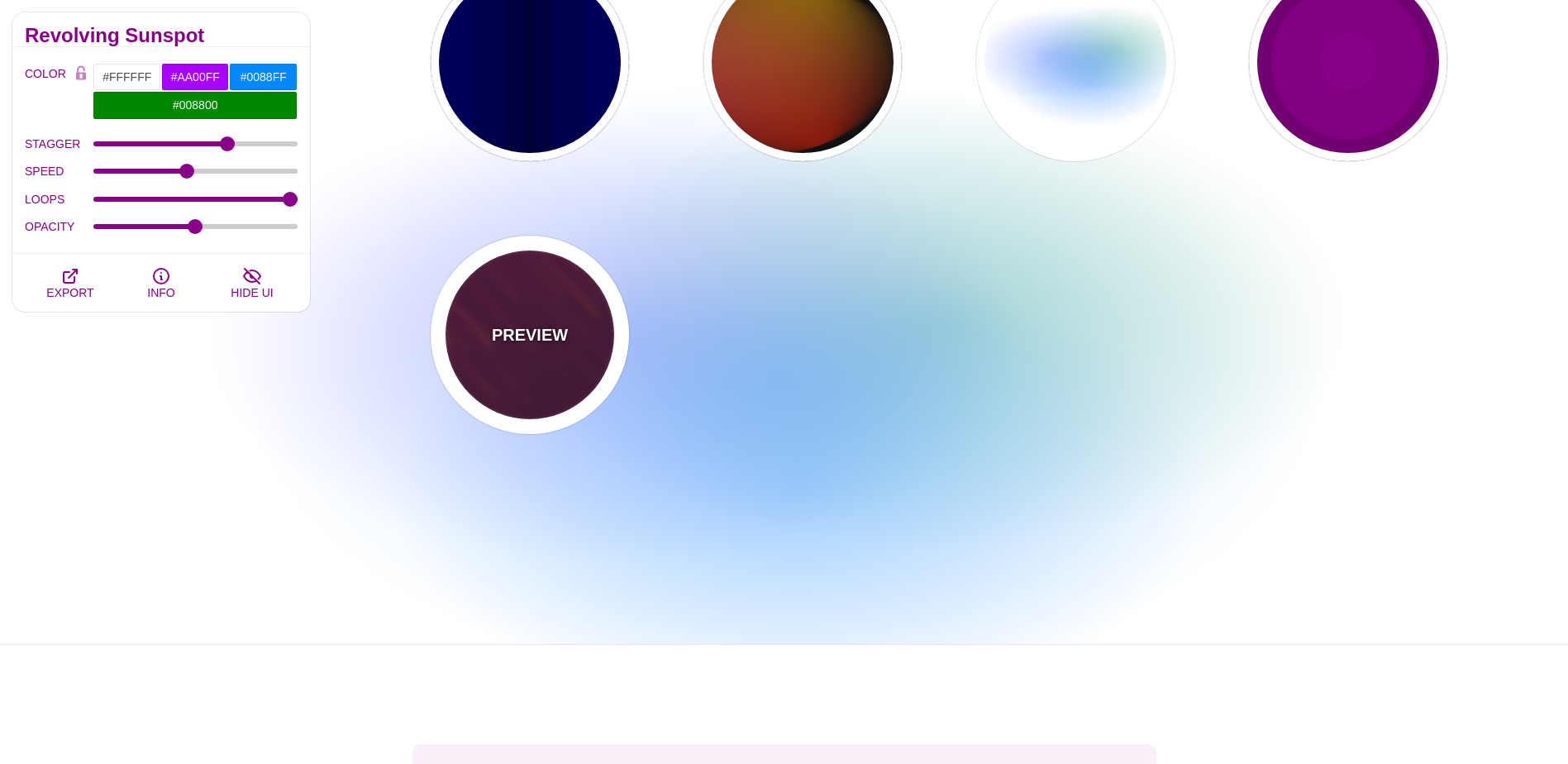
type input "#220022"
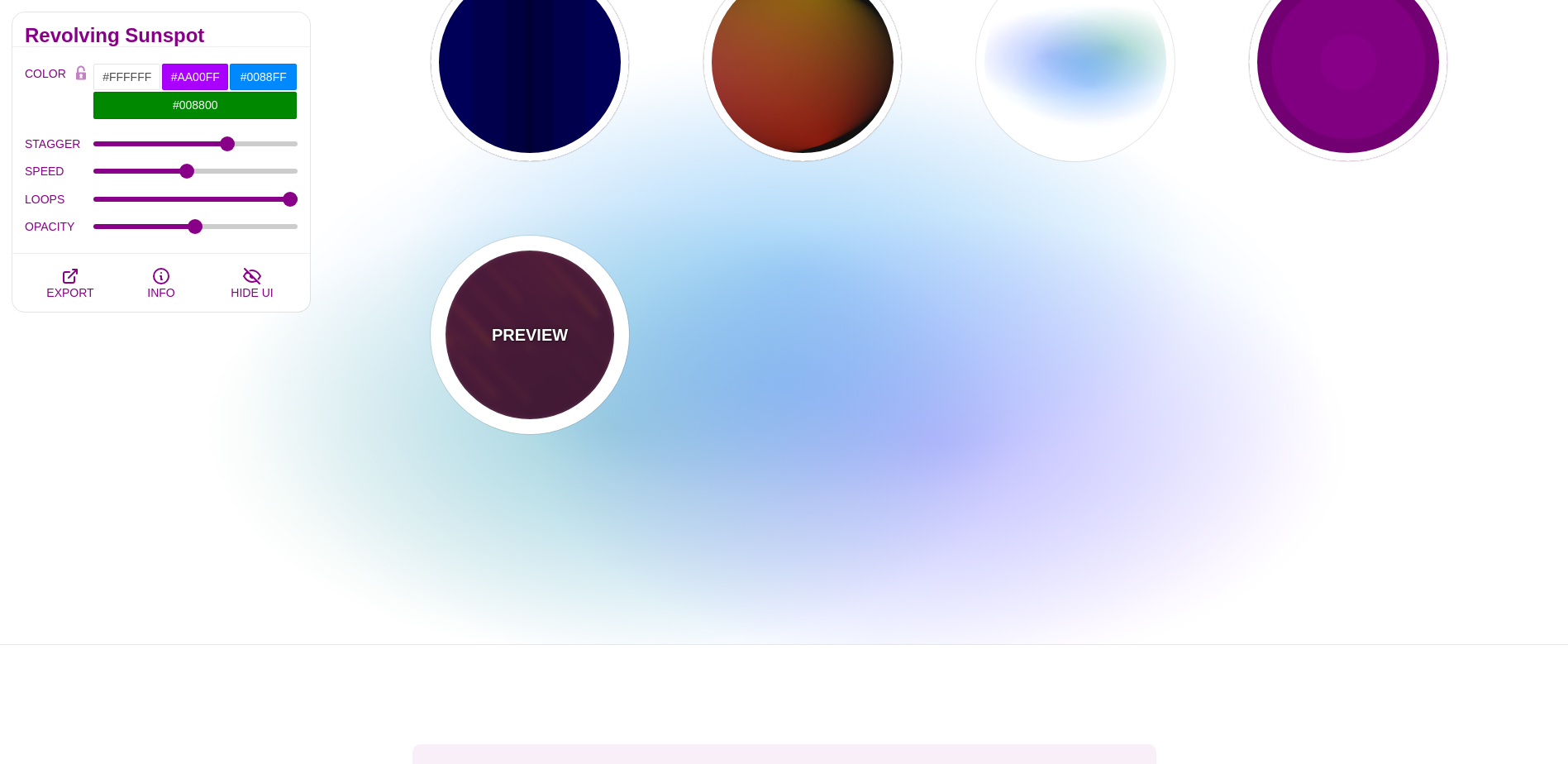
type input "#FF7700"
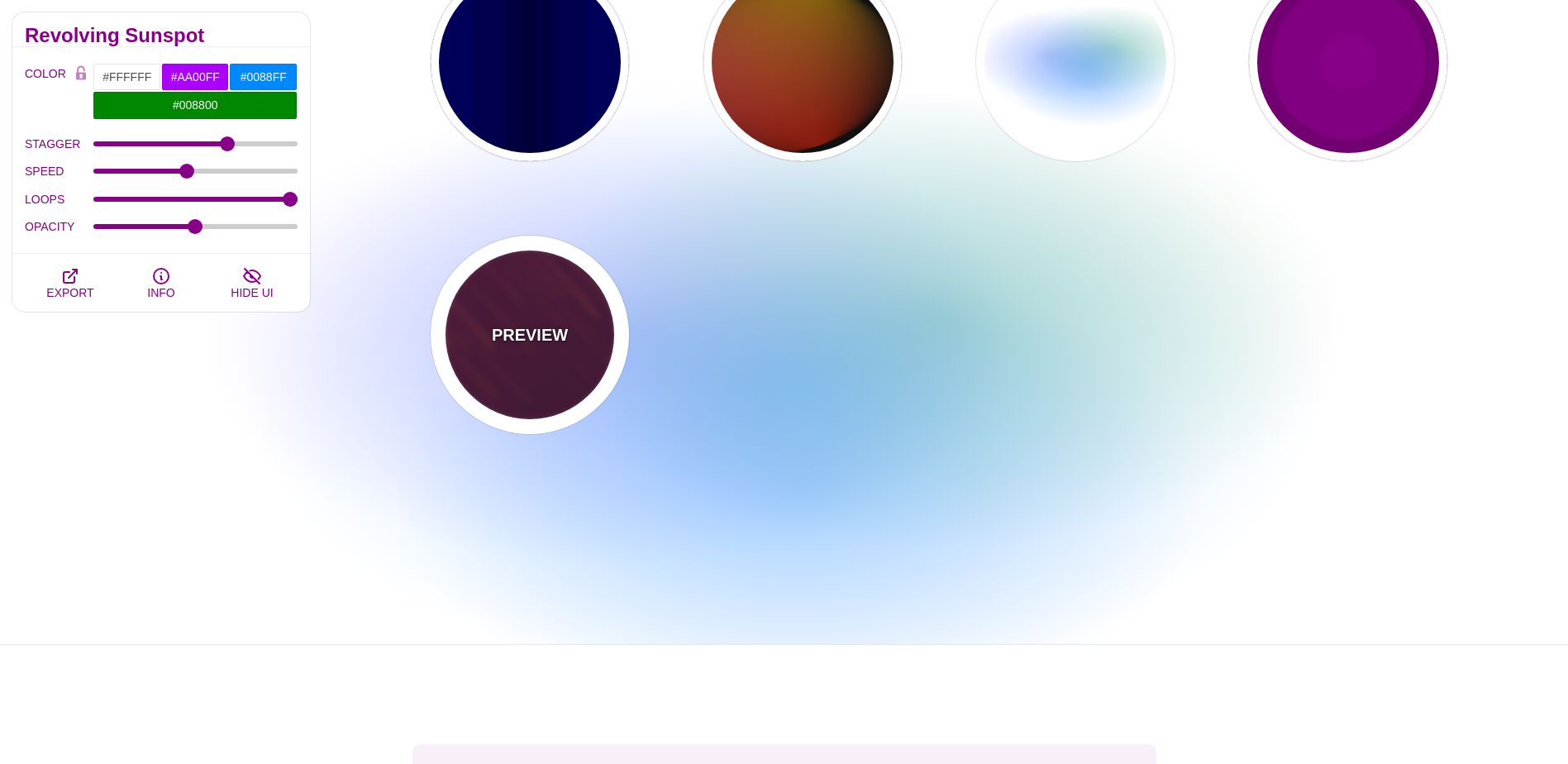
type input "#FFFFFF"
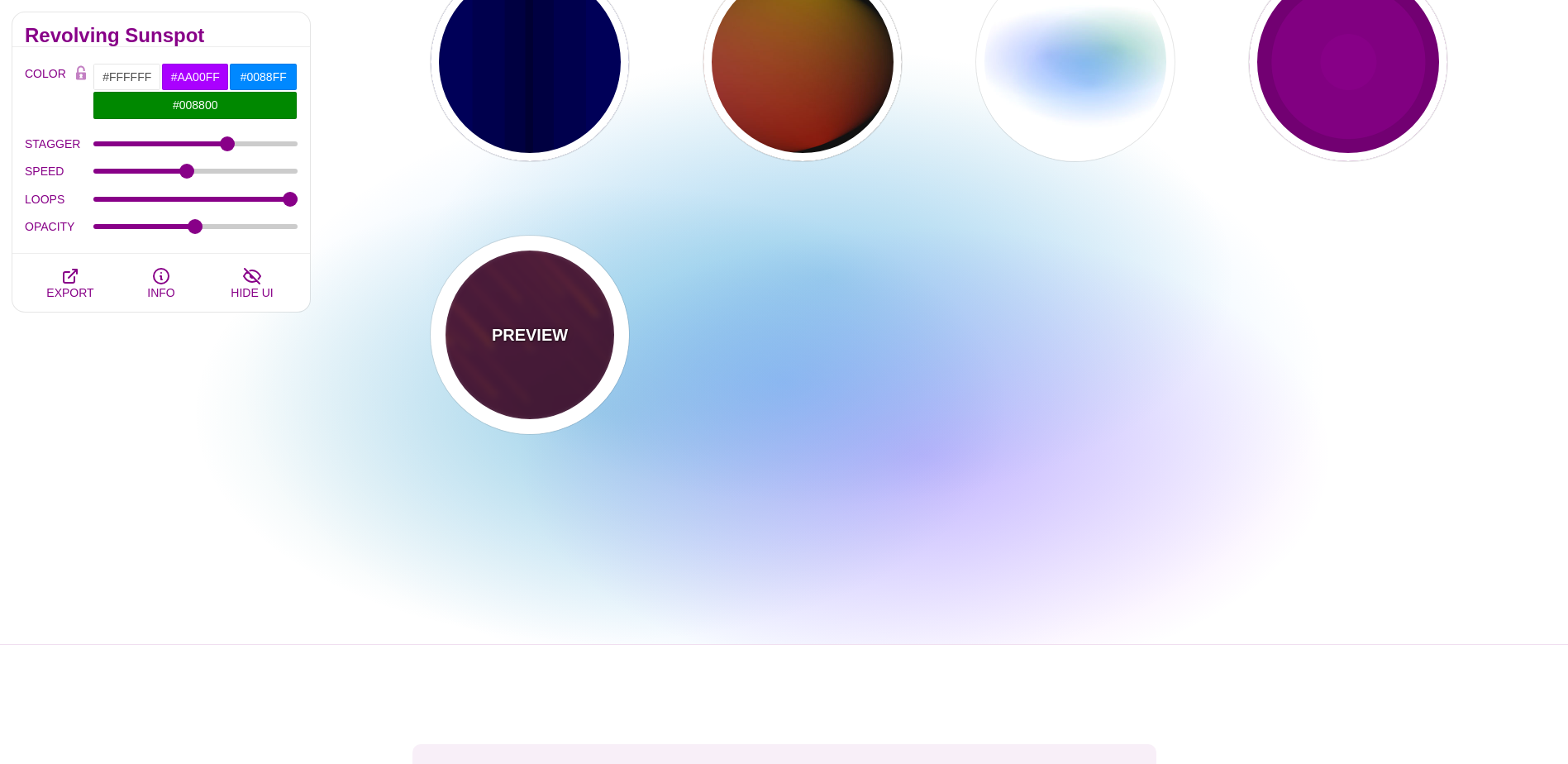
type input "10"
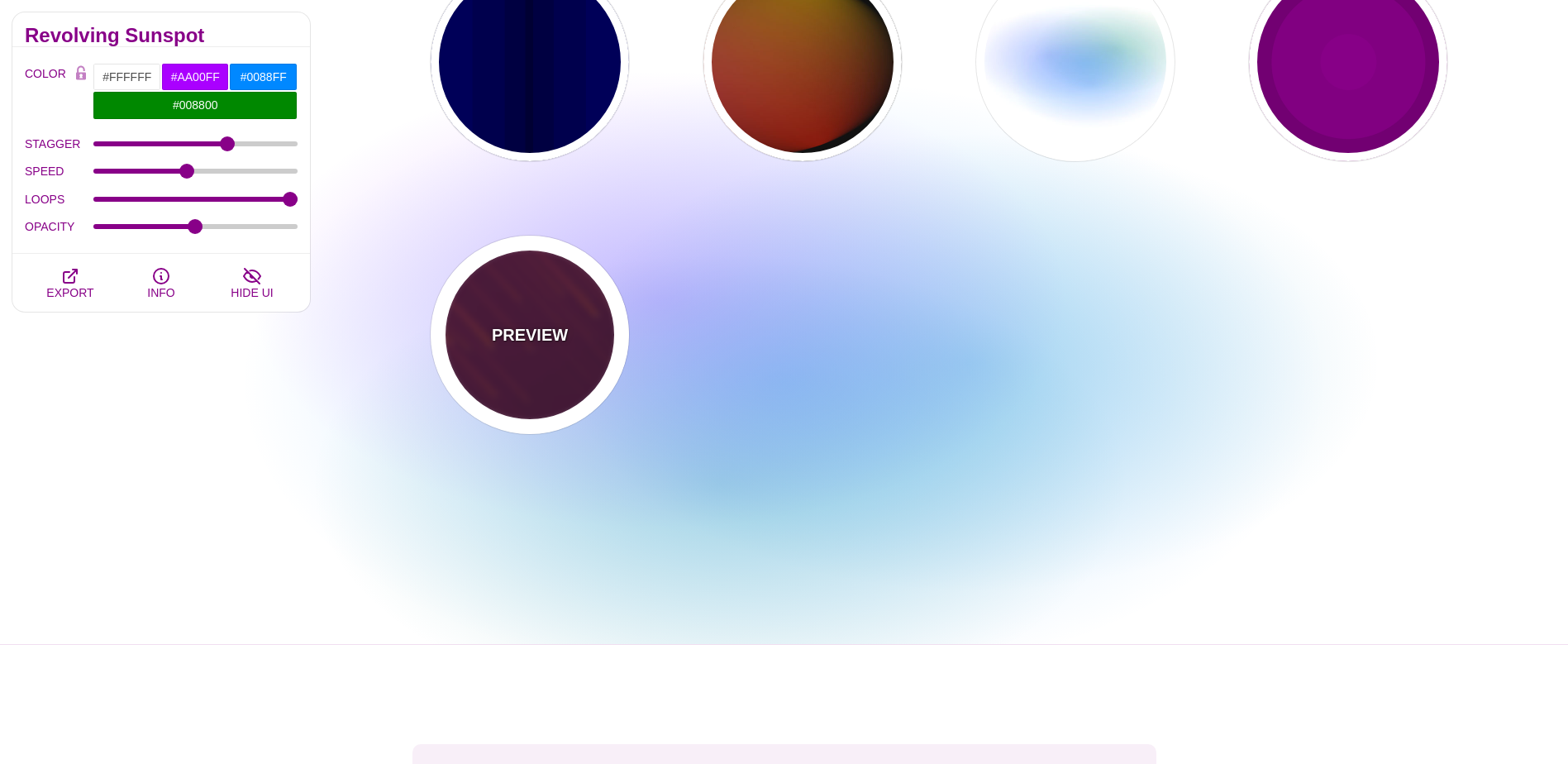
type input "999"
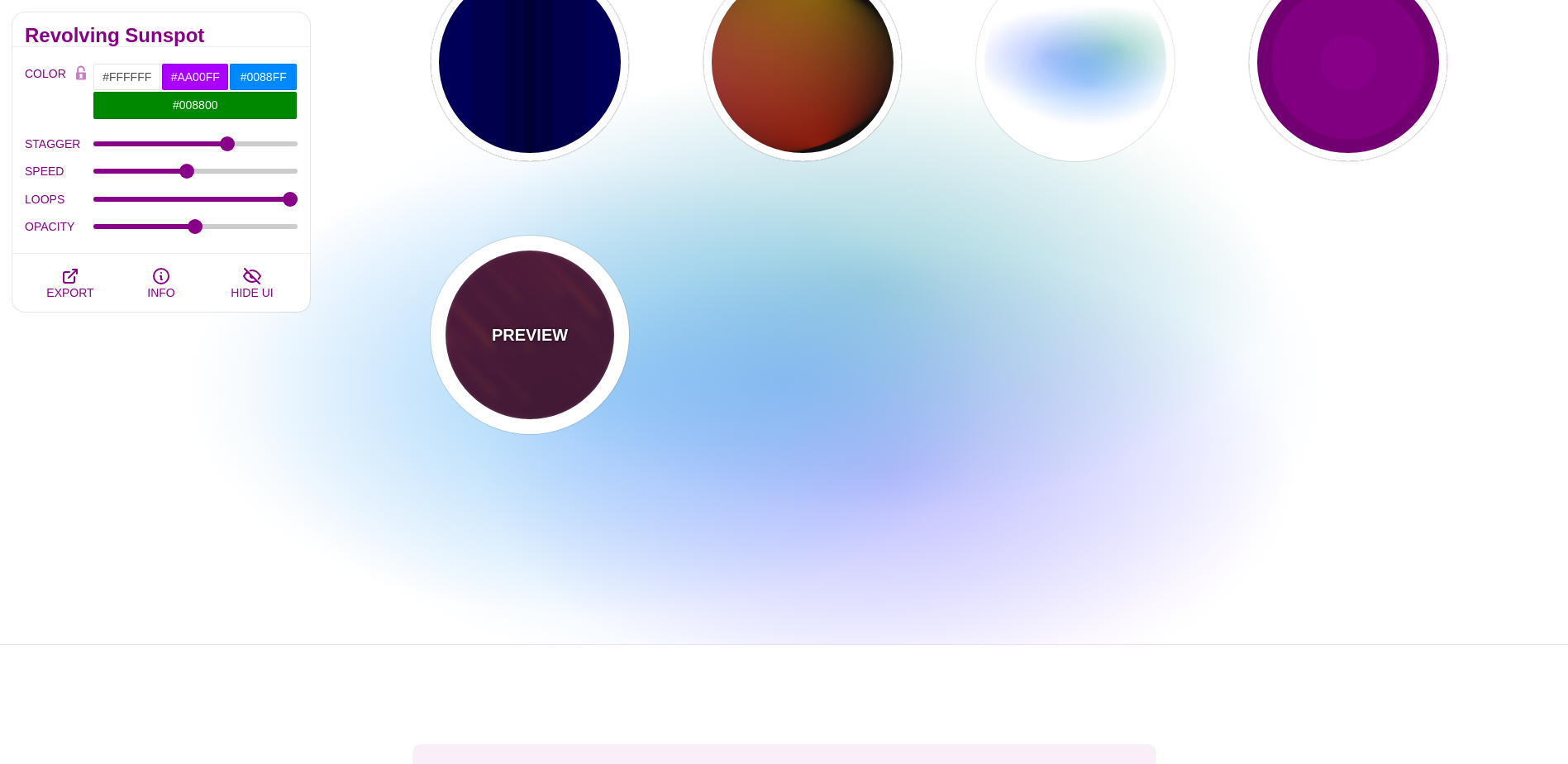
type input "3"
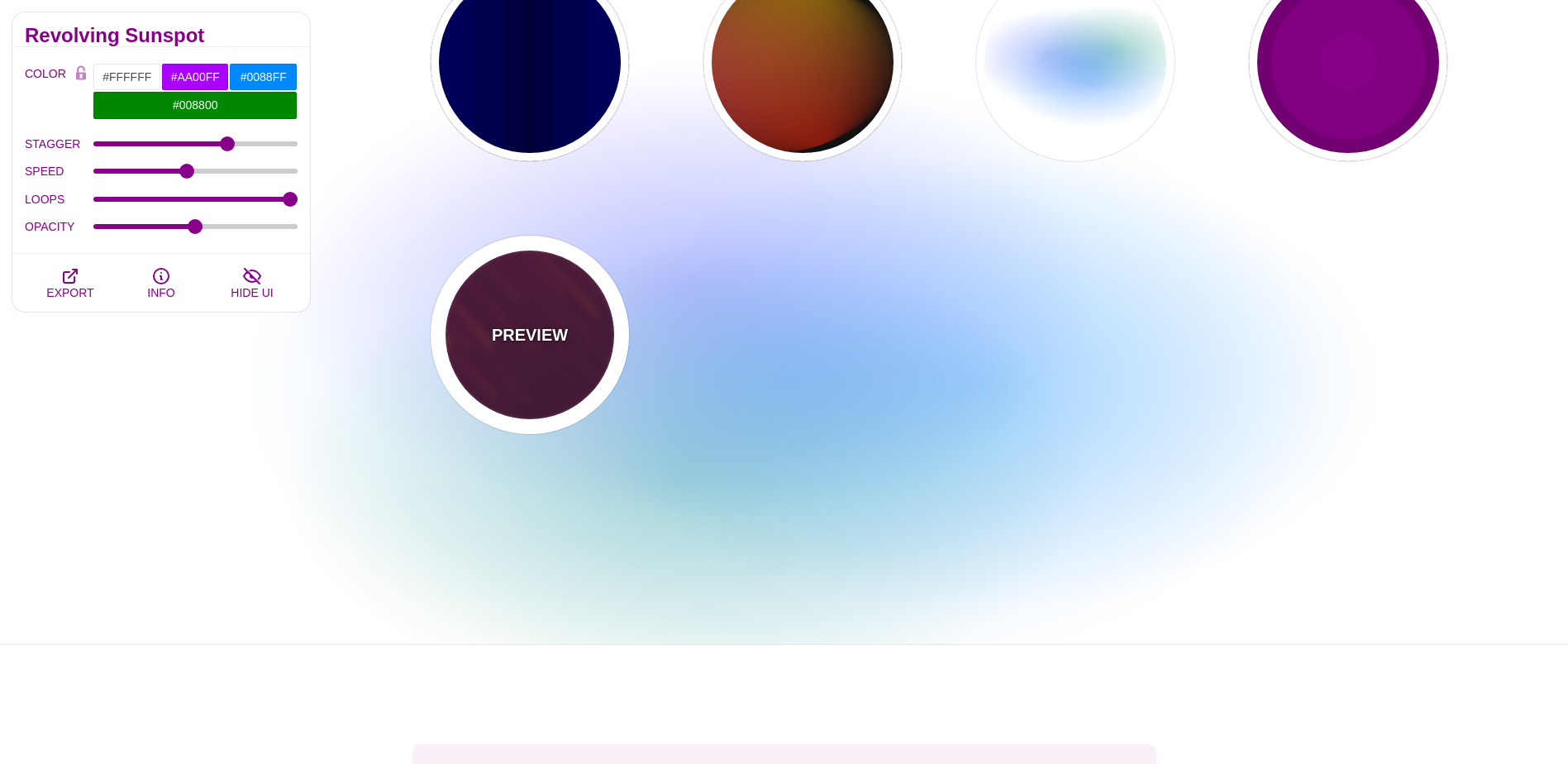
type input "1.5"
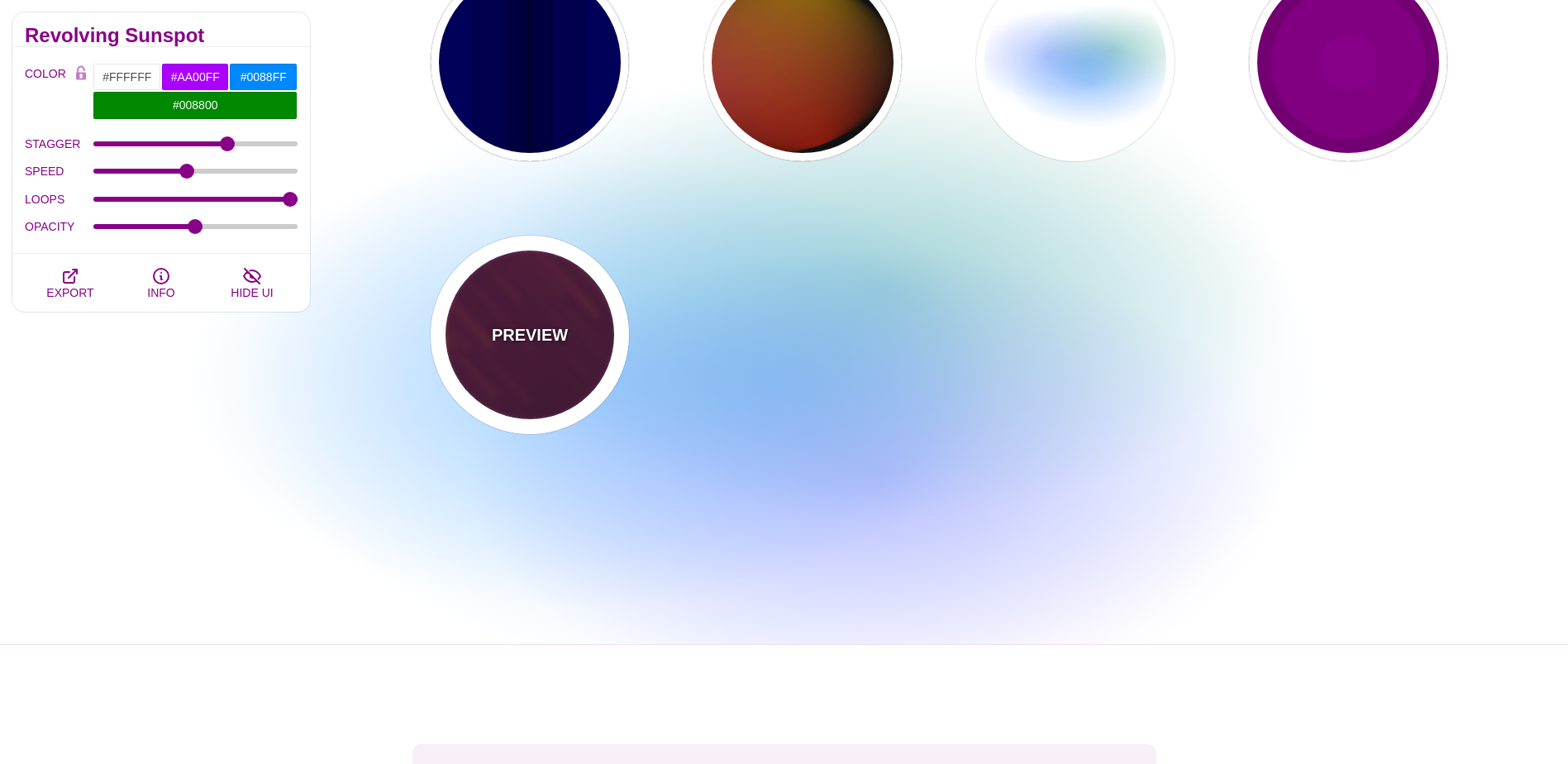
type input "1"
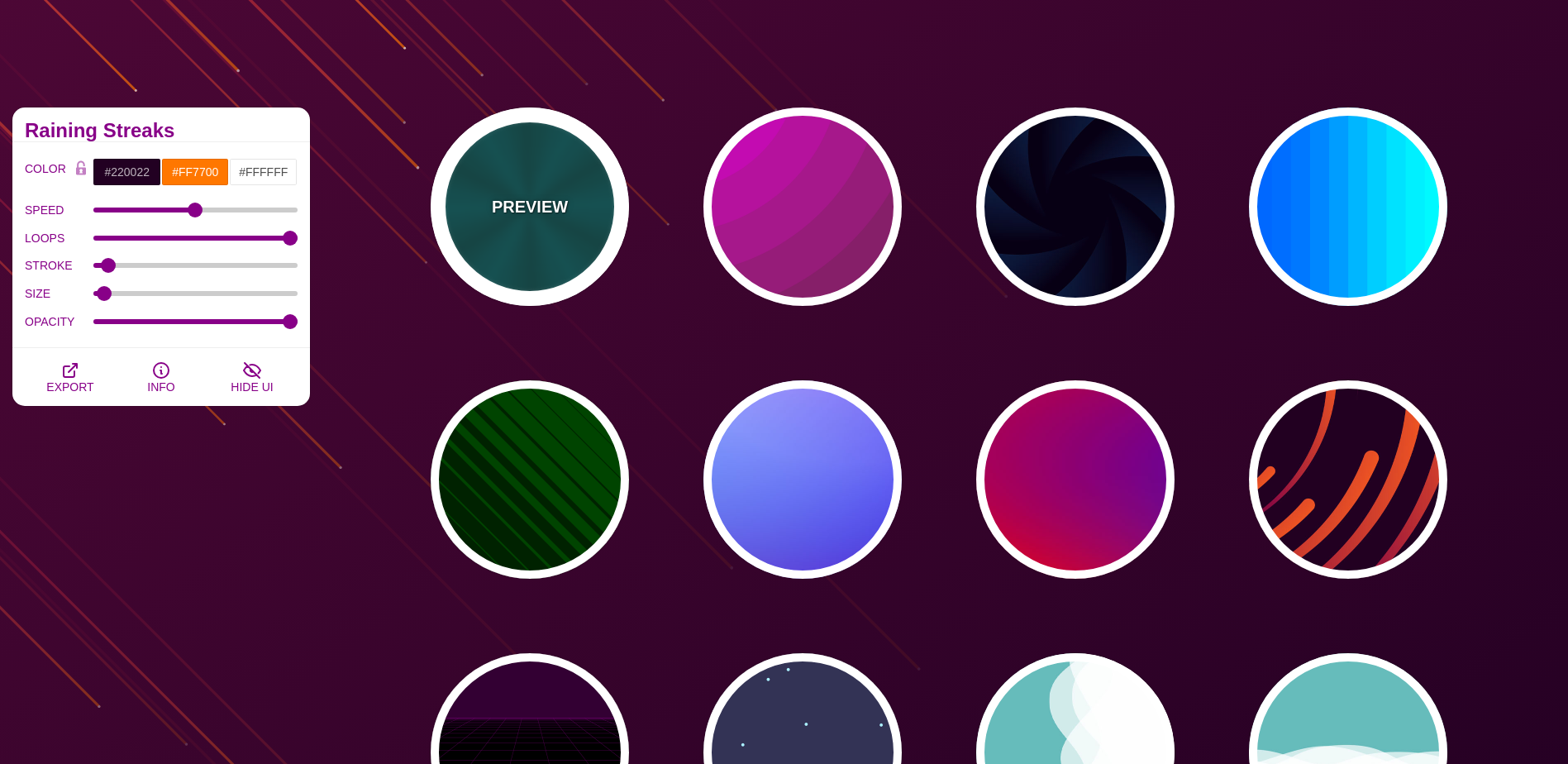
scroll to position [0, 0]
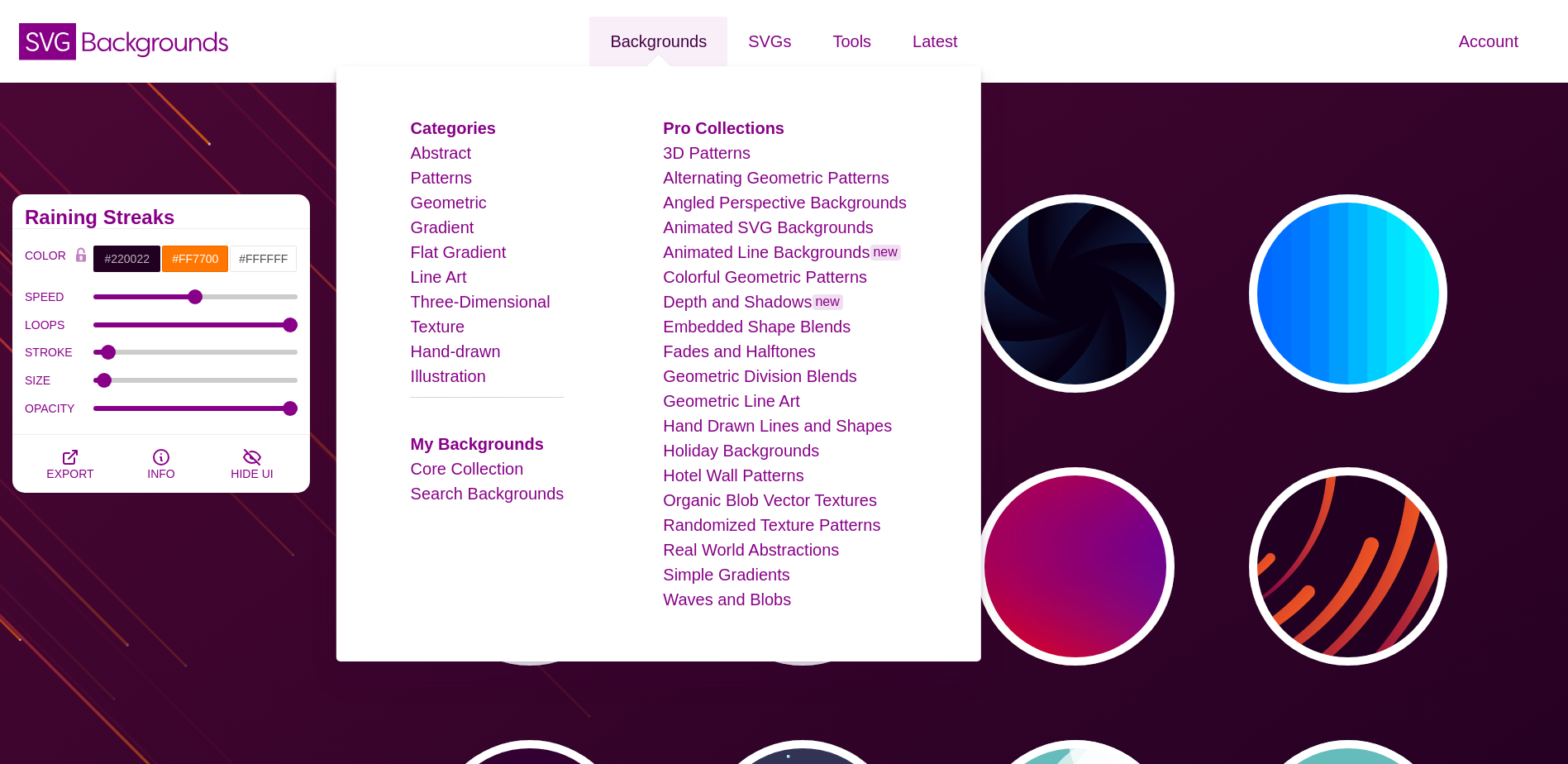
click at [646, 44] on link "Backgrounds" at bounding box center [659, 41] width 138 height 49
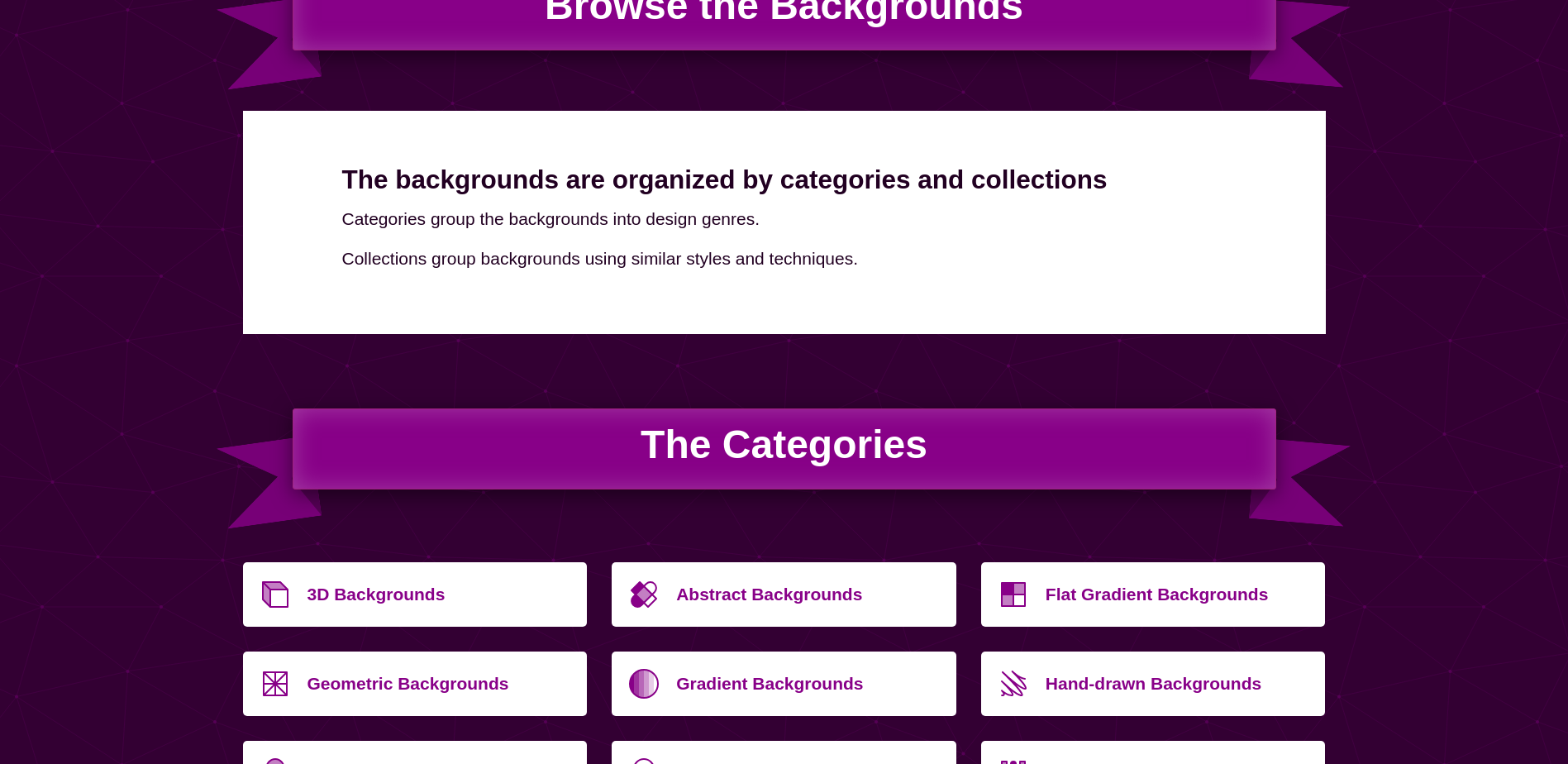
scroll to position [579, 0]
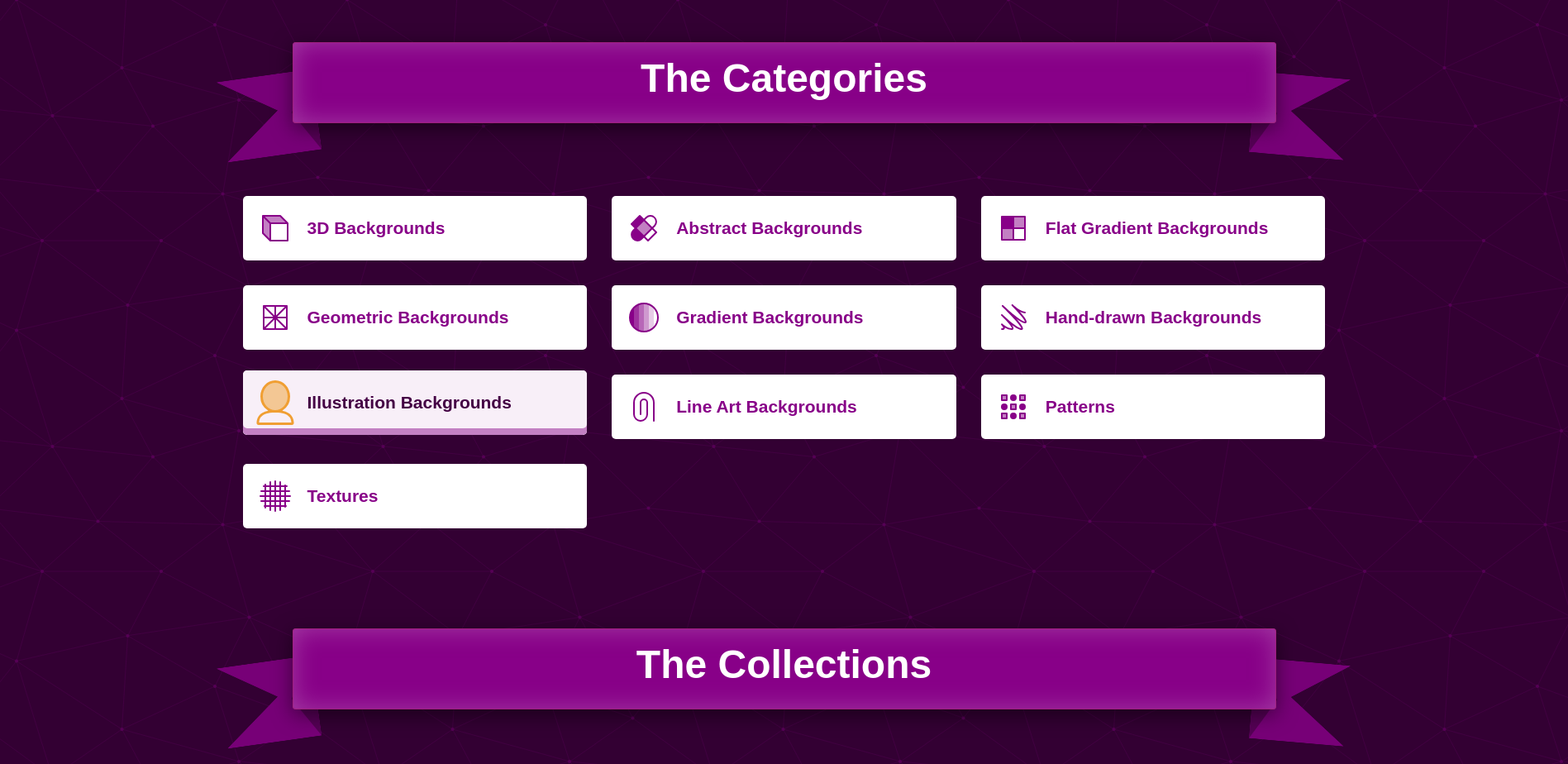
click at [407, 395] on p "Illustration Backgrounds" at bounding box center [441, 403] width 268 height 40
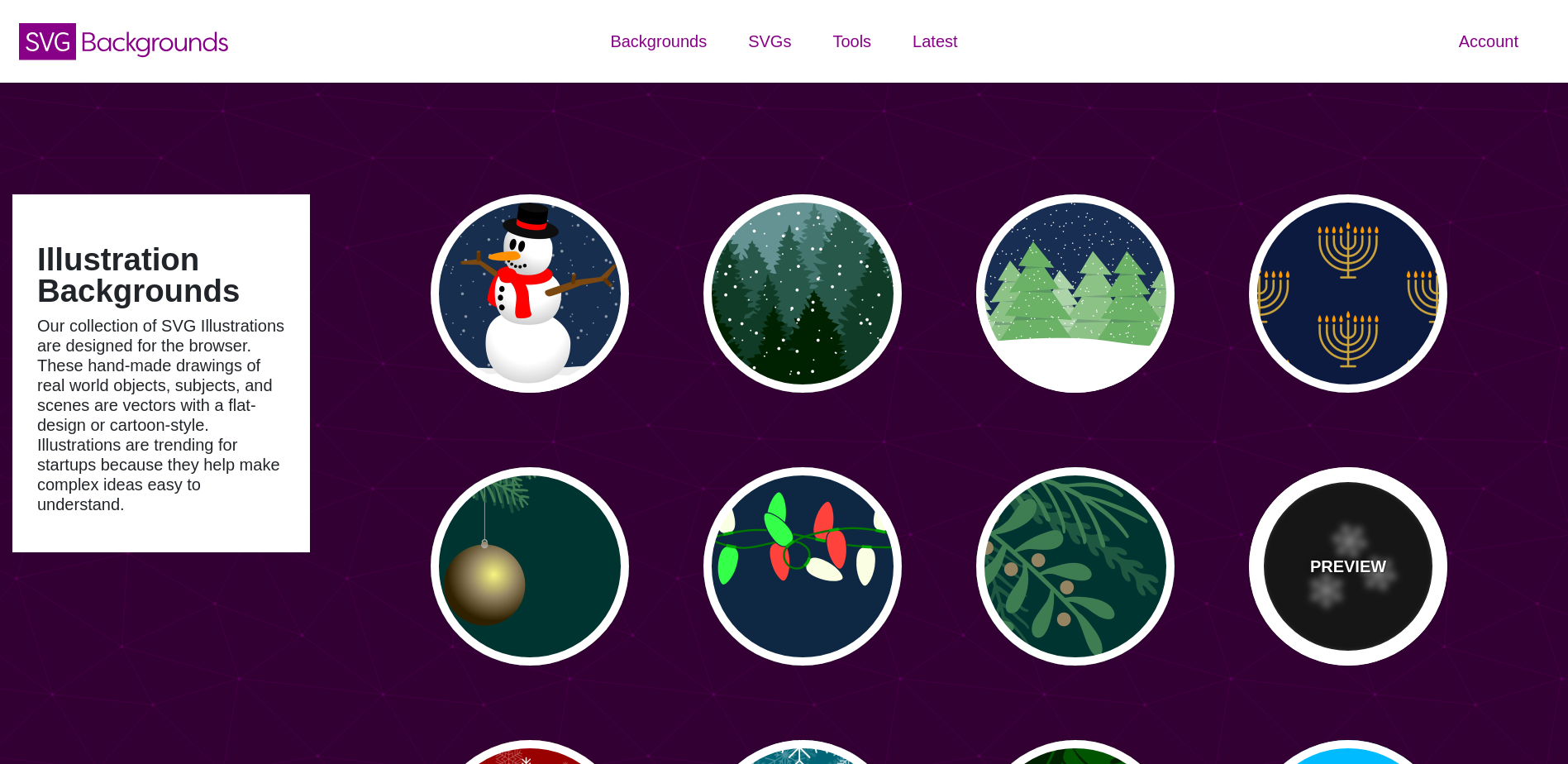
click at [1351, 508] on div "PREVIEW" at bounding box center [1348, 566] width 198 height 199
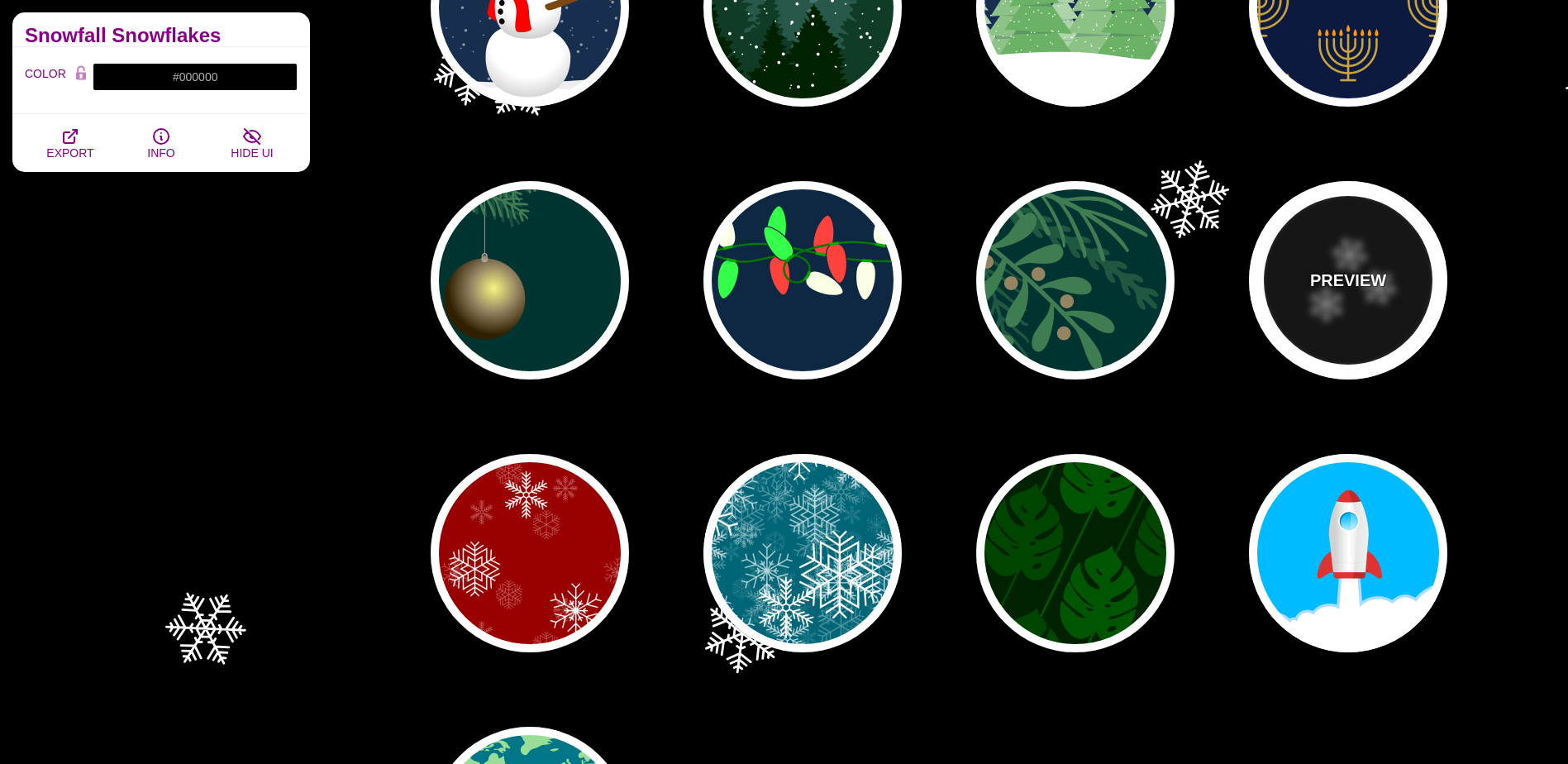
scroll to position [331, 0]
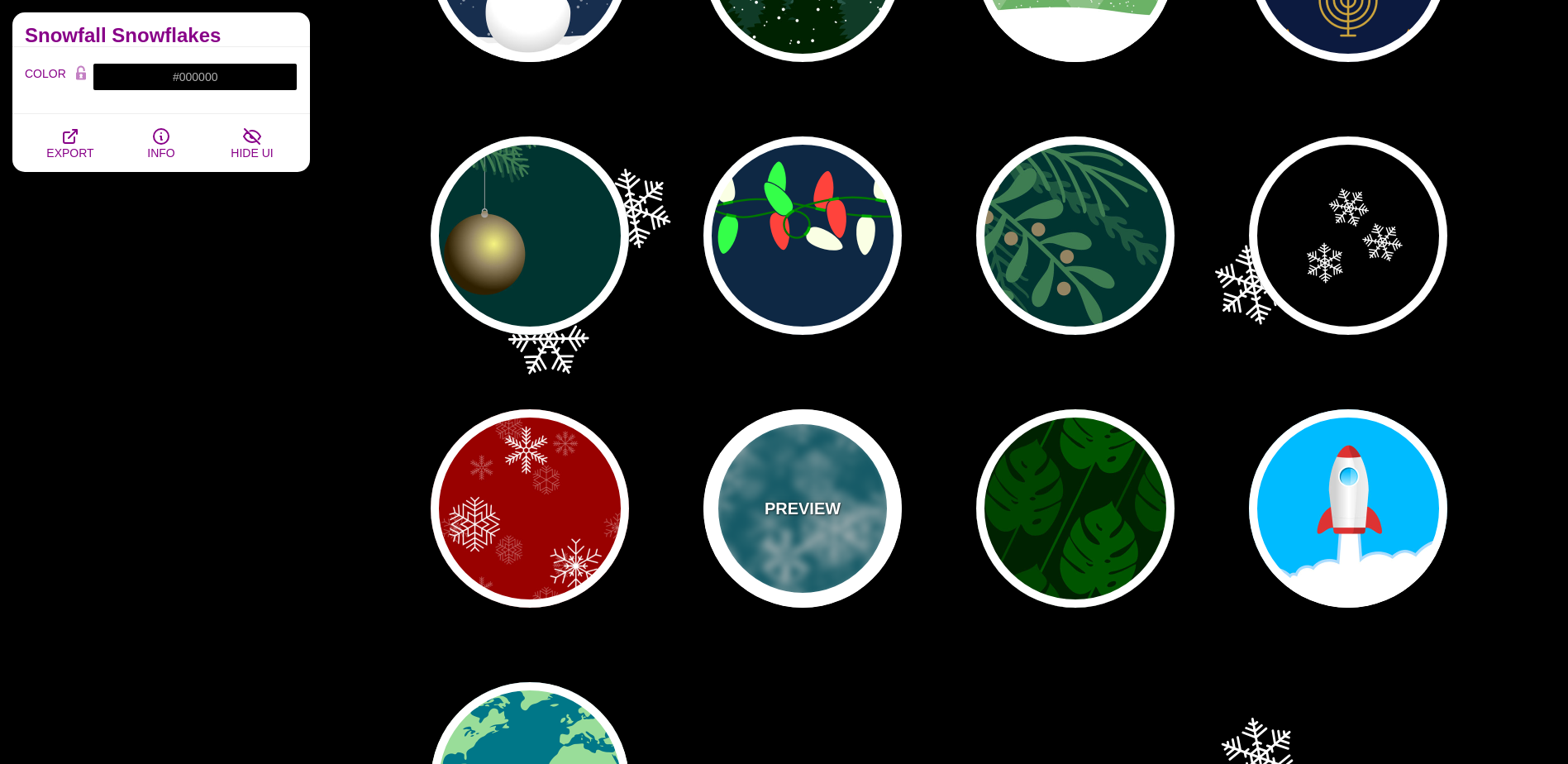
click at [813, 482] on div "PREVIEW" at bounding box center [803, 509] width 198 height 199
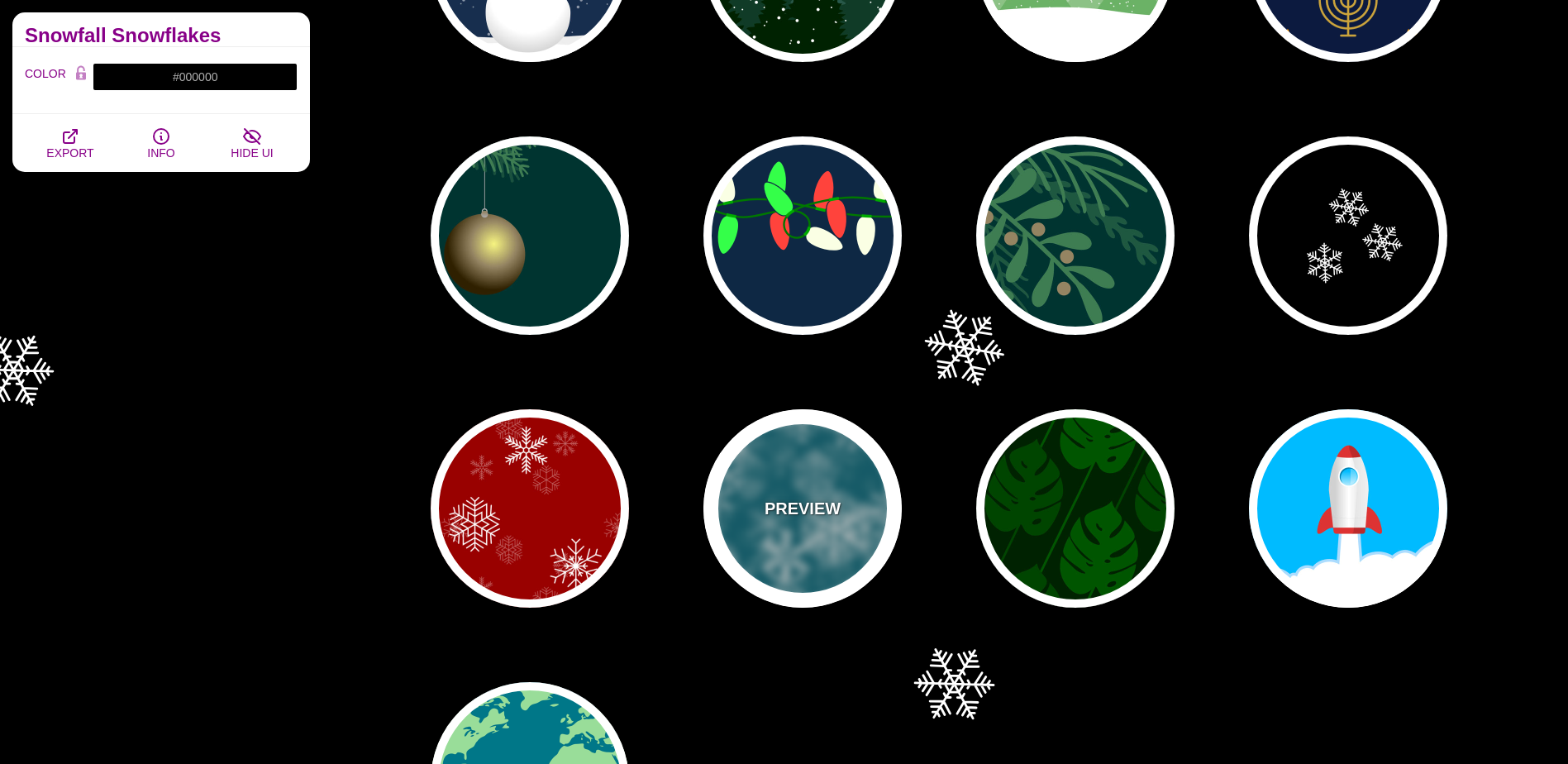
type input "#006677"
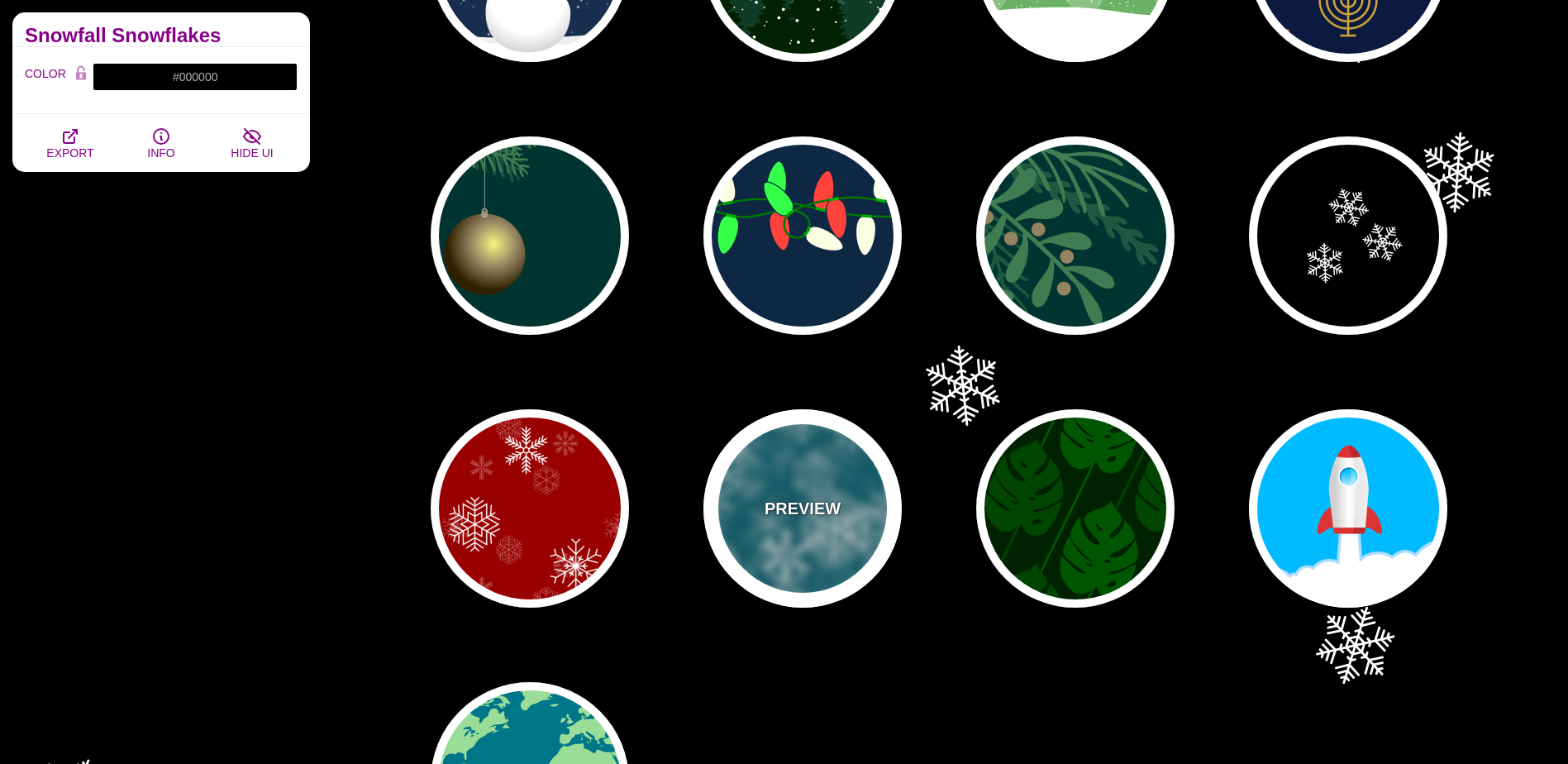
type input "0"
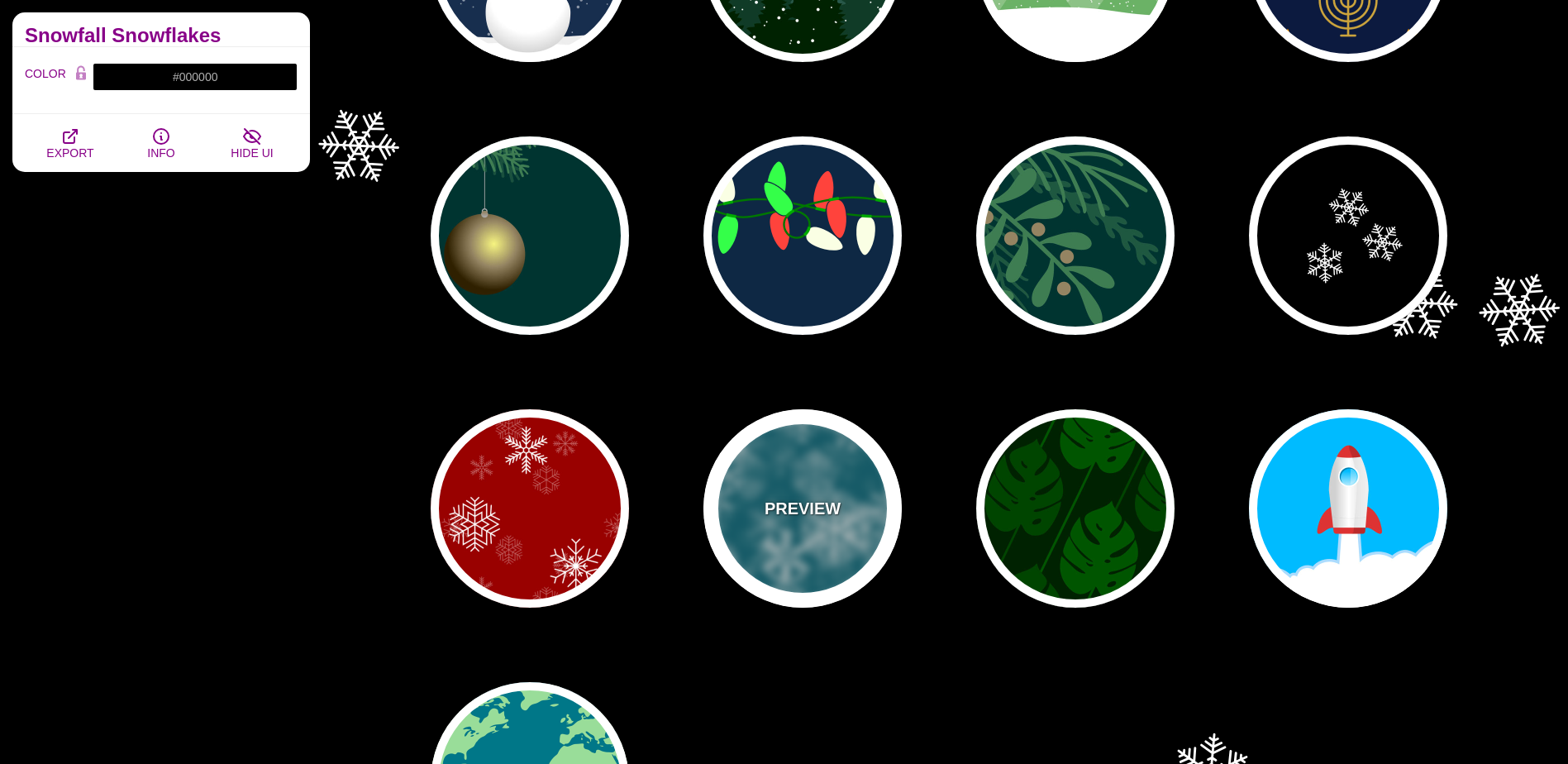
type input "3"
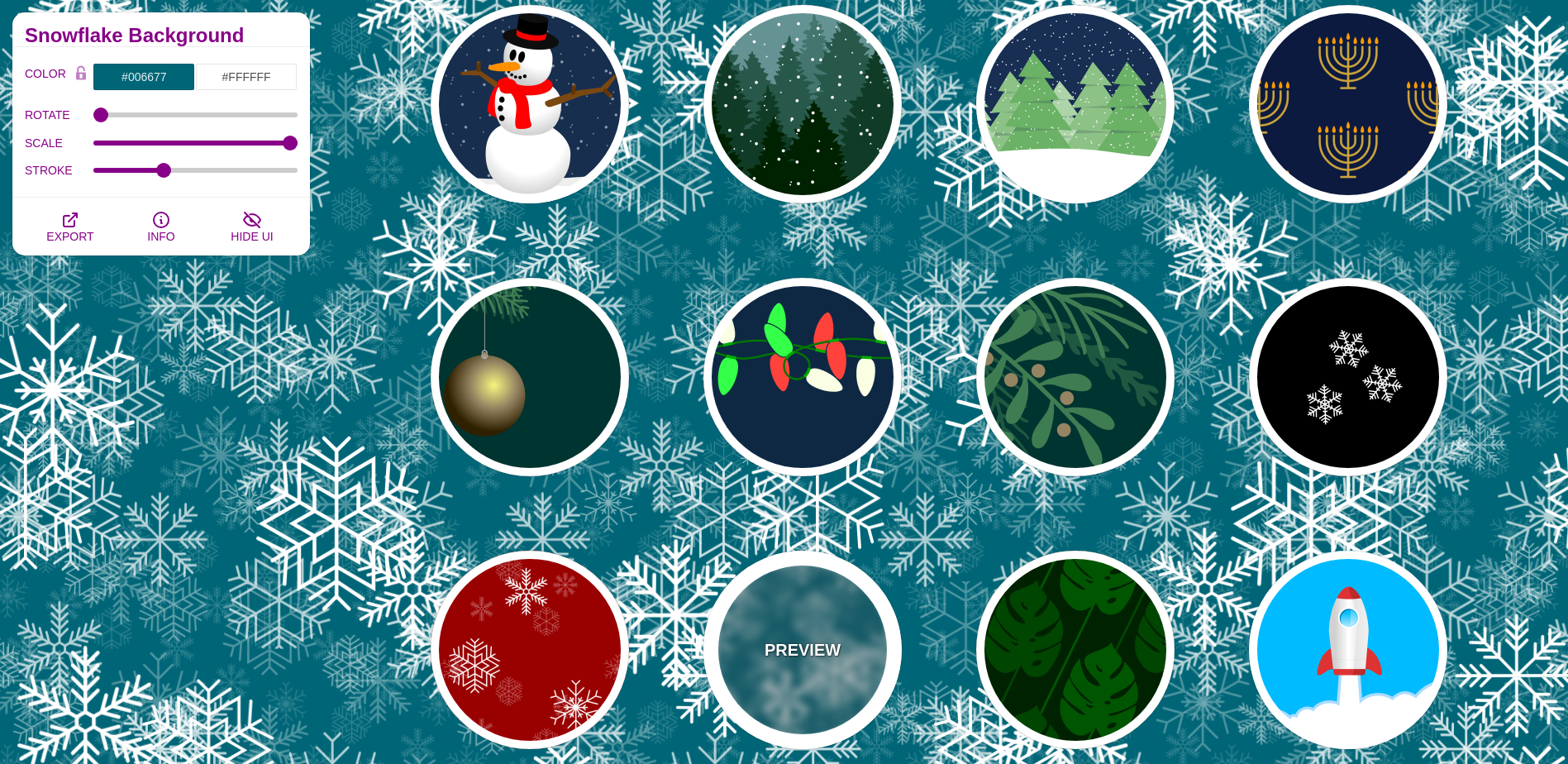
scroll to position [0, 0]
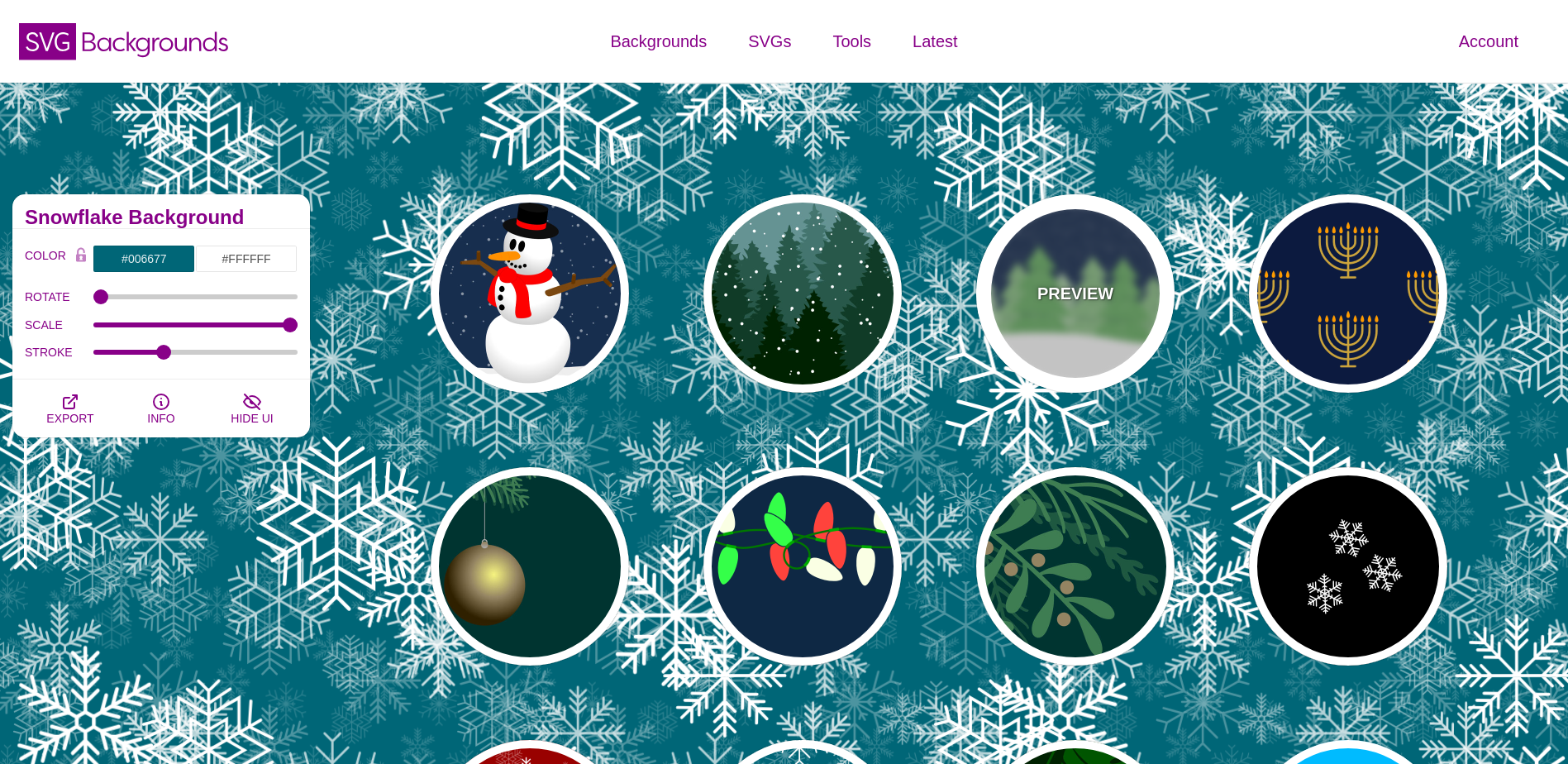
click at [1058, 333] on div "PREVIEW" at bounding box center [1075, 294] width 198 height 199
type input "#182E52"
type input "#6BB166"
type input "#FFFFFF"
type input "0"
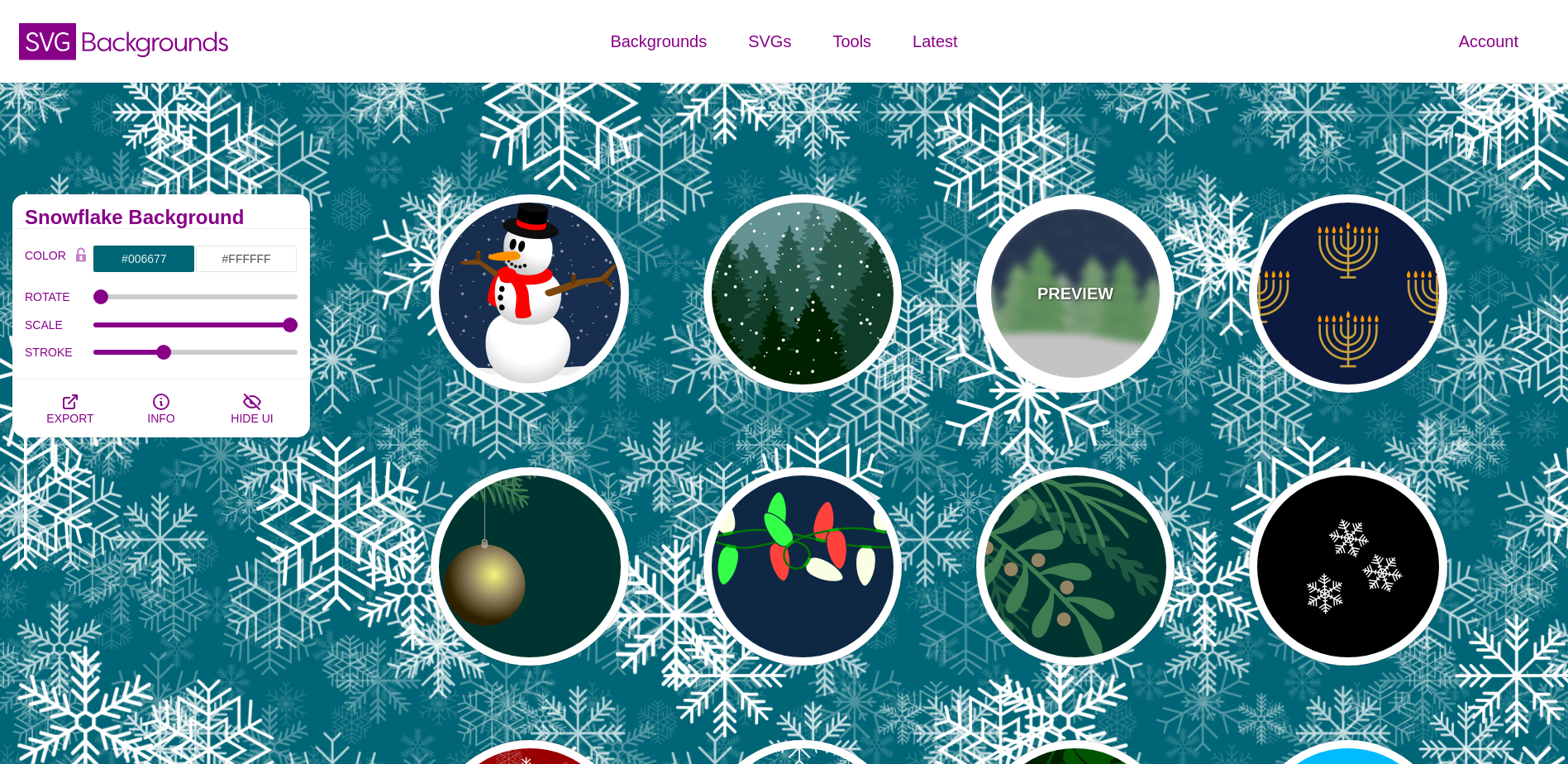
type input "15"
type input "0"
type input "0.2"
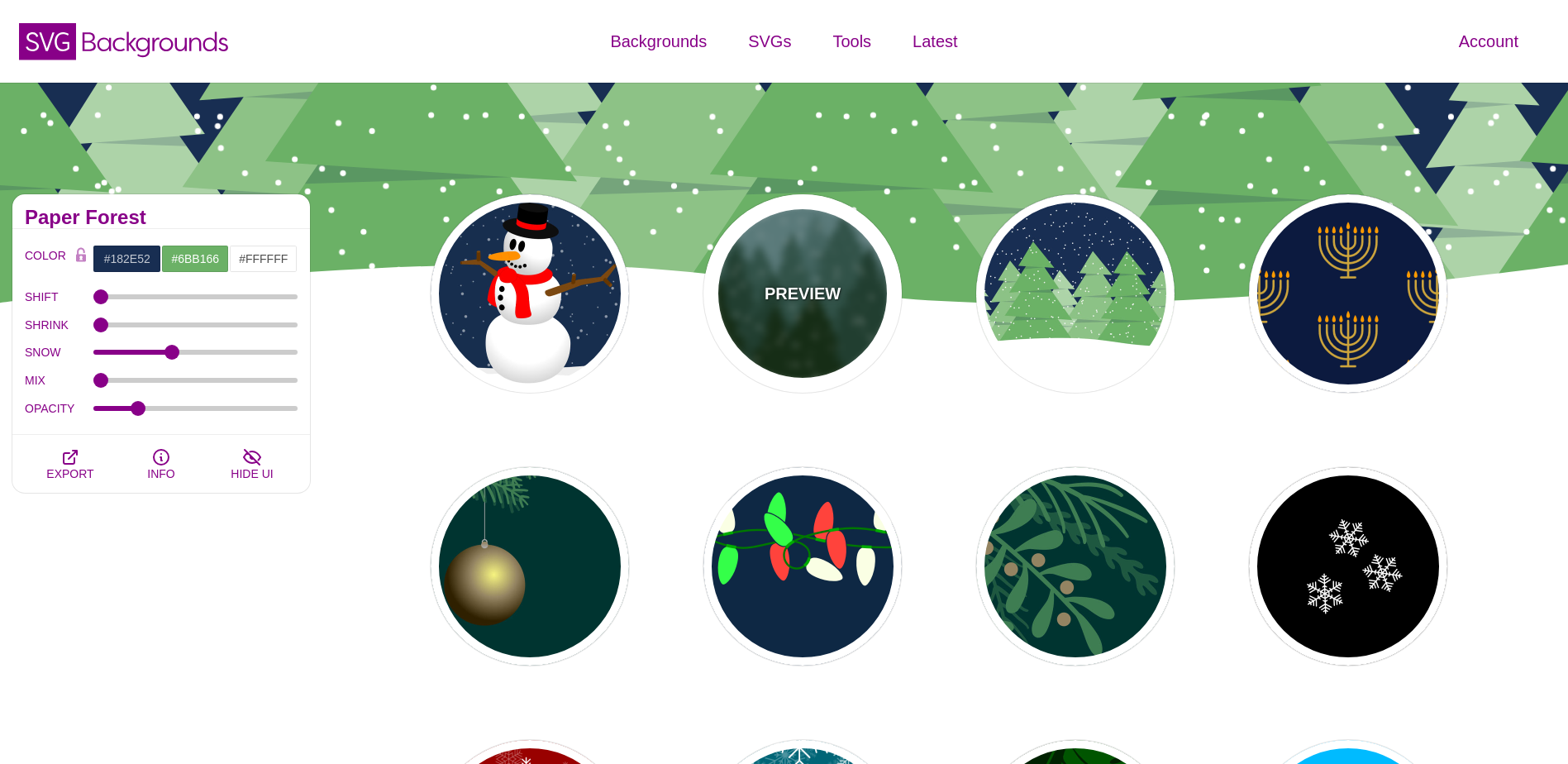
click at [810, 349] on div "PREVIEW" at bounding box center [803, 294] width 198 height 199
type input "#659393"
type input "#002200"
type input "20"
type input "10"
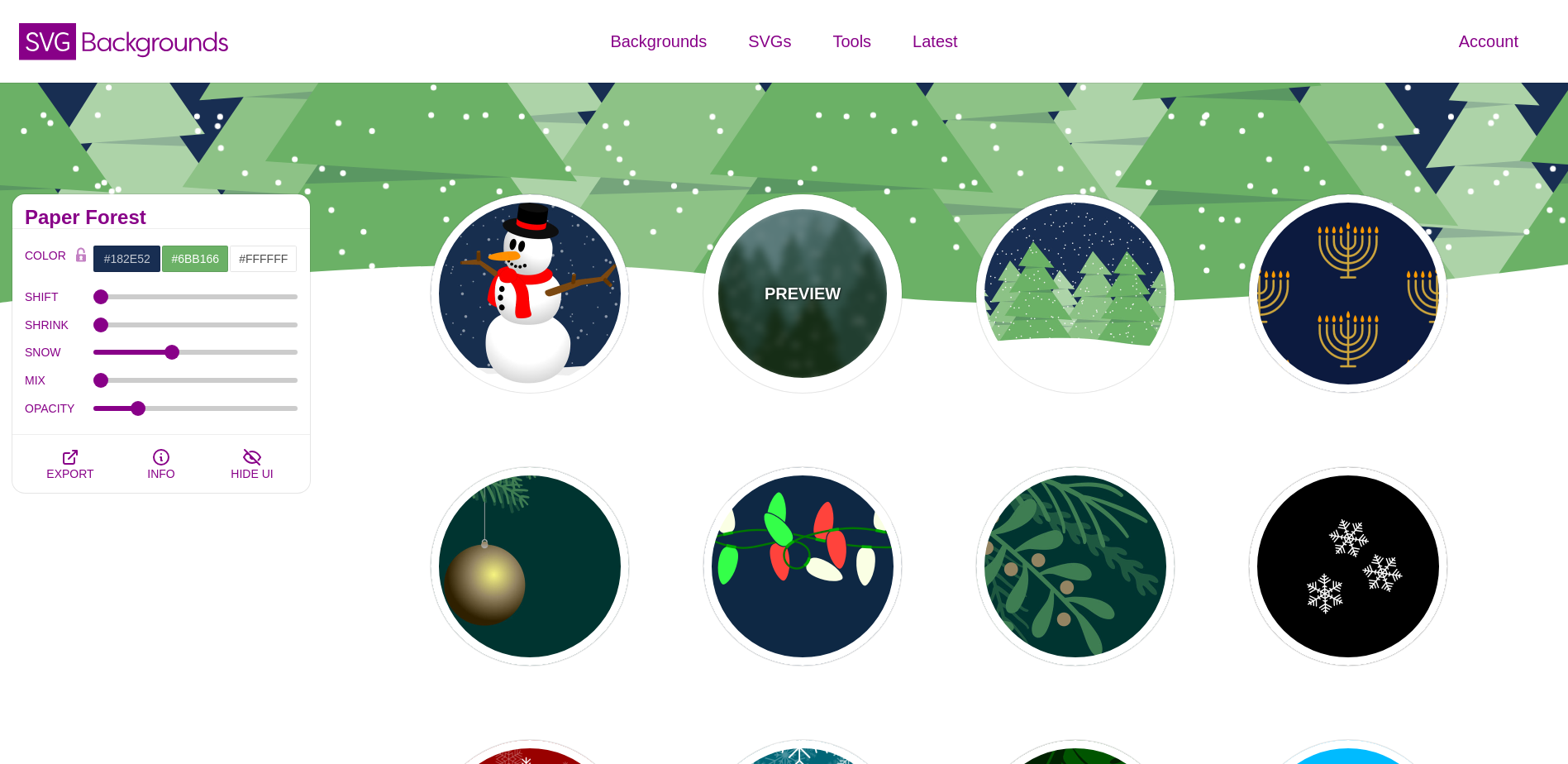
type input "0.25"
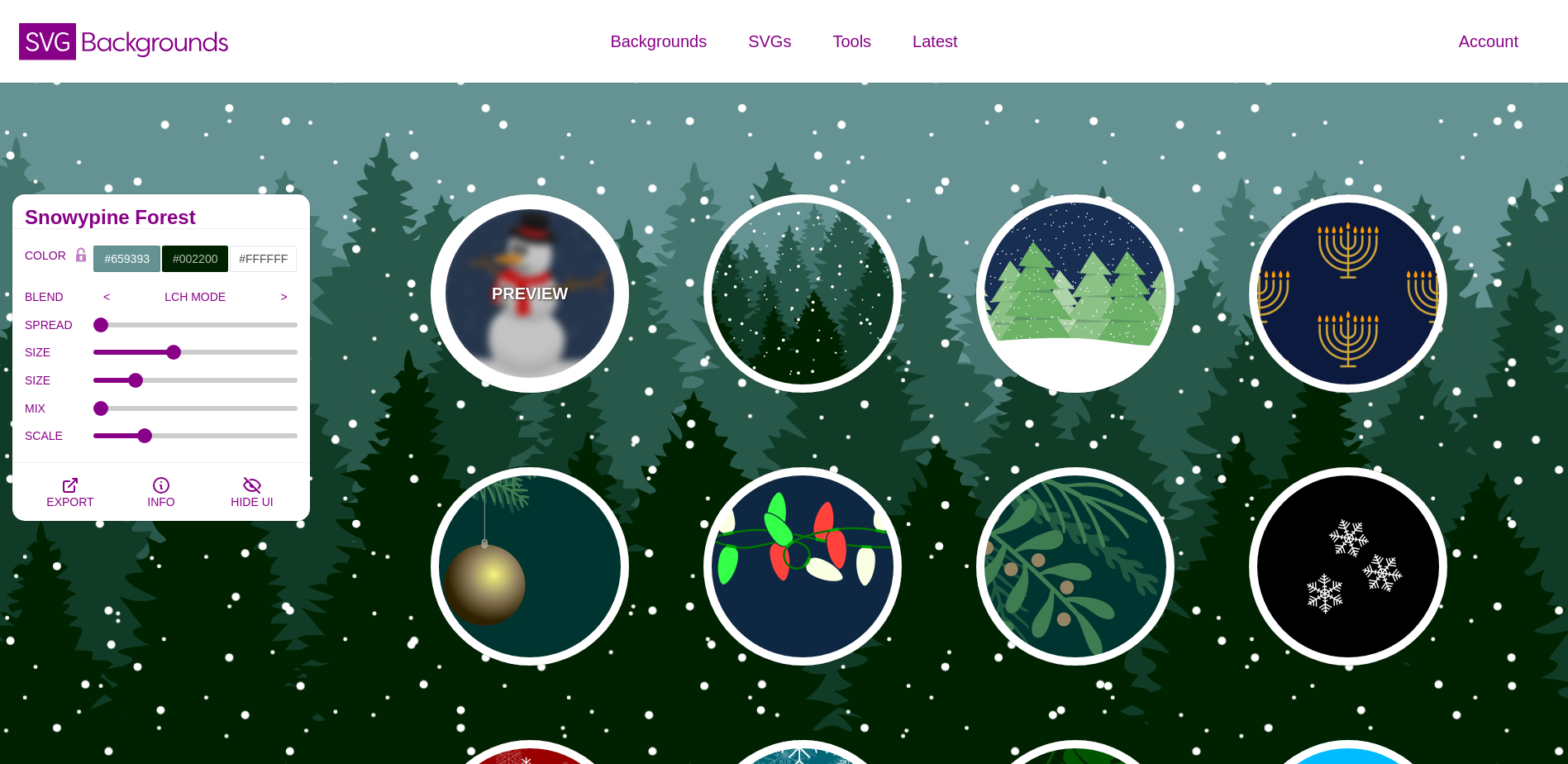
click at [564, 329] on div "PREVIEW" at bounding box center [530, 294] width 198 height 199
type input "#182E4E"
type input "#FF0000"
type input "#7A4810"
type input "20"
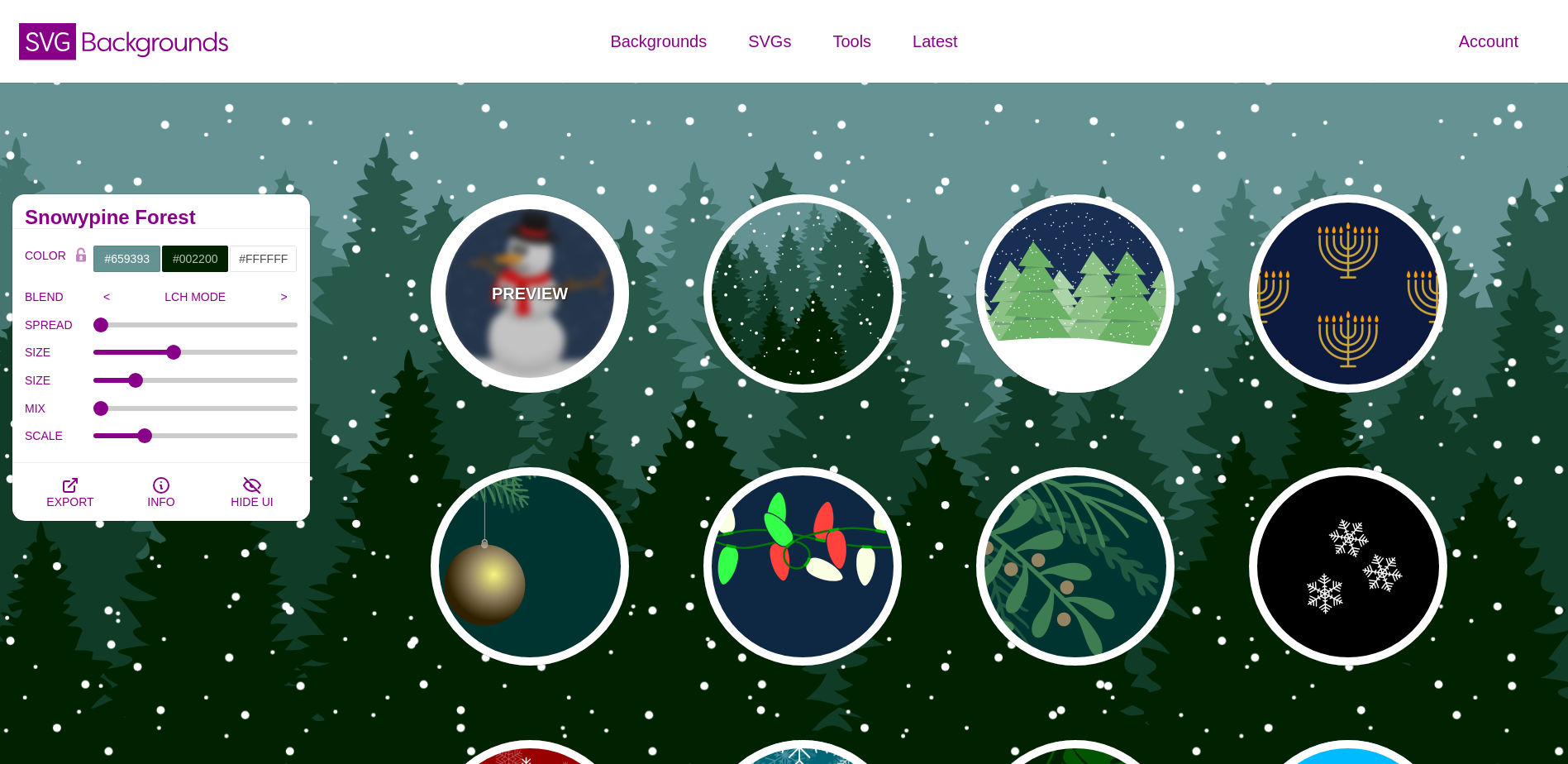
type input "10"
type input "0"
type input "0.25"
type input "0.5"
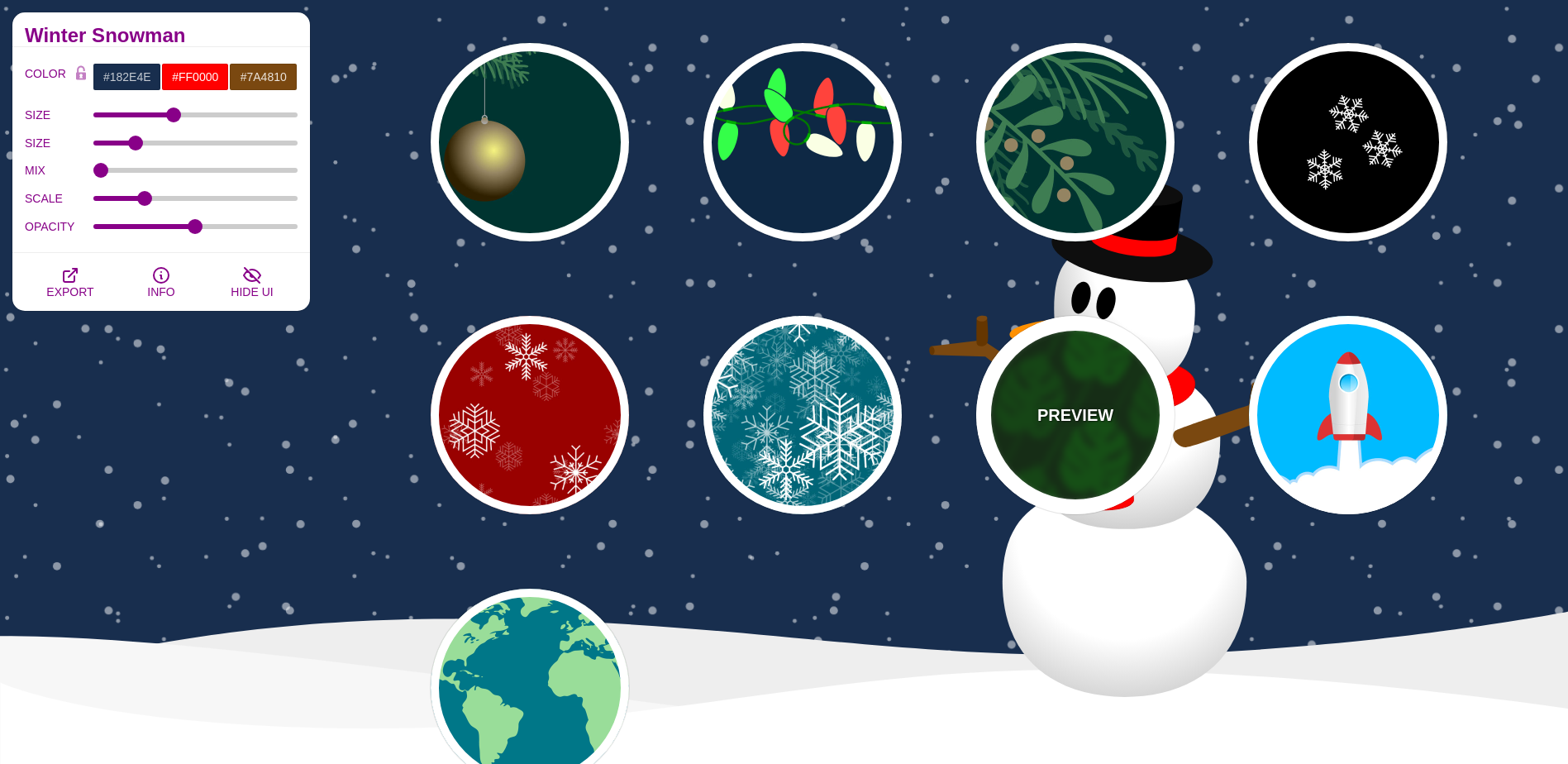
scroll to position [331, 0]
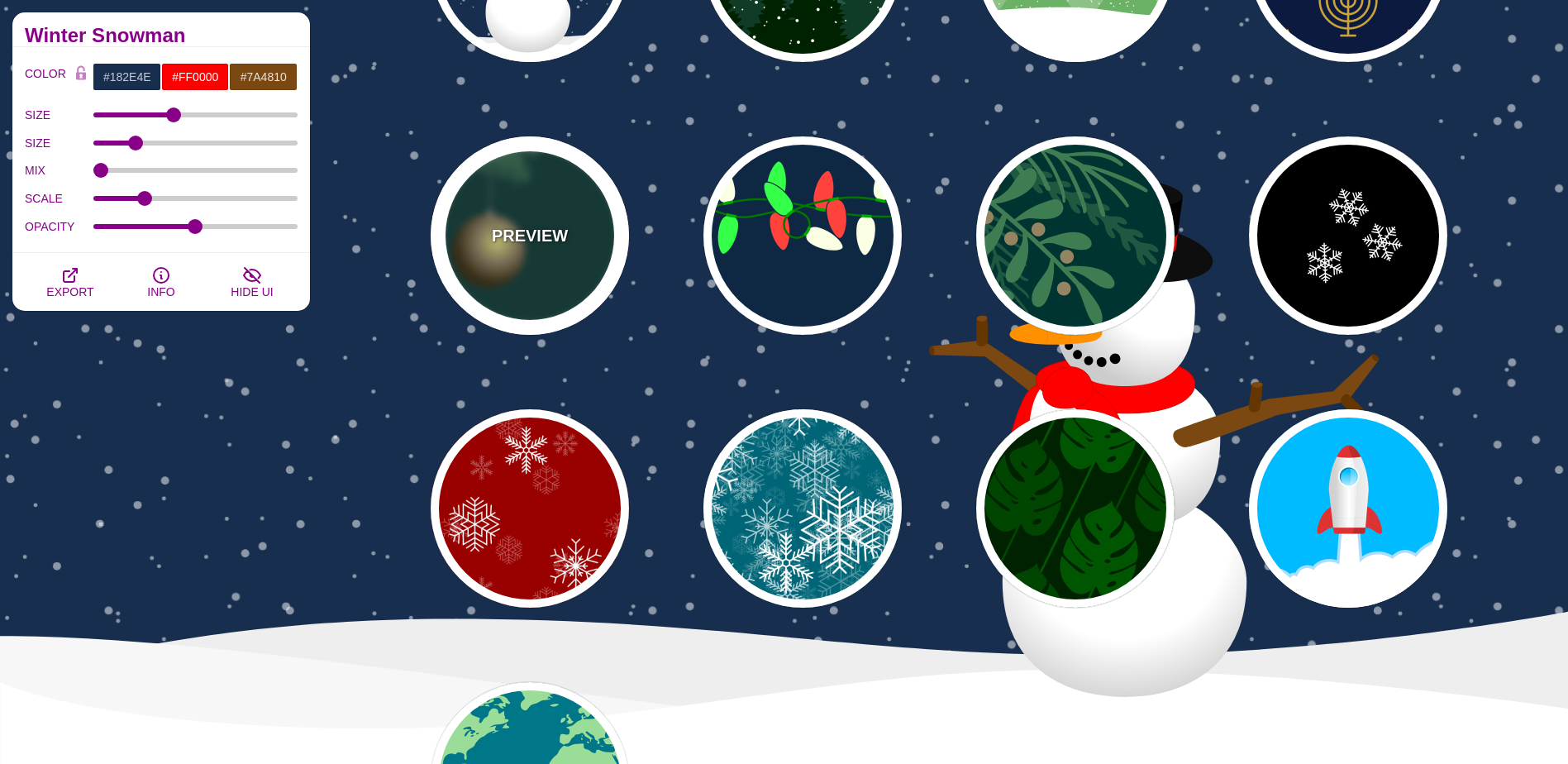
click at [534, 269] on div "PREVIEW" at bounding box center [530, 236] width 198 height 199
type input "#003431"
type input "#3E7C52"
type input "#AAAAAA"
type input "#2F2100"
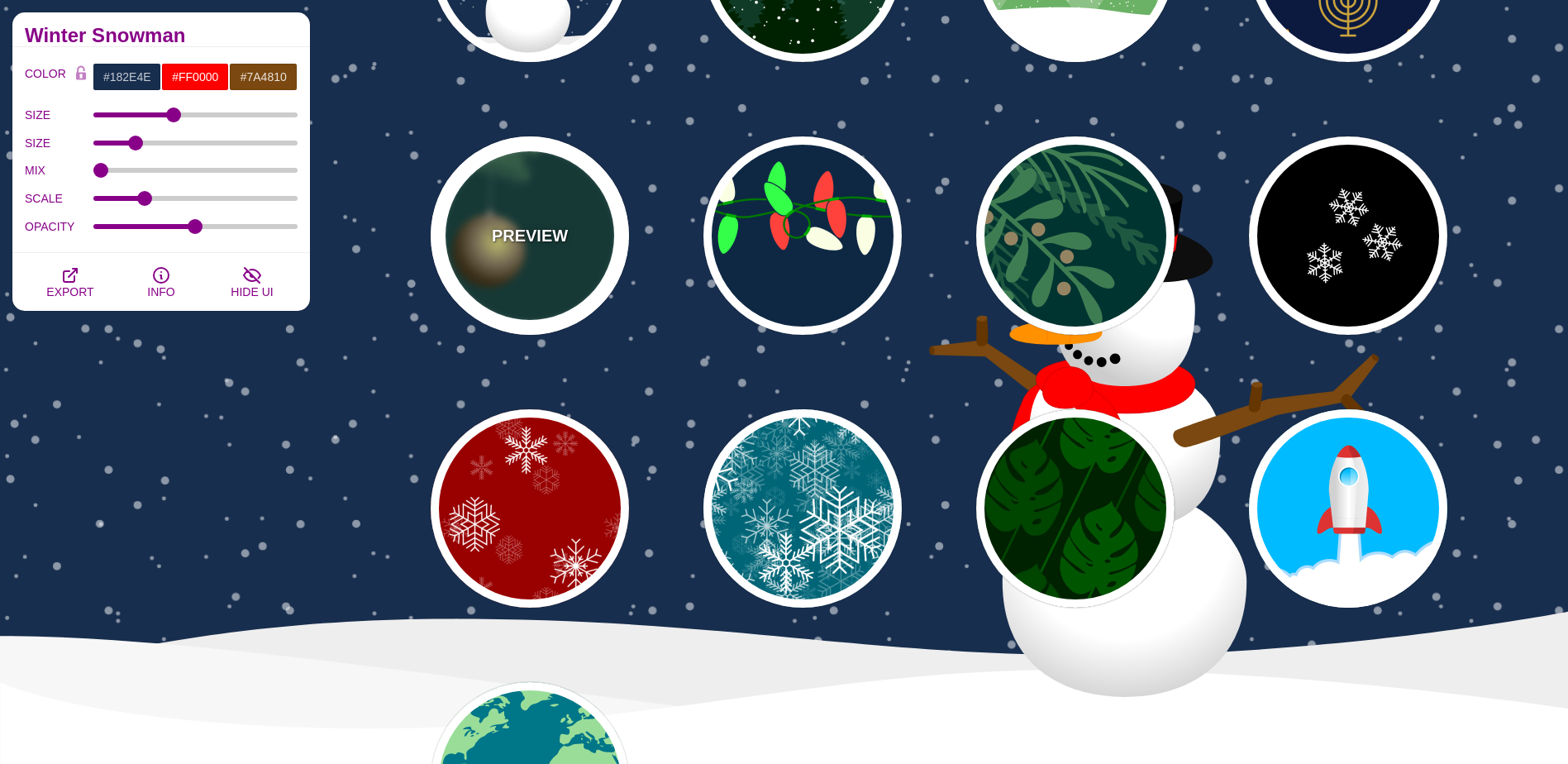
type input "#958462"
type input "#F6F580"
type input "0"
type input "3"
type input "0.4"
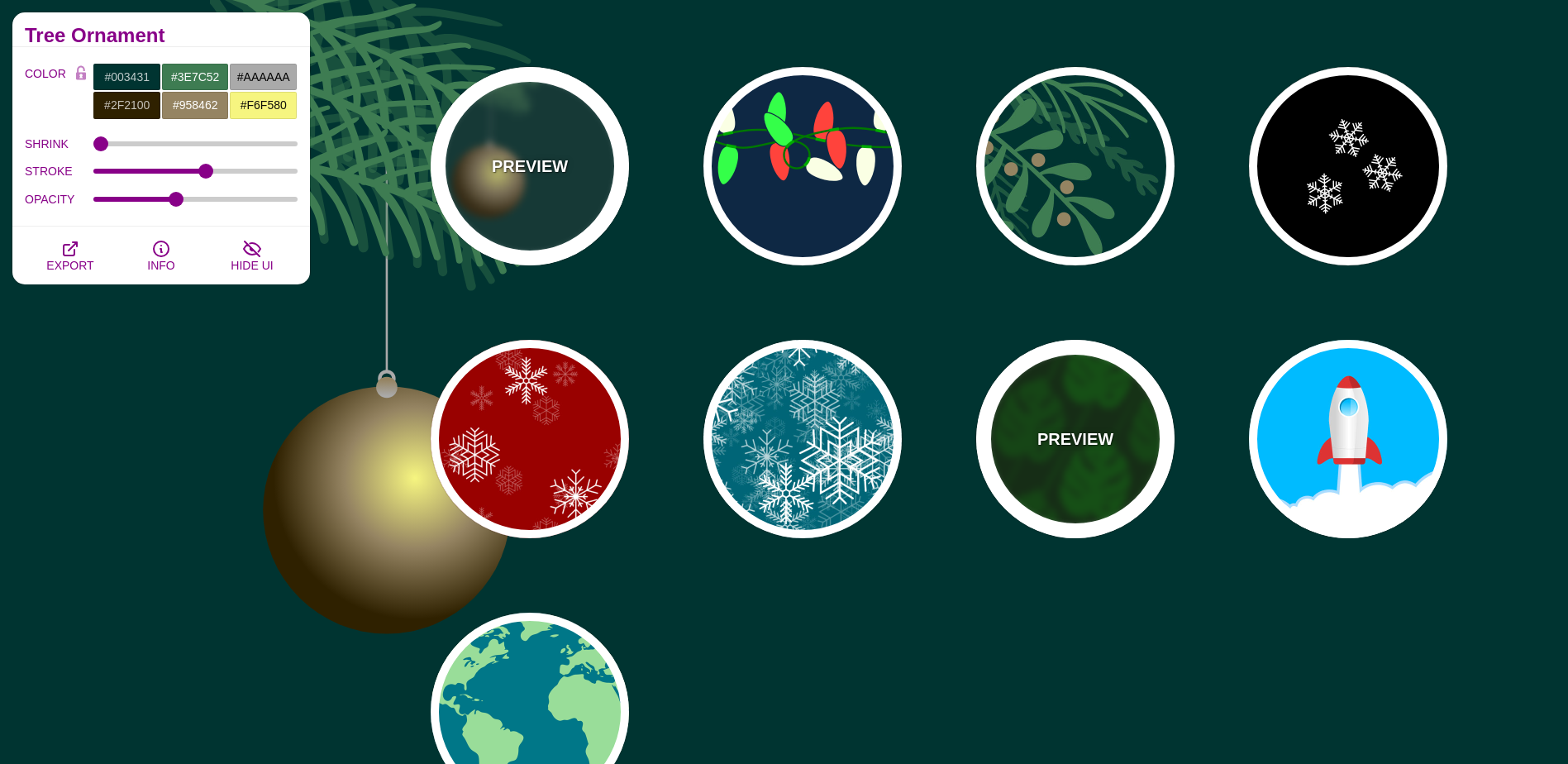
scroll to position [496, 0]
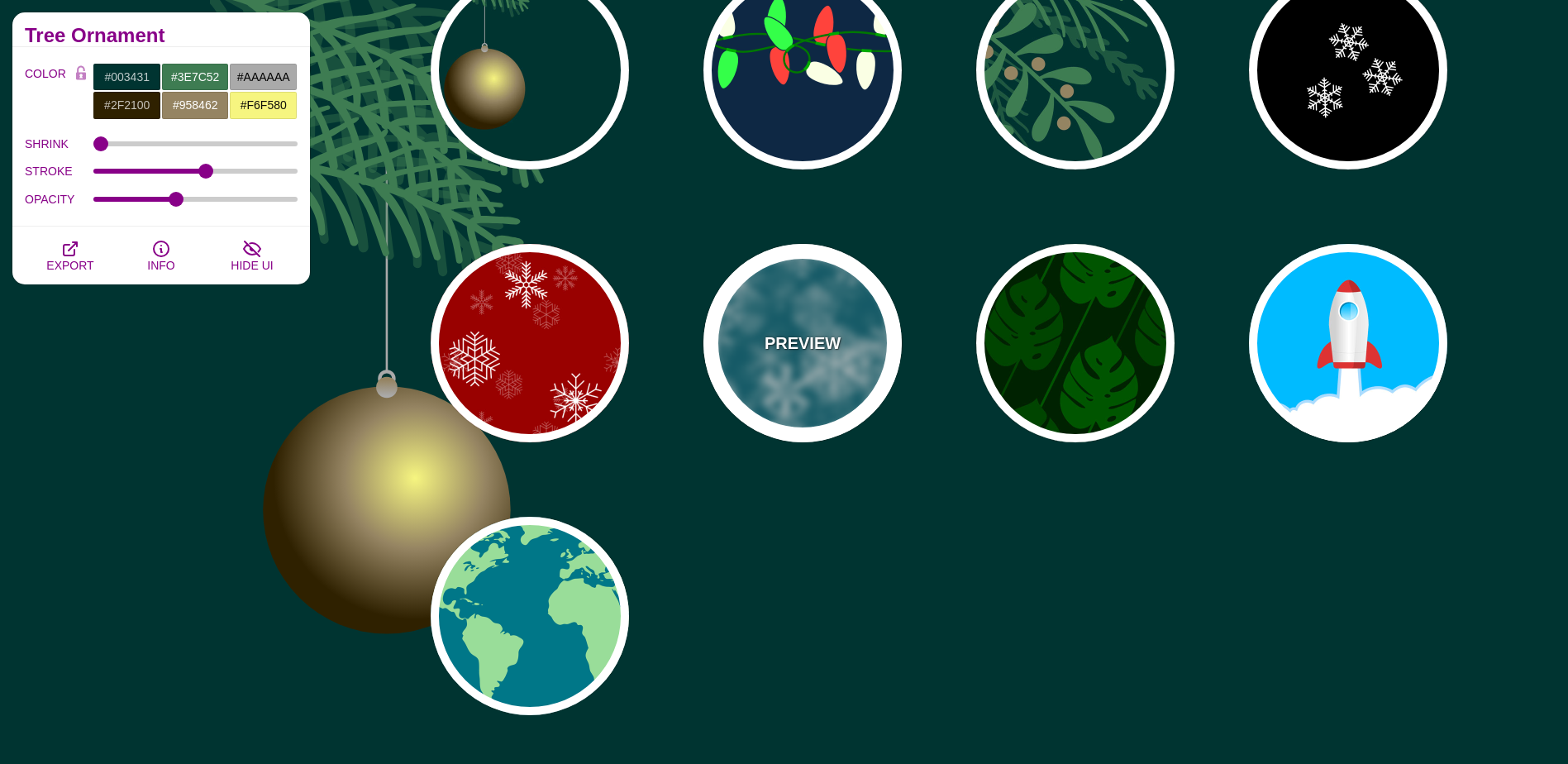
click at [808, 359] on div "PREVIEW" at bounding box center [803, 344] width 198 height 199
type input "#006677"
type input "#FFFFFF"
type input "1"
type input "3"
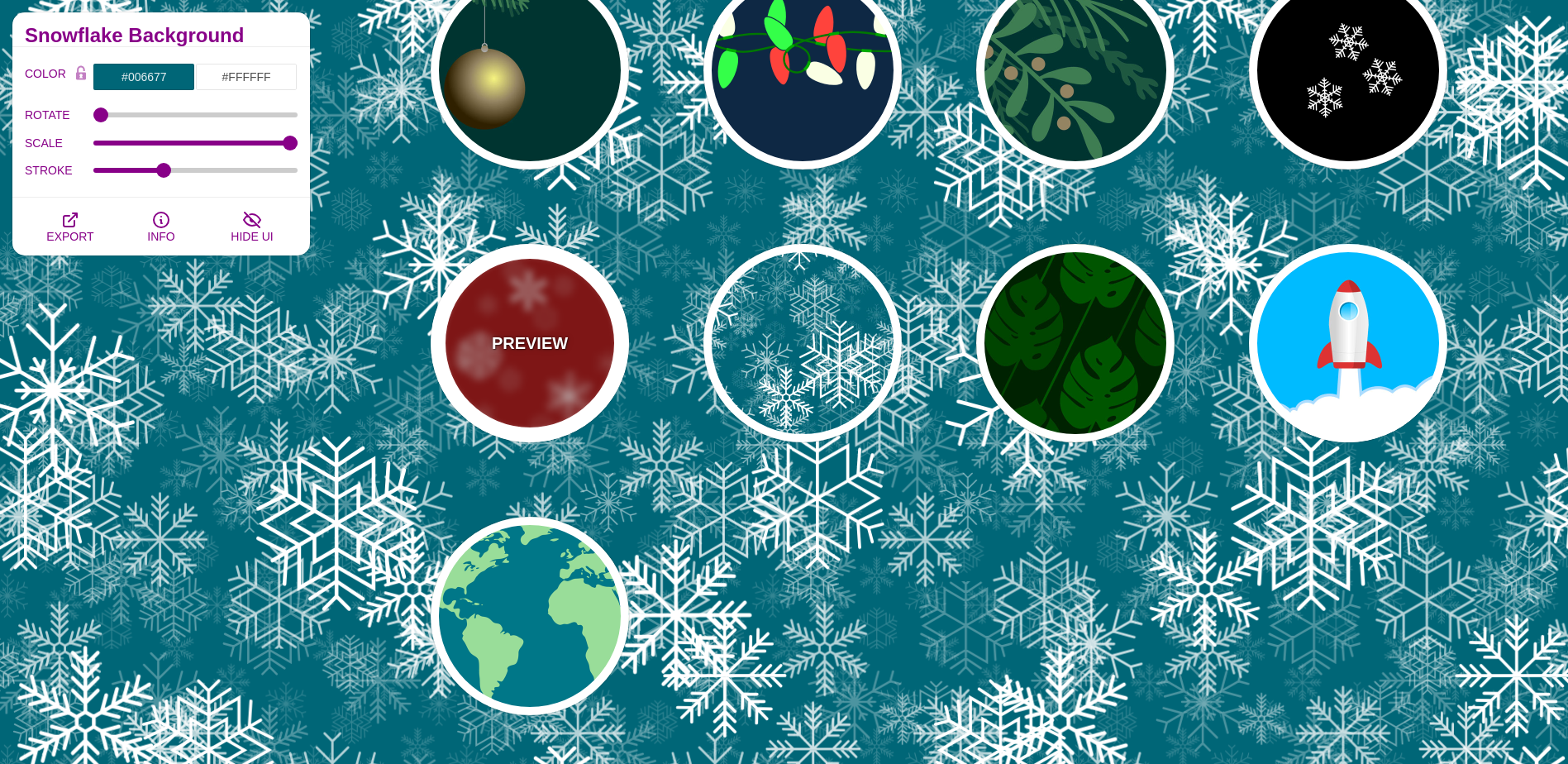
click at [519, 376] on div "PREVIEW" at bounding box center [530, 344] width 198 height 199
type input "#990000"
type input "0.4"
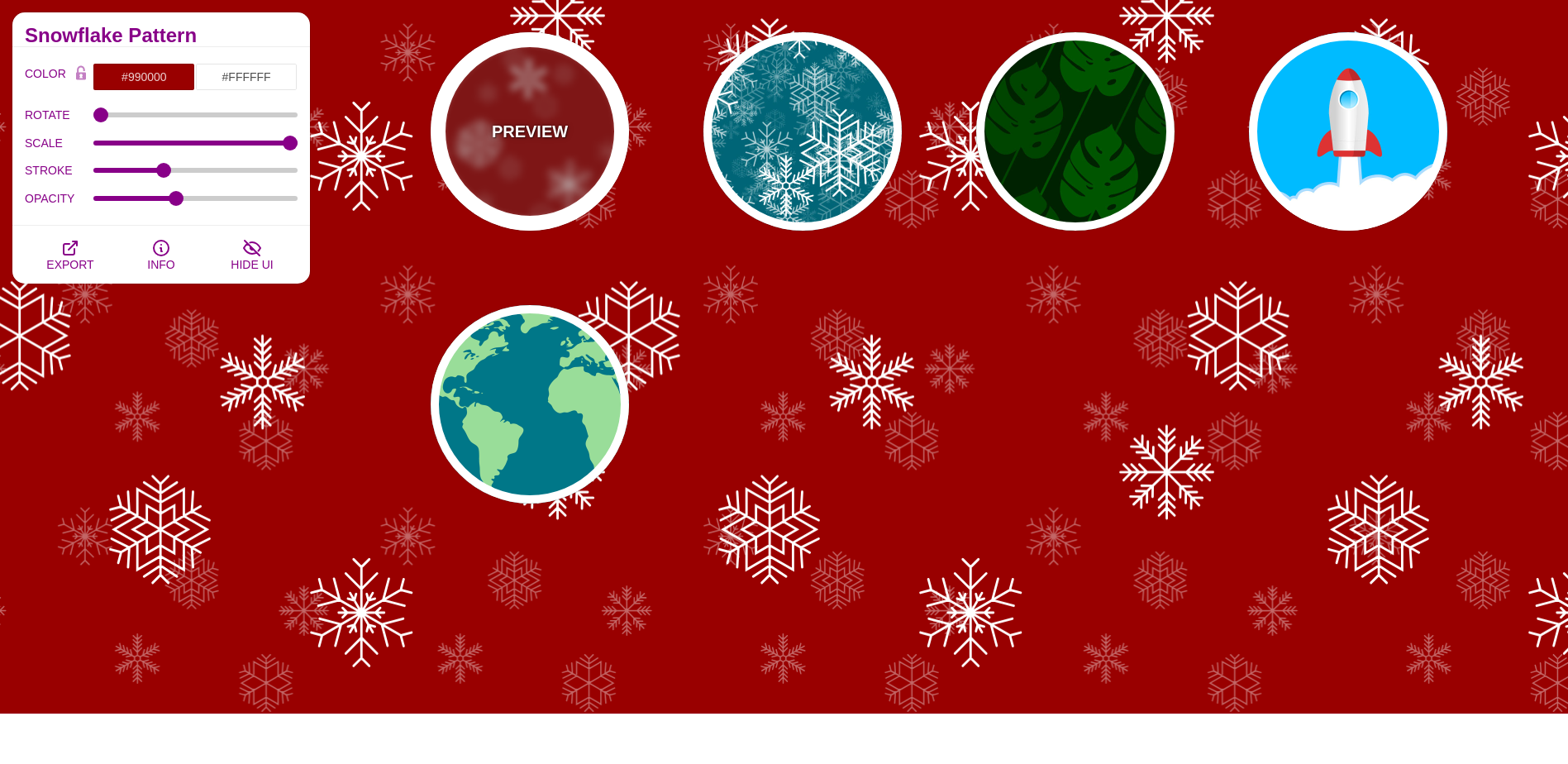
scroll to position [331, 0]
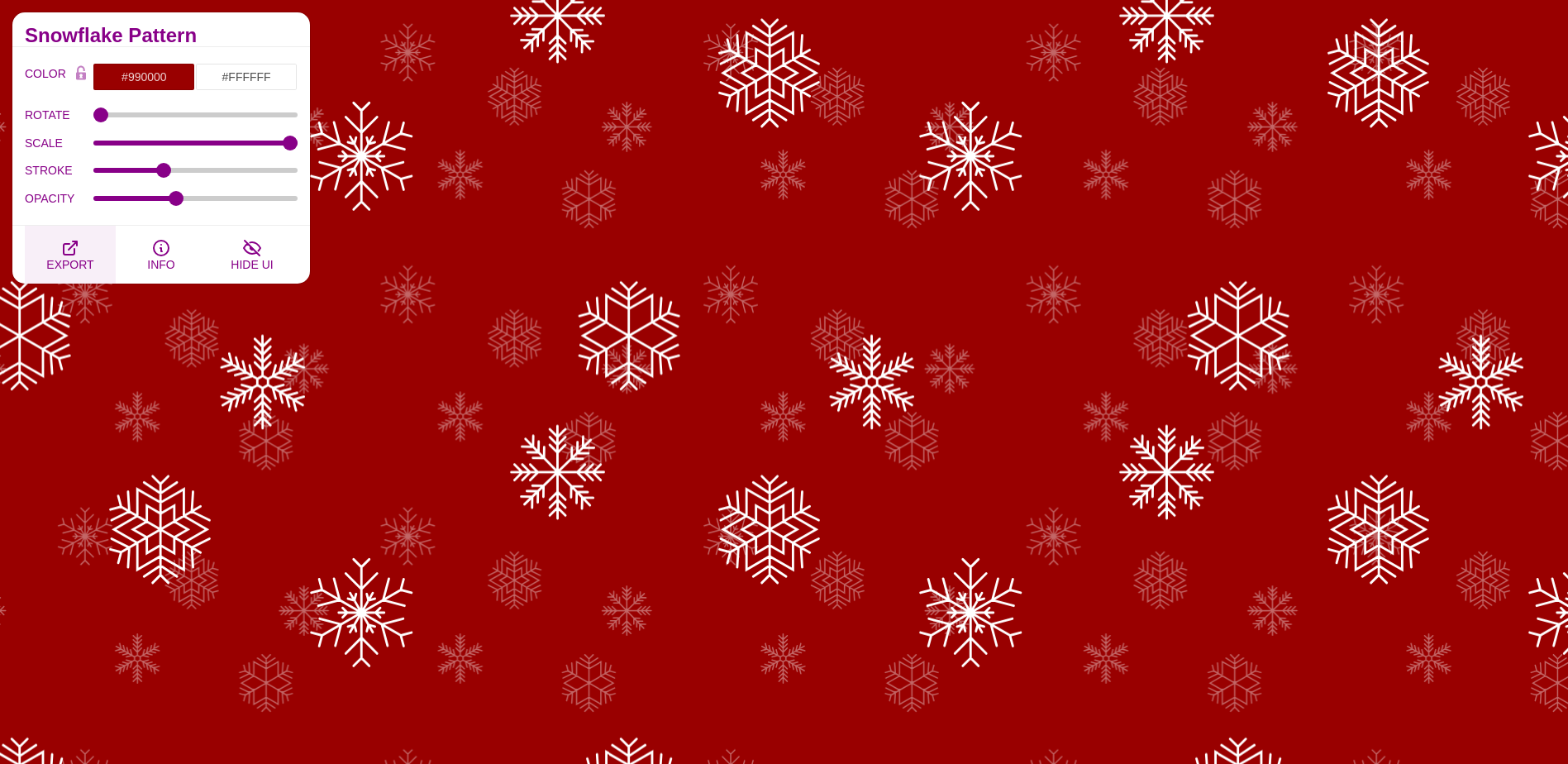
click at [58, 248] on button "EXPORT" at bounding box center [70, 254] width 91 height 58
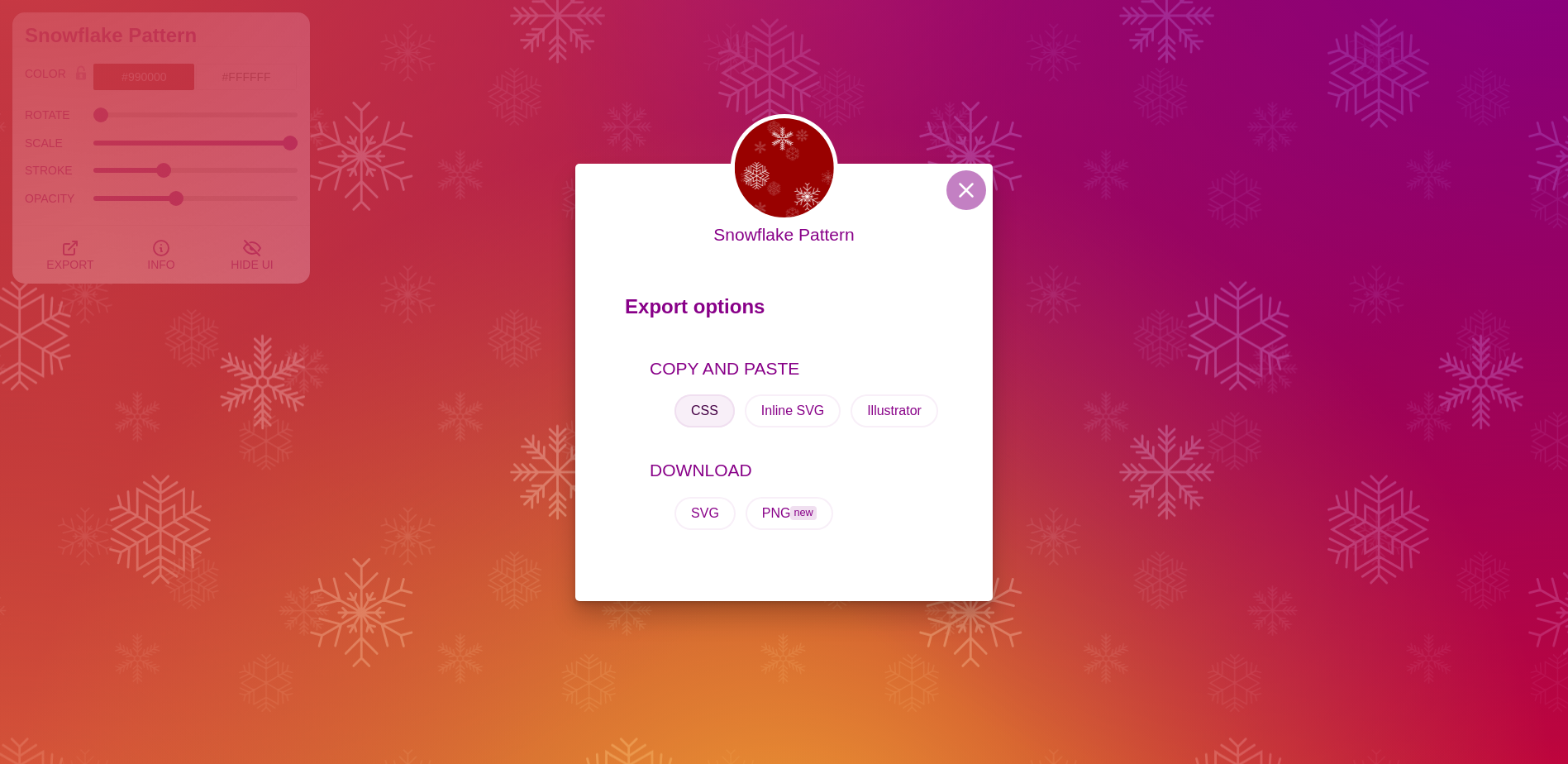
click at [711, 413] on button "CSS" at bounding box center [704, 411] width 60 height 33
